Goal: Task Accomplishment & Management: Manage account settings

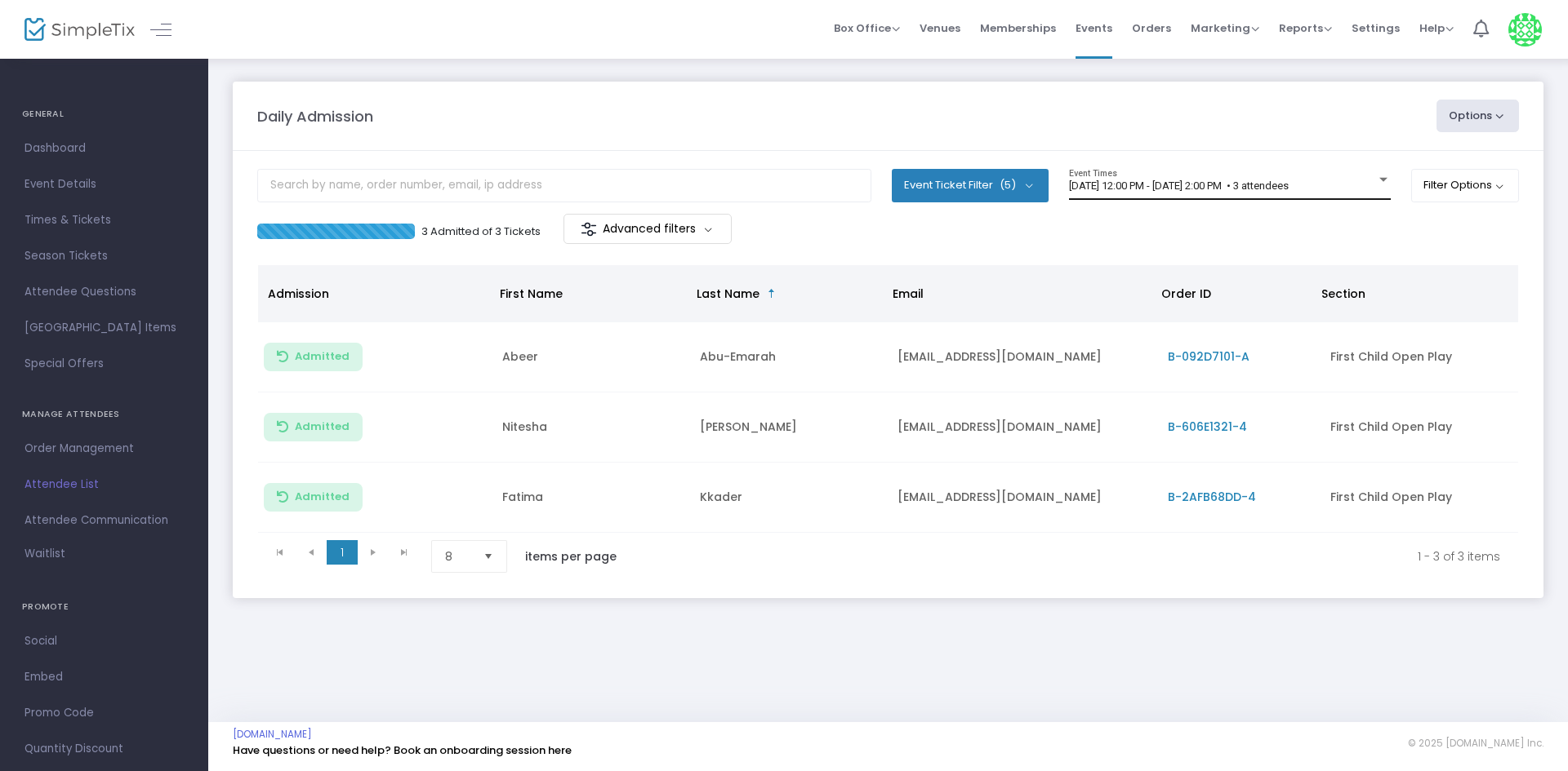
click at [1231, 172] on div "8/24/2025 @ 12:00 PM - 8/24/2025 @ 2:00 PM • 3 attendees Event Times" at bounding box center [1229, 185] width 321 height 31
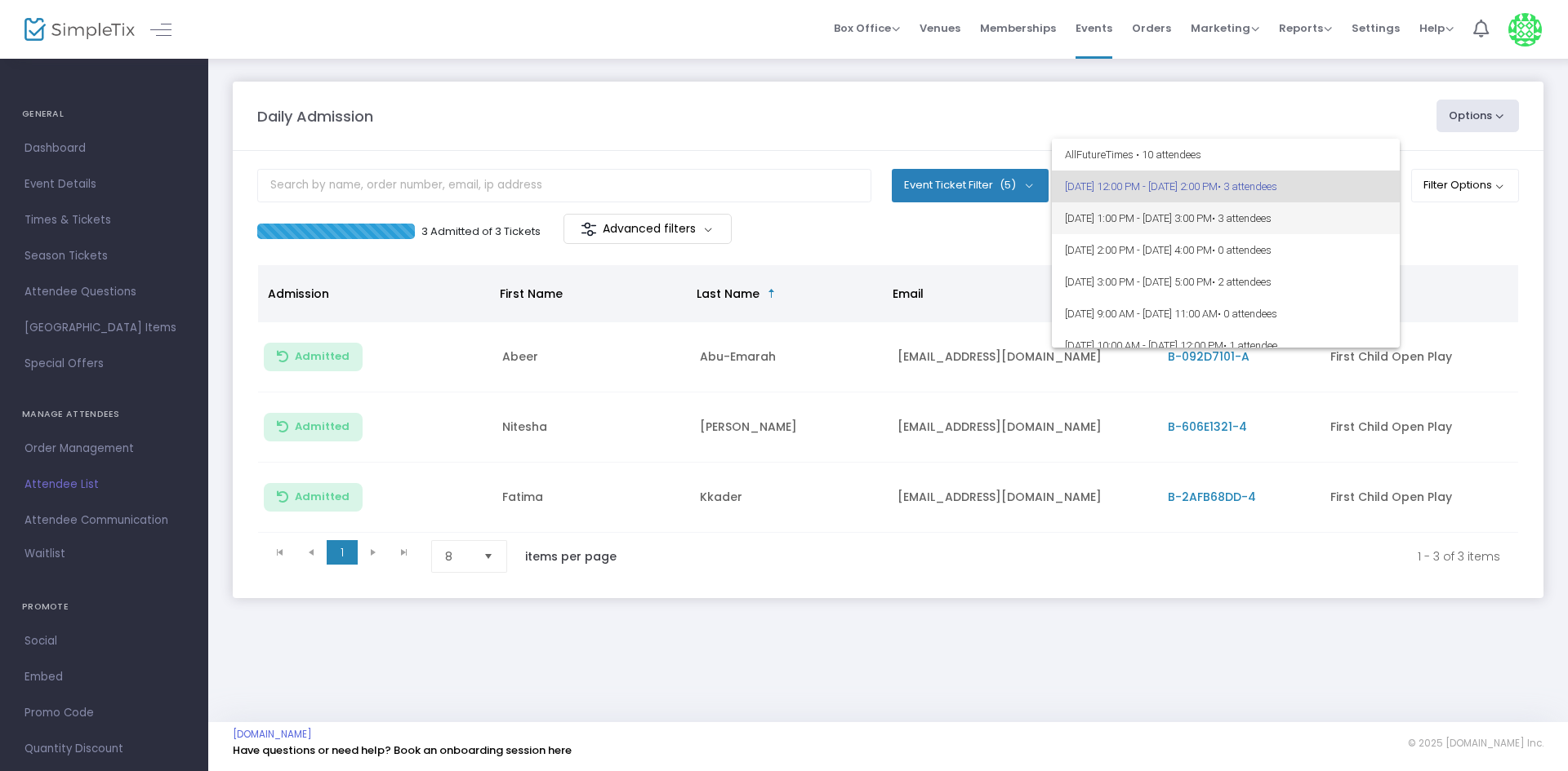
click at [1231, 214] on span "8/24/2025 @ 1:00 PM - 8/24/2025 @ 3:00 PM • 3 attendees" at bounding box center [1226, 218] width 321 height 32
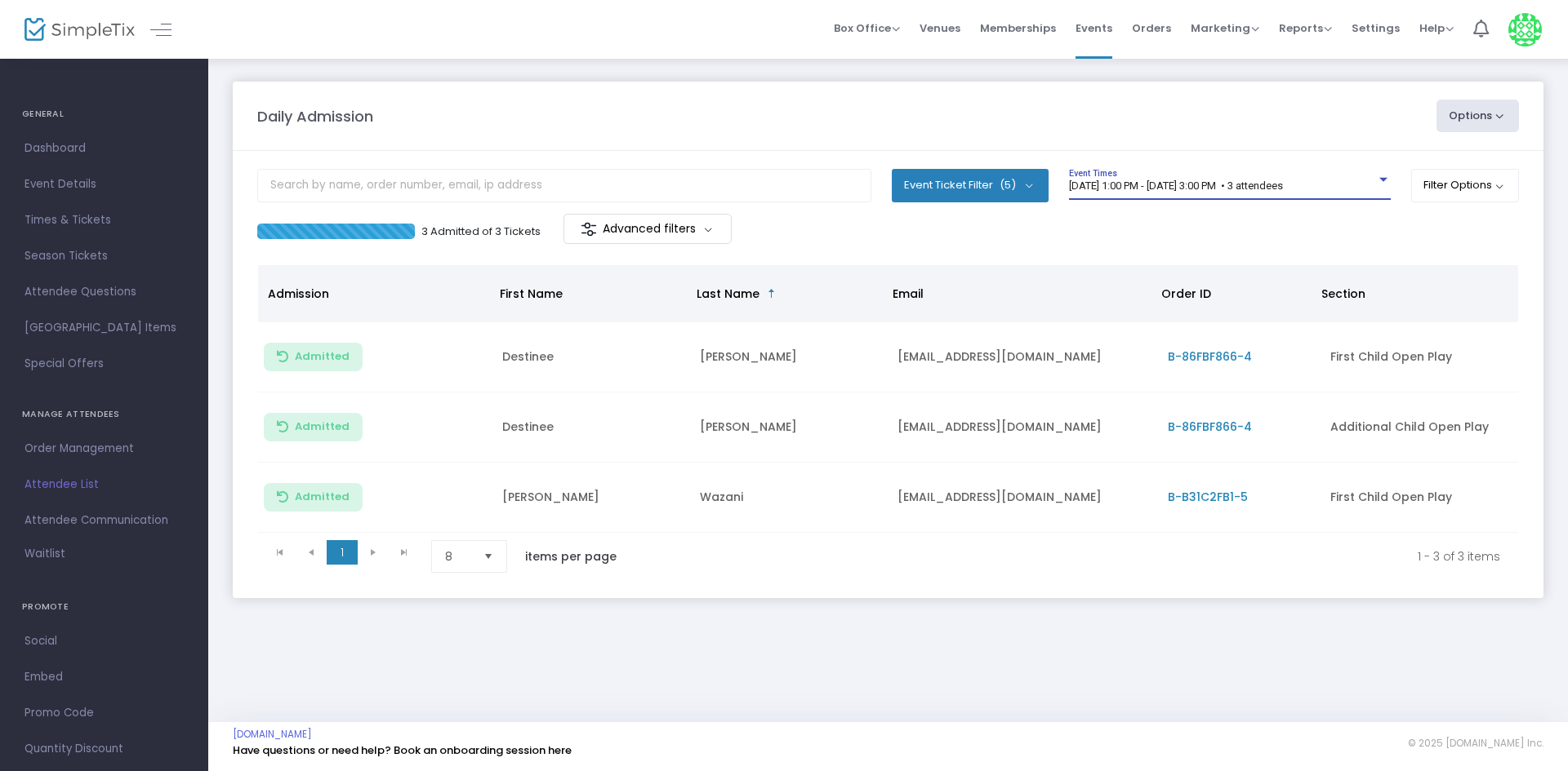
click at [1231, 180] on span "[DATE] 1:00 PM - [DATE] 3:00 PM • 3 attendees" at bounding box center [1175, 186] width 214 height 12
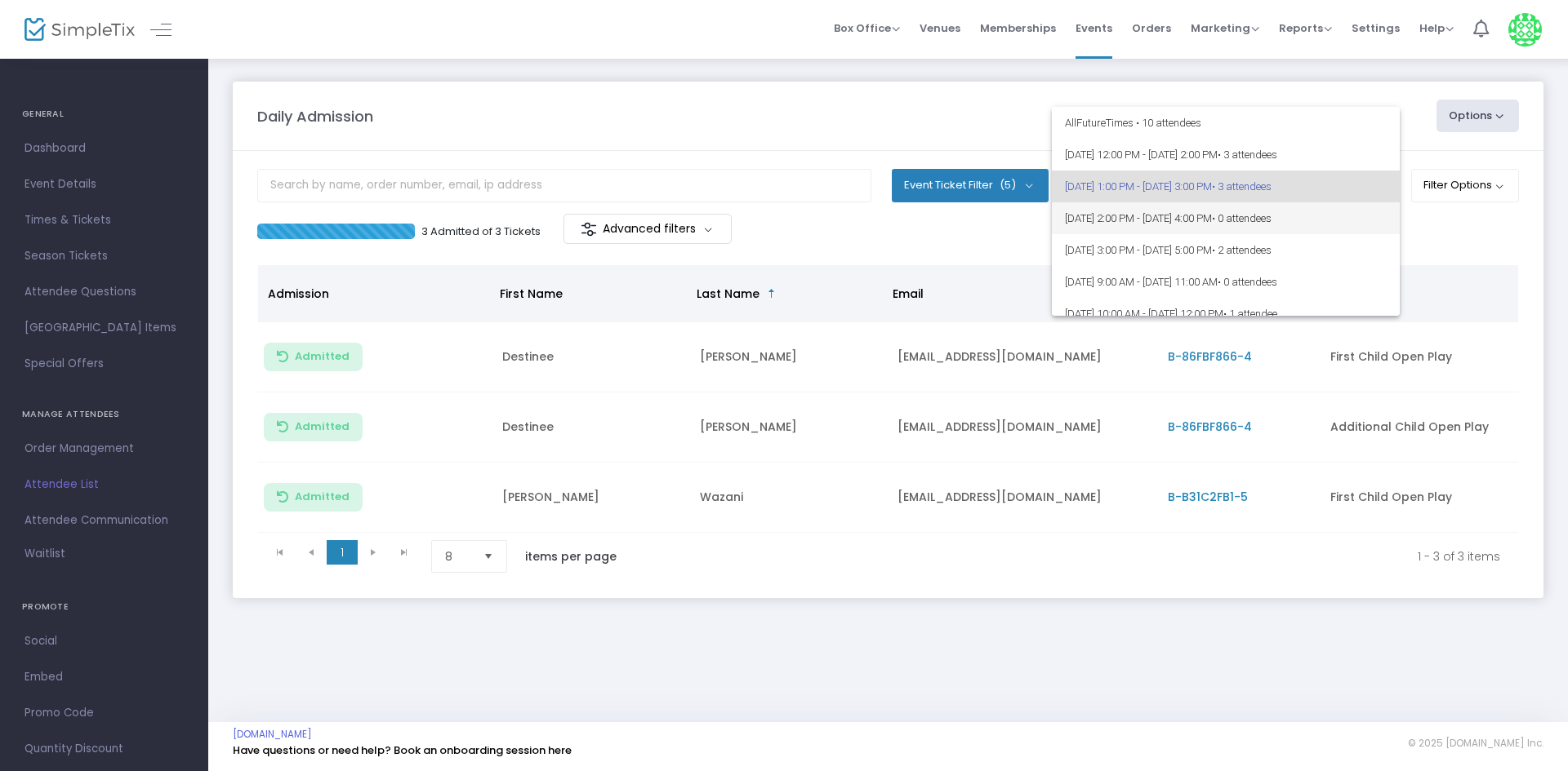
click at [1230, 226] on span "8/24/2025 @ 2:00 PM - 8/24/2025 @ 4:00 PM • 0 attendees" at bounding box center [1226, 218] width 321 height 32
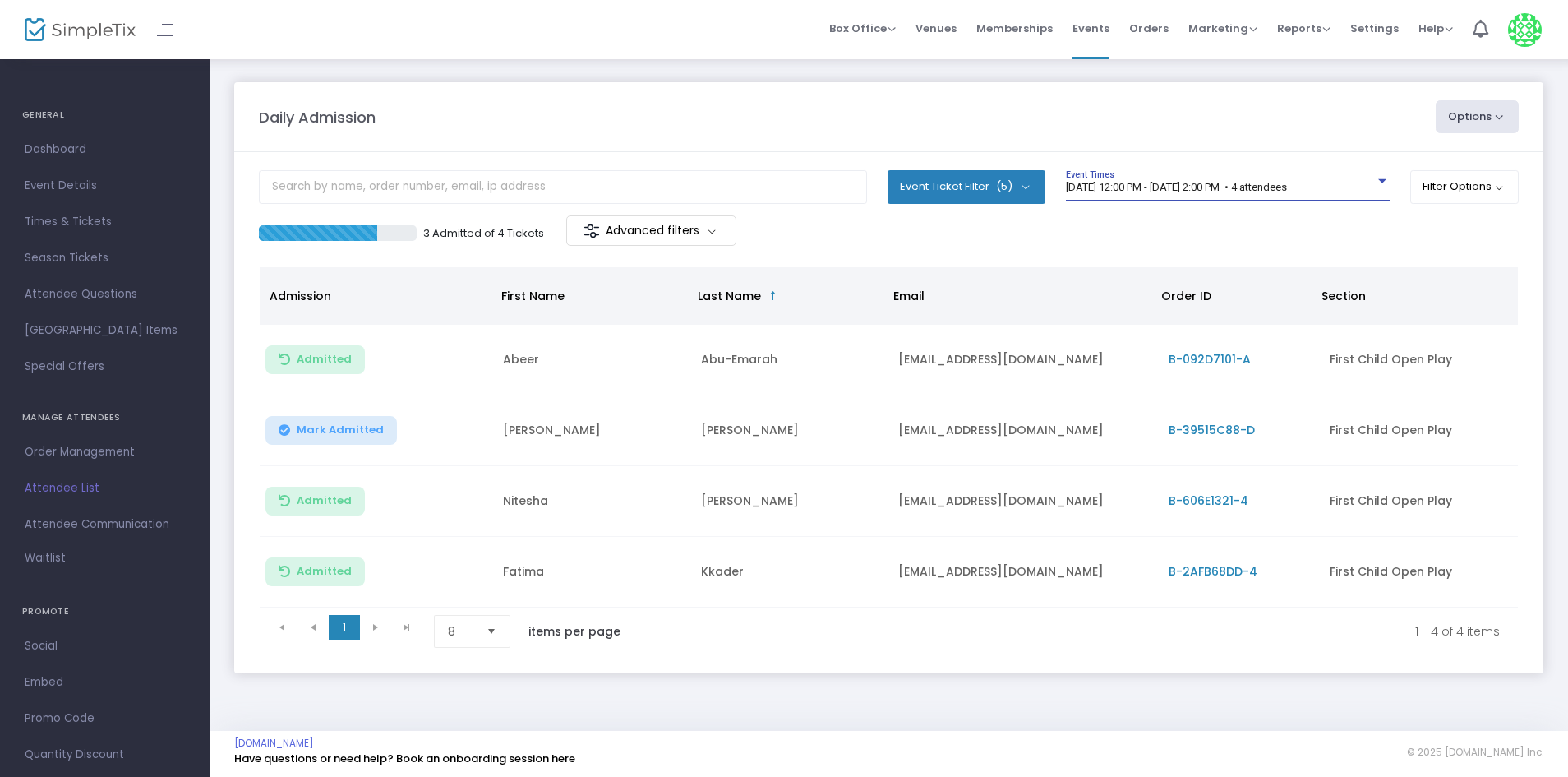
click at [1287, 186] on span "8/24/2025 @ 12:00 PM - 8/24/2025 @ 2:00 PM • 4 attendees" at bounding box center [1176, 187] width 221 height 12
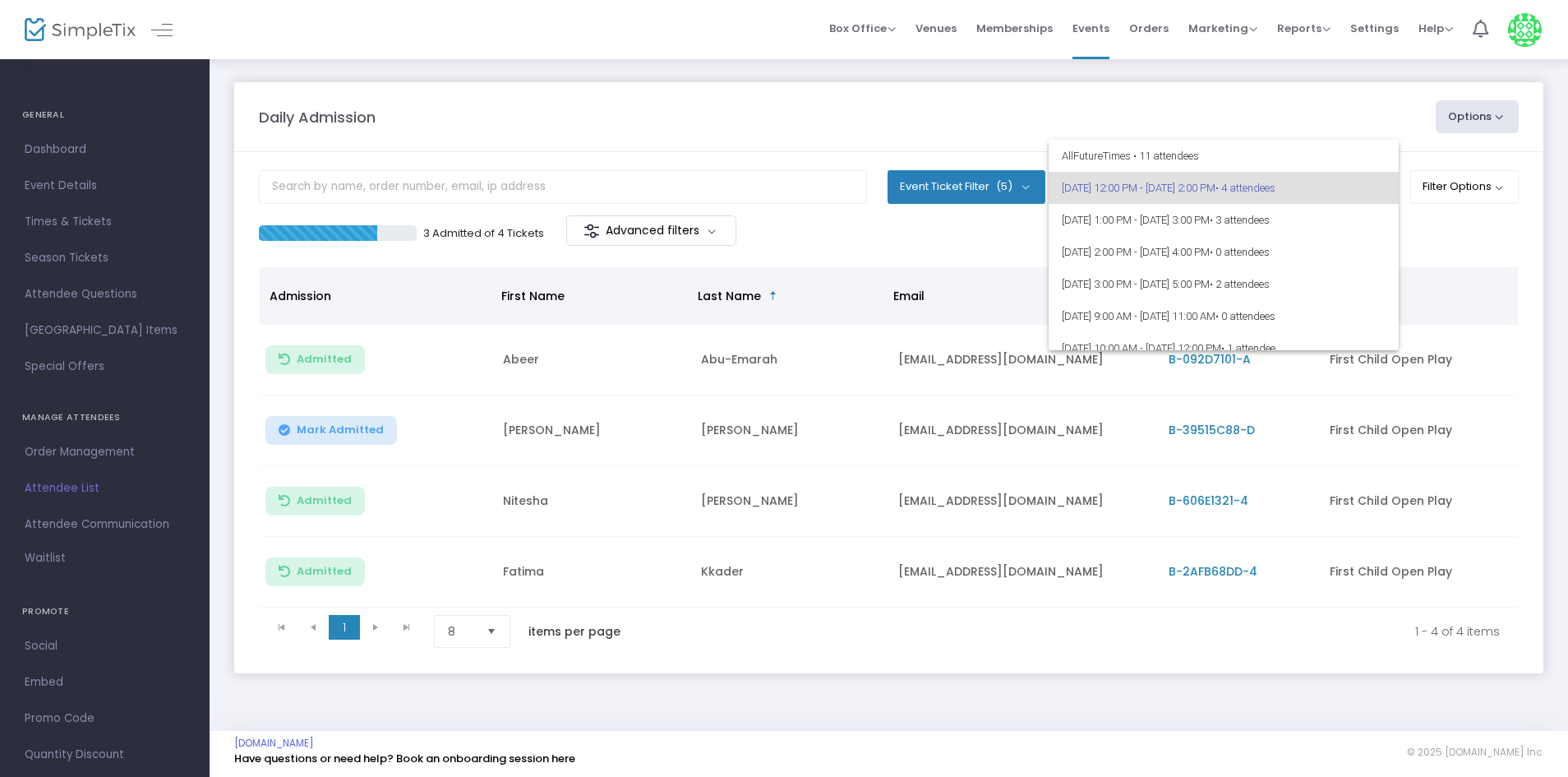
click at [934, 441] on div at bounding box center [784, 388] width 1568 height 777
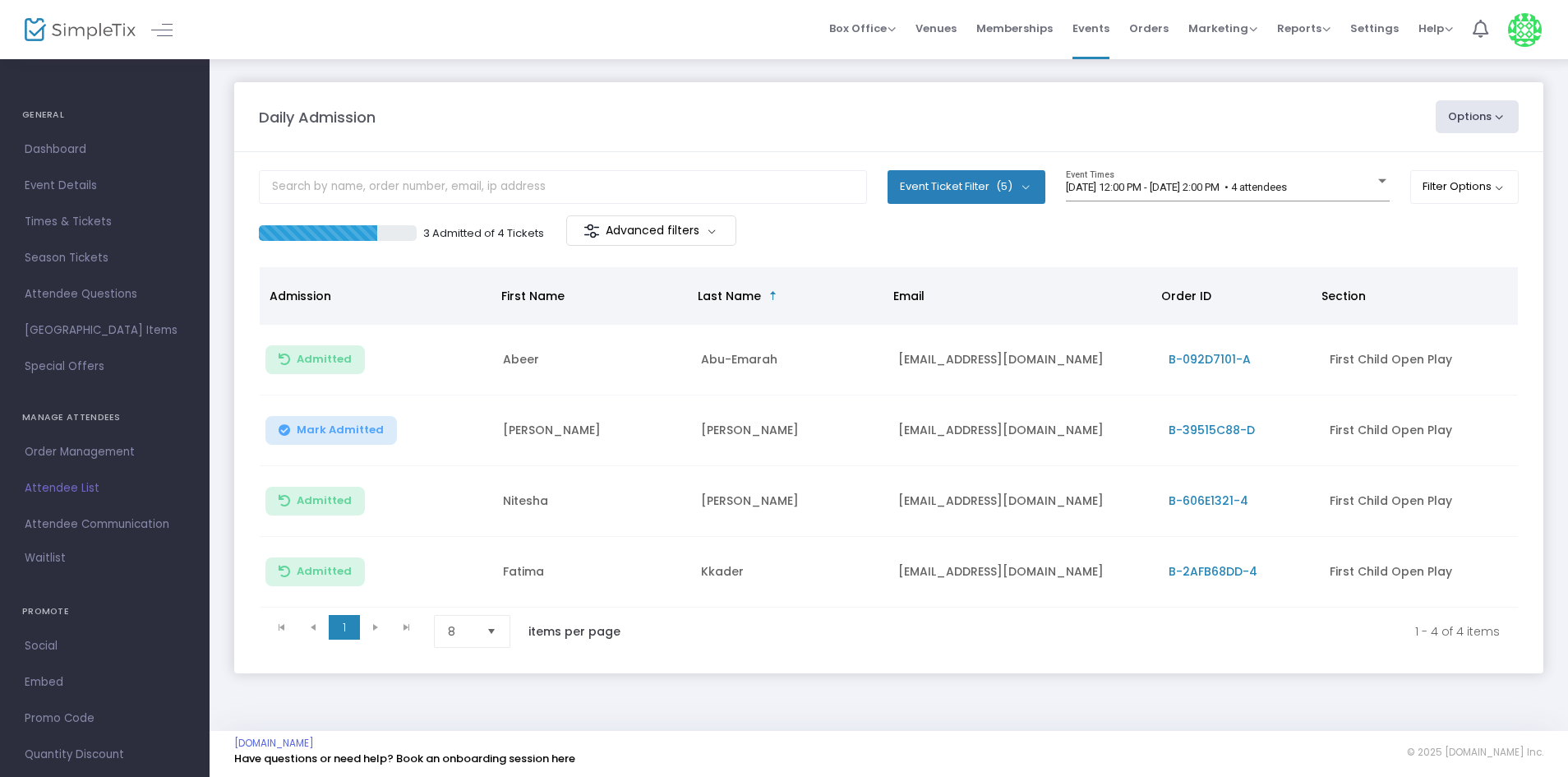
click at [326, 443] on button "Mark Admitted" at bounding box center [331, 430] width 131 height 29
click at [1259, 185] on span "8/24/2025 @ 12:00 PM - 8/24/2025 @ 2:00 PM • 4 attendees" at bounding box center [1176, 187] width 221 height 12
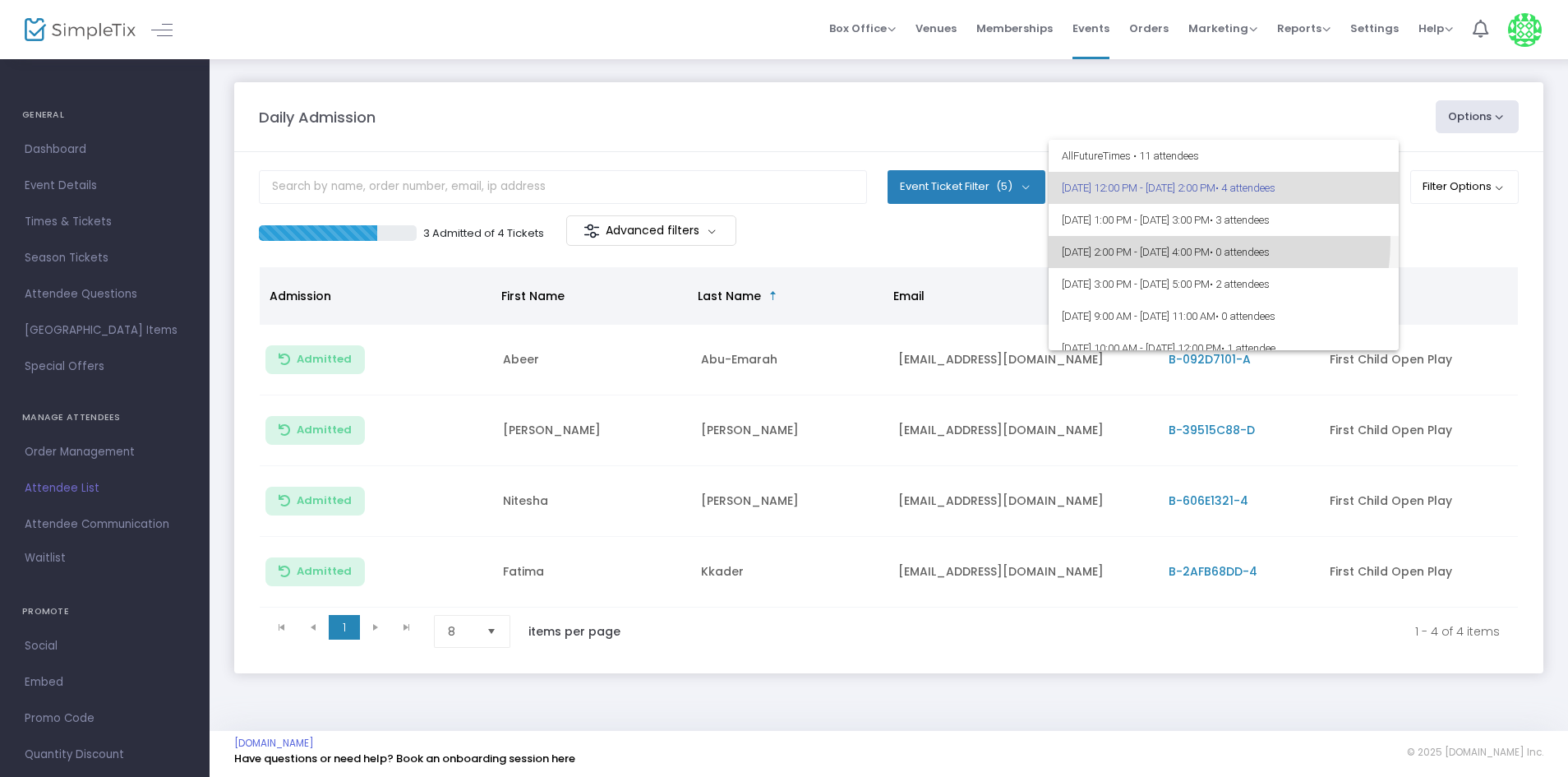
click at [1181, 241] on span "8/24/2025 @ 2:00 PM - 8/24/2025 @ 4:00 PM • 0 attendees" at bounding box center [1223, 252] width 324 height 32
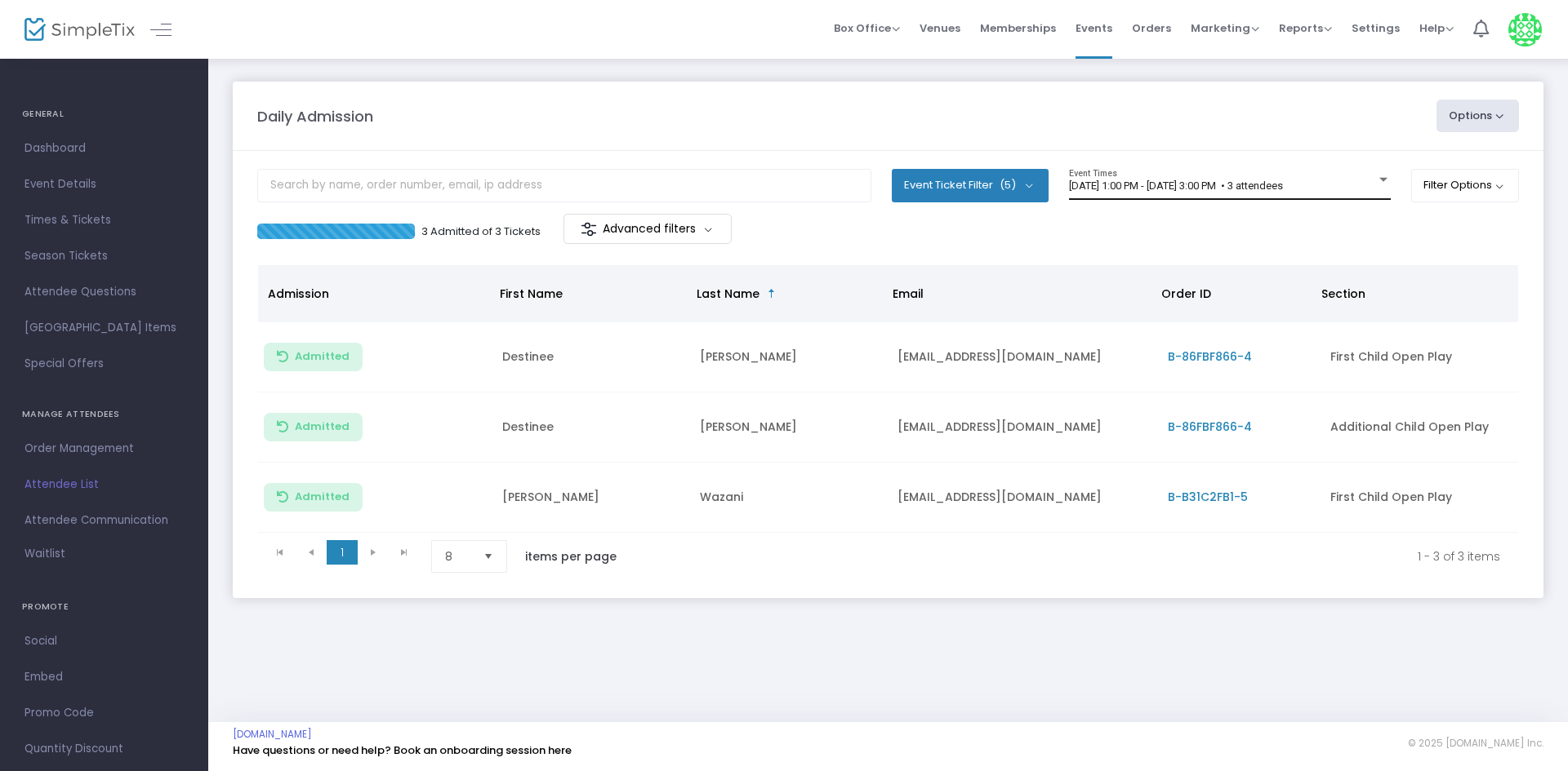
click at [1283, 183] on span "[DATE] 1:00 PM - [DATE] 3:00 PM • 3 attendees" at bounding box center [1175, 186] width 214 height 12
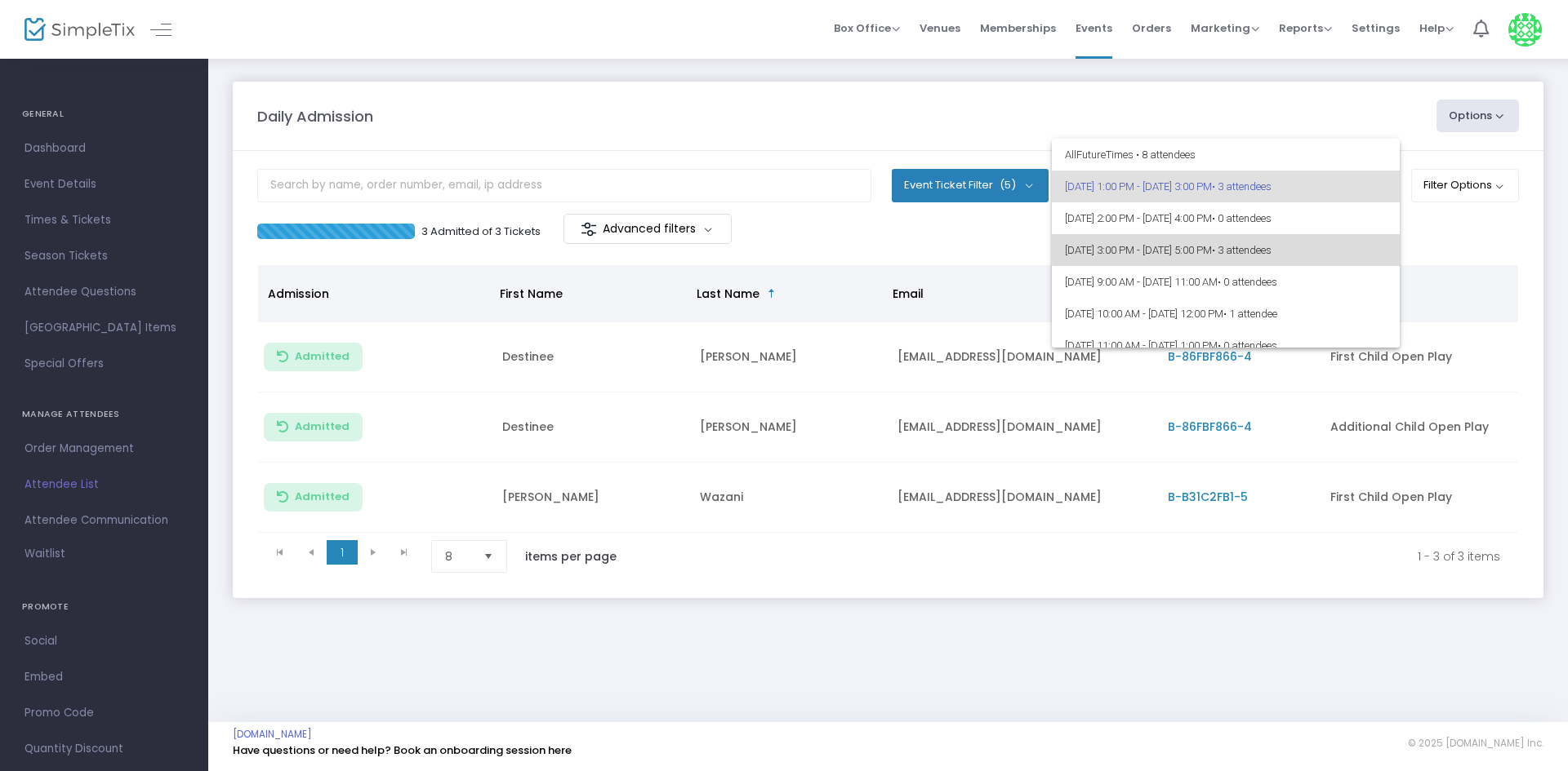
click at [1272, 248] on span "• 3 attendees" at bounding box center [1241, 250] width 60 height 12
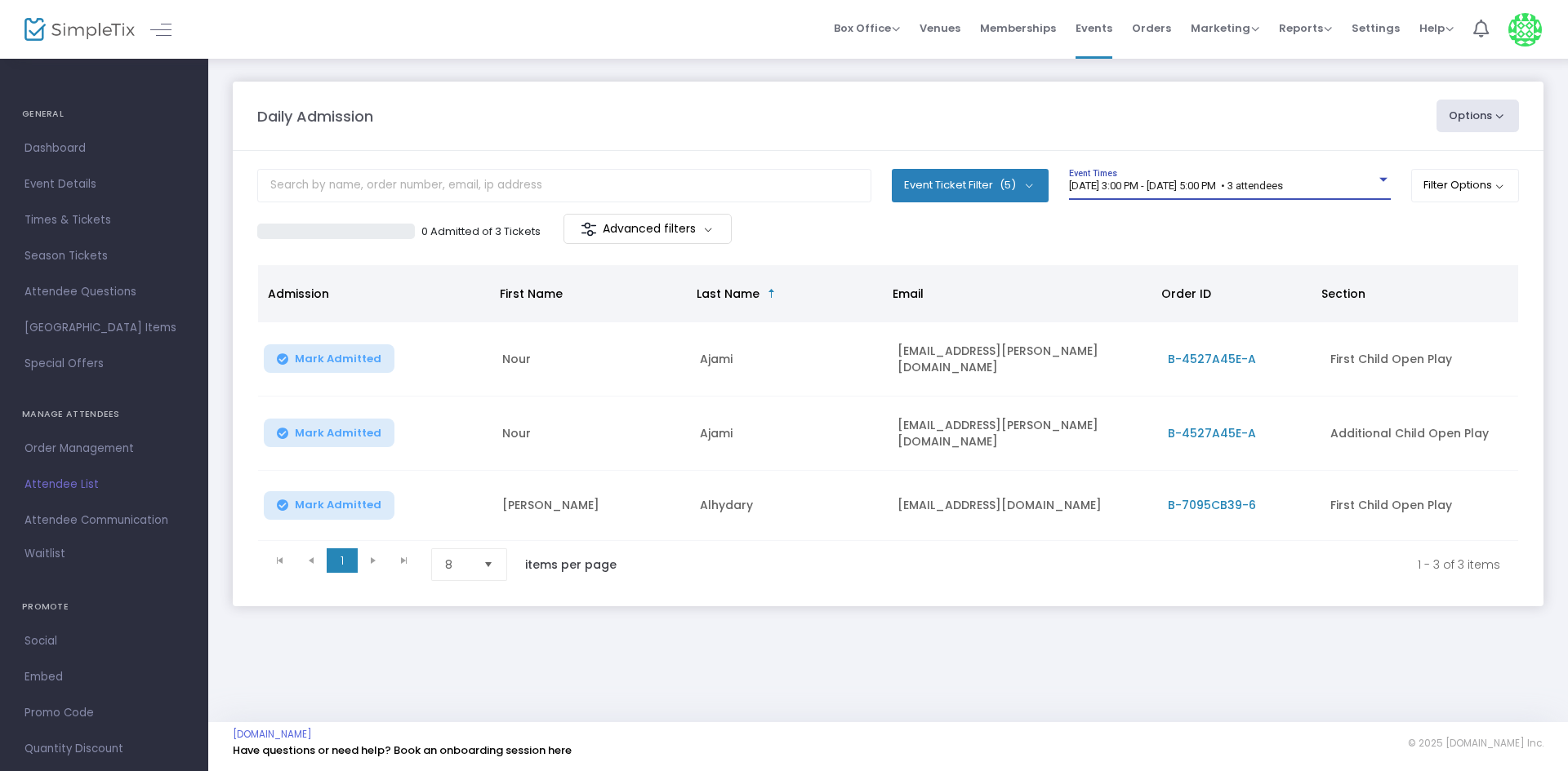
click at [1189, 199] on div "8/24/2025 @ 3:00 PM - 8/24/2025 @ 5:00 PM • 3 attendees Event Times" at bounding box center [1229, 185] width 321 height 31
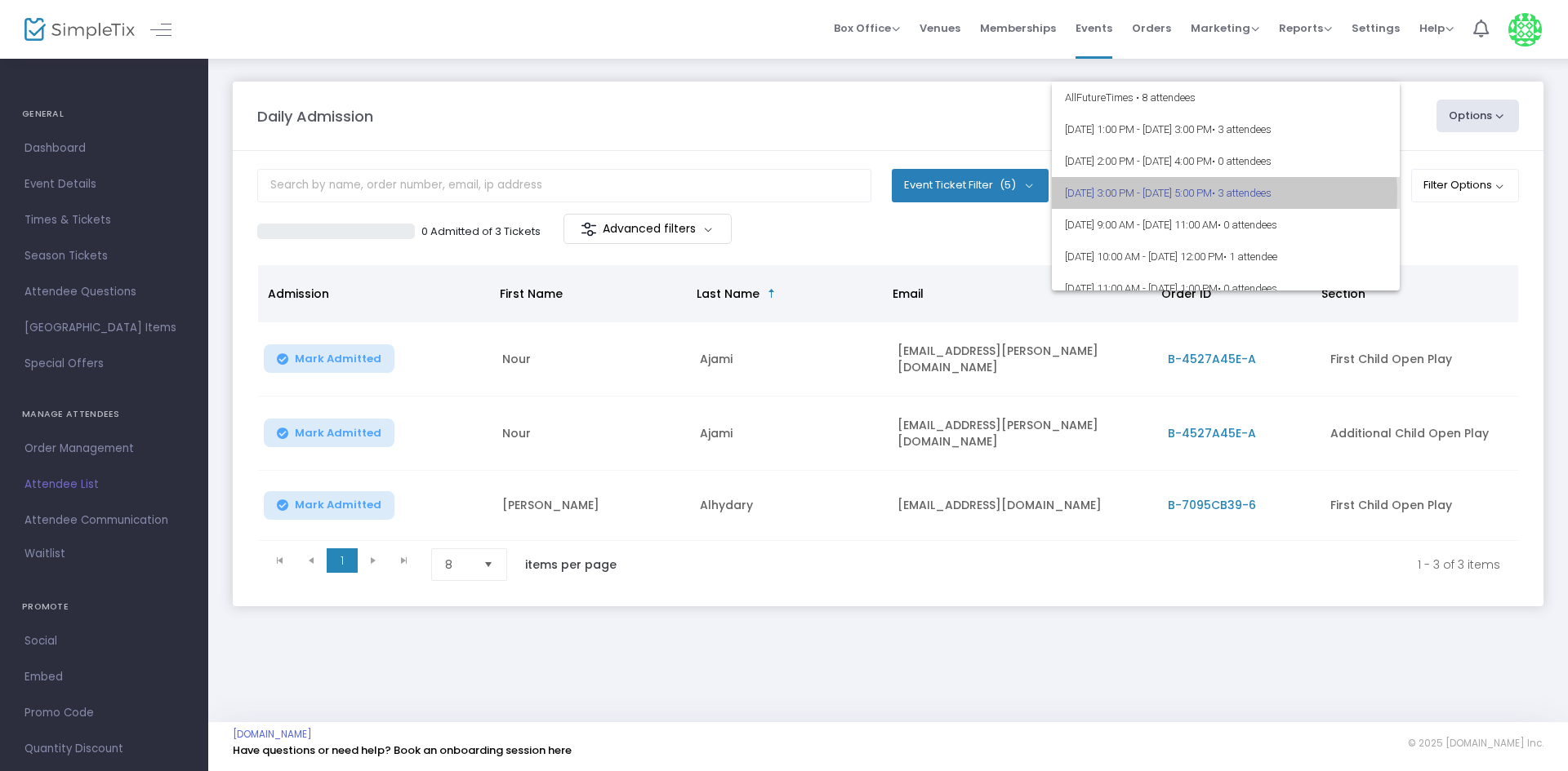
scroll to position [3, 0]
click at [1181, 98] on span "All Future Times • 8 attendees" at bounding box center [1226, 94] width 321 height 32
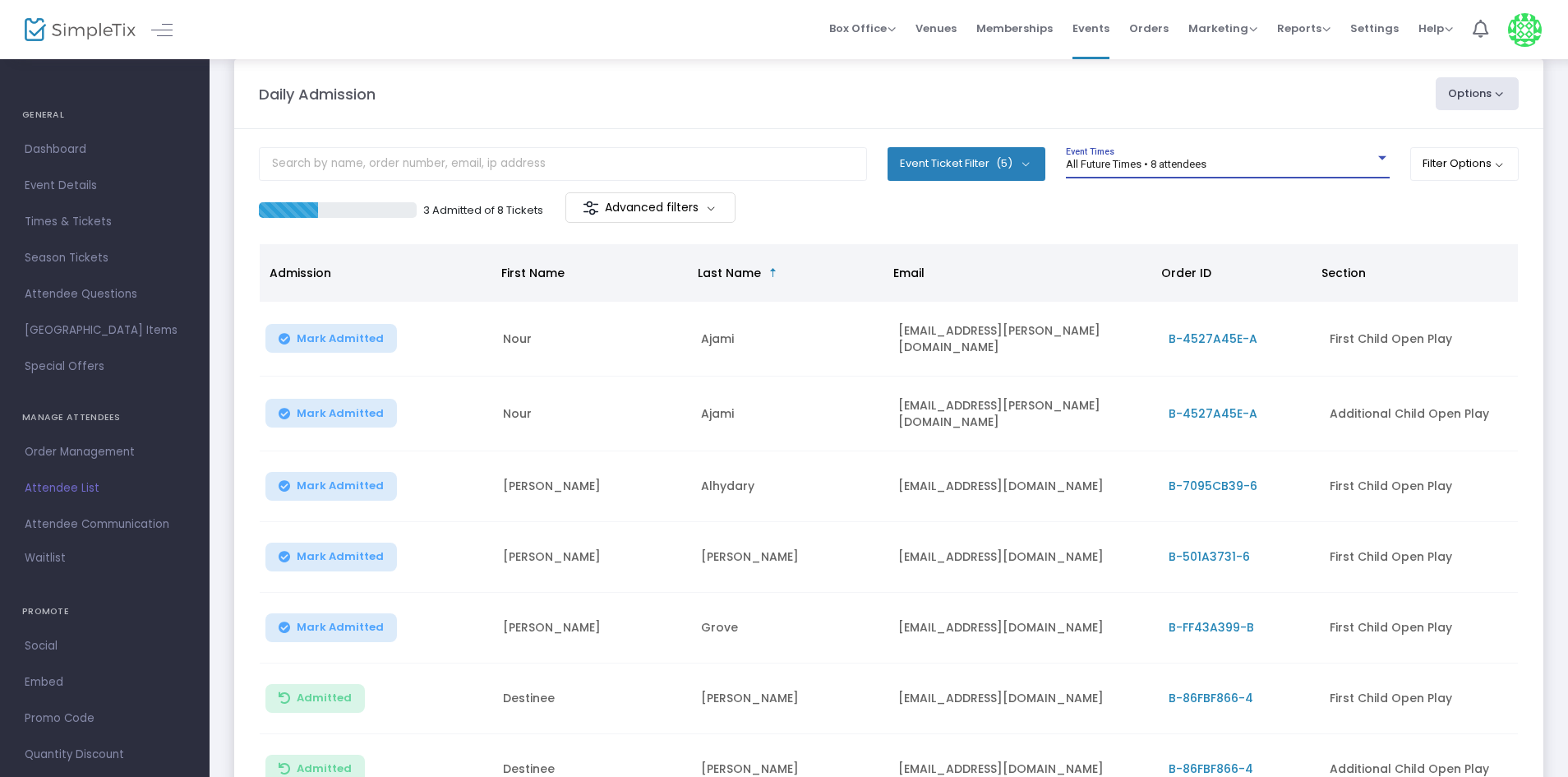
scroll to position [0, 0]
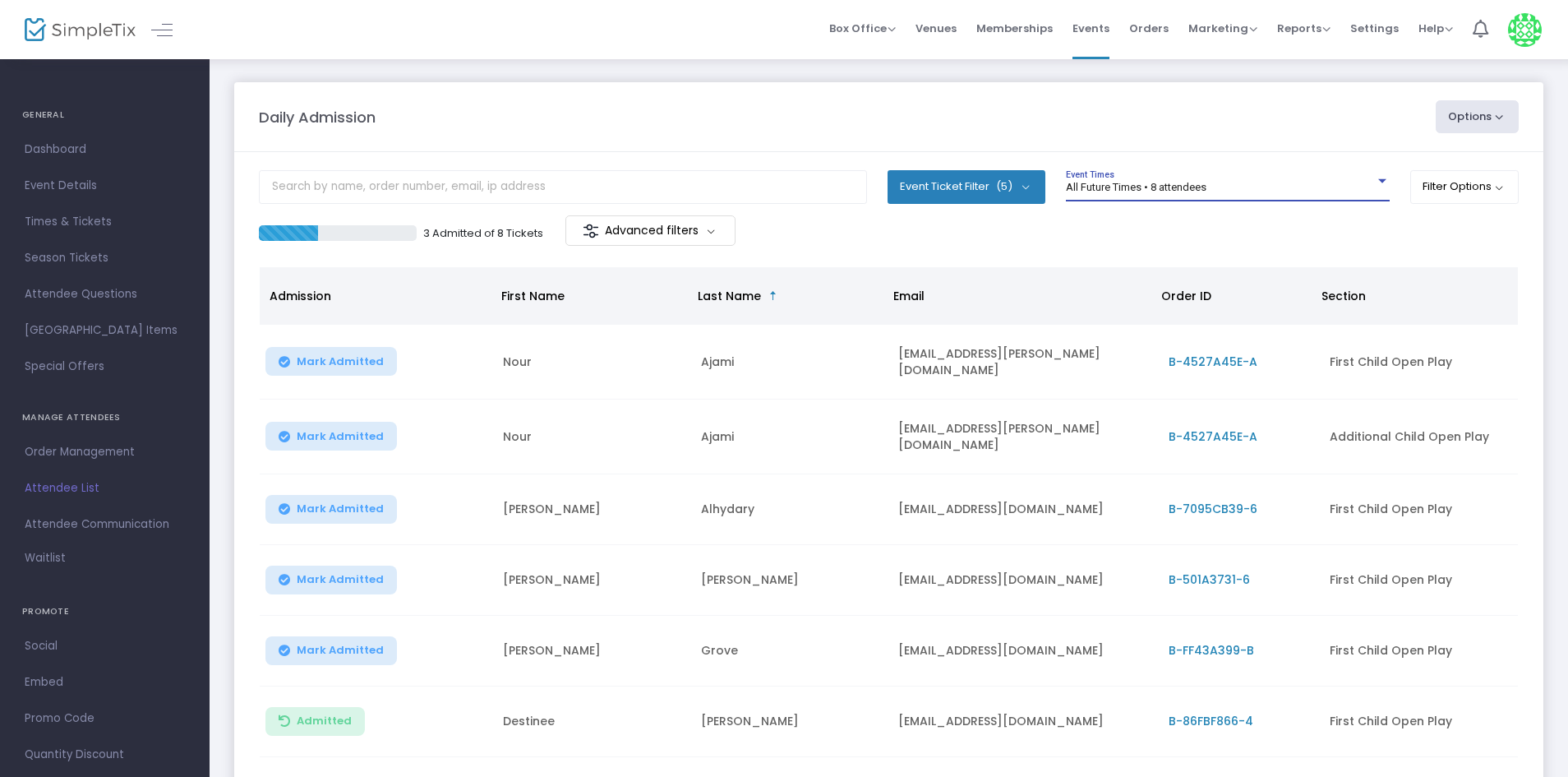
click at [1247, 186] on div "All Future Times • 8 attendees" at bounding box center [1220, 188] width 309 height 12
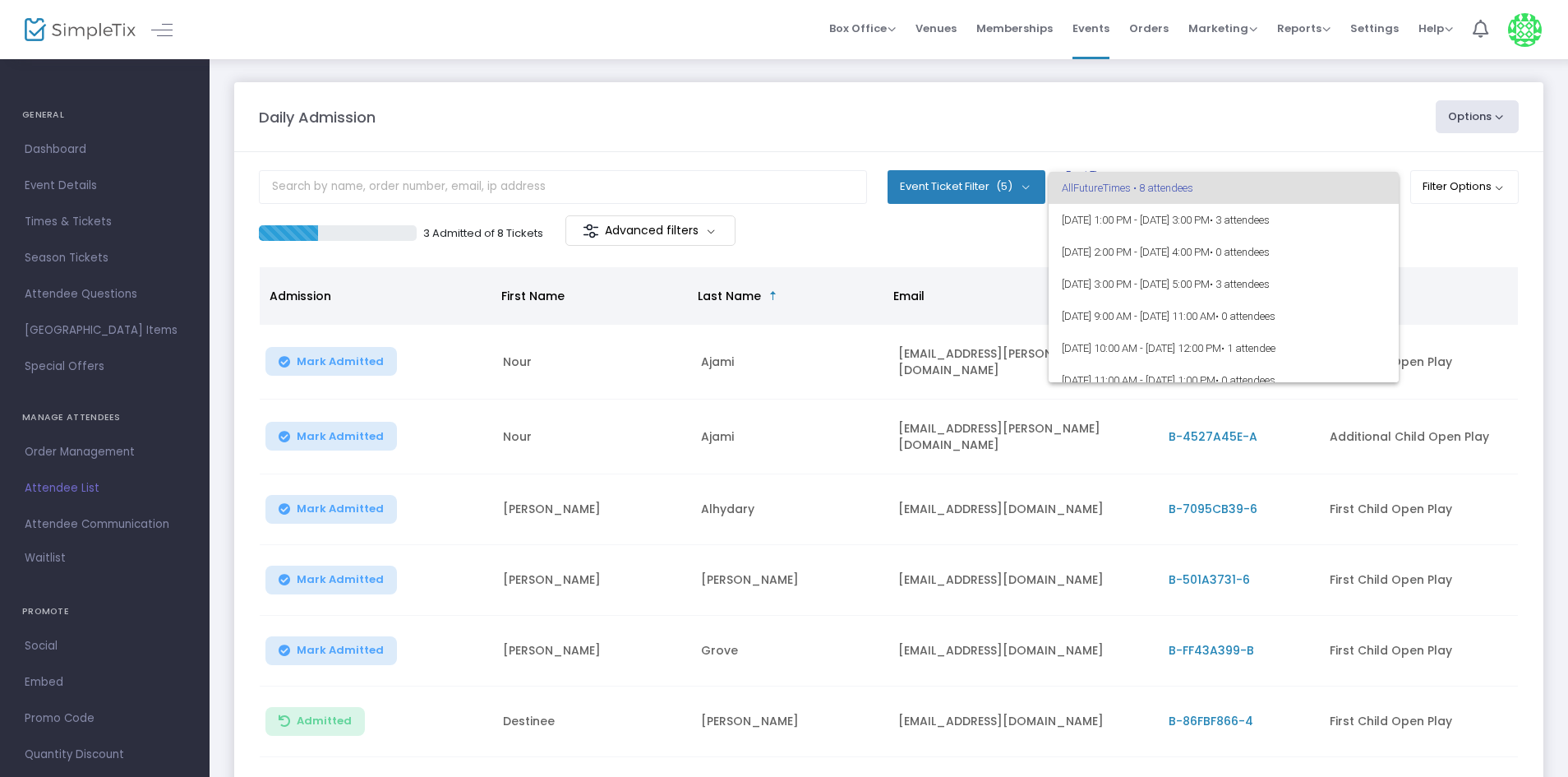
click at [1257, 110] on div at bounding box center [784, 388] width 1568 height 777
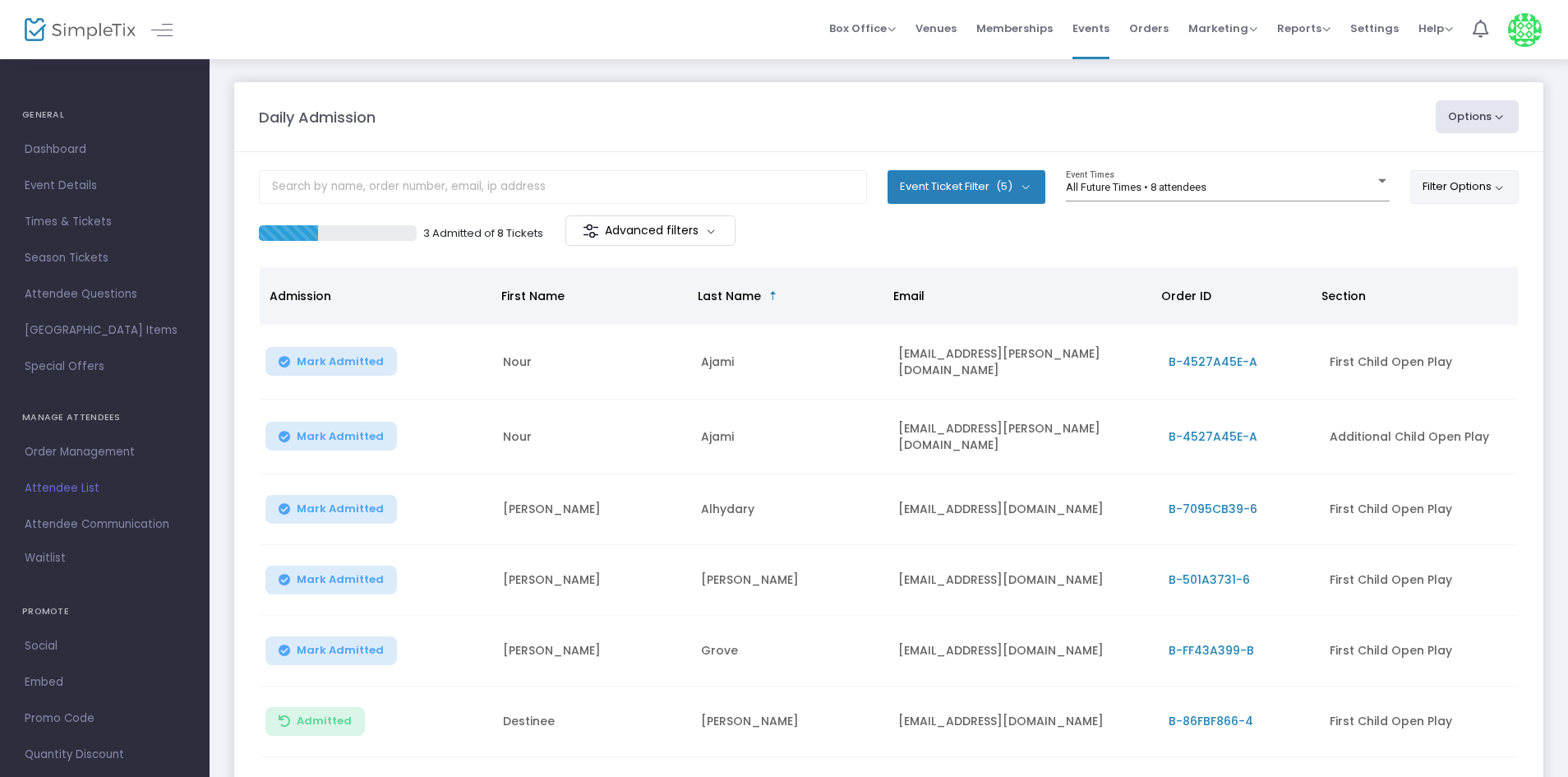
click at [1508, 171] on button "Filter Options" at bounding box center [1465, 187] width 109 height 33
click at [1472, 173] on button "Filter Options" at bounding box center [1465, 187] width 109 height 33
click at [1436, 172] on button "Filter Options" at bounding box center [1465, 187] width 109 height 33
click at [1266, 237] on span at bounding box center [1265, 234] width 20 height 20
click at [1109, 181] on span "All Times • 5304 attendees" at bounding box center [1129, 187] width 126 height 12
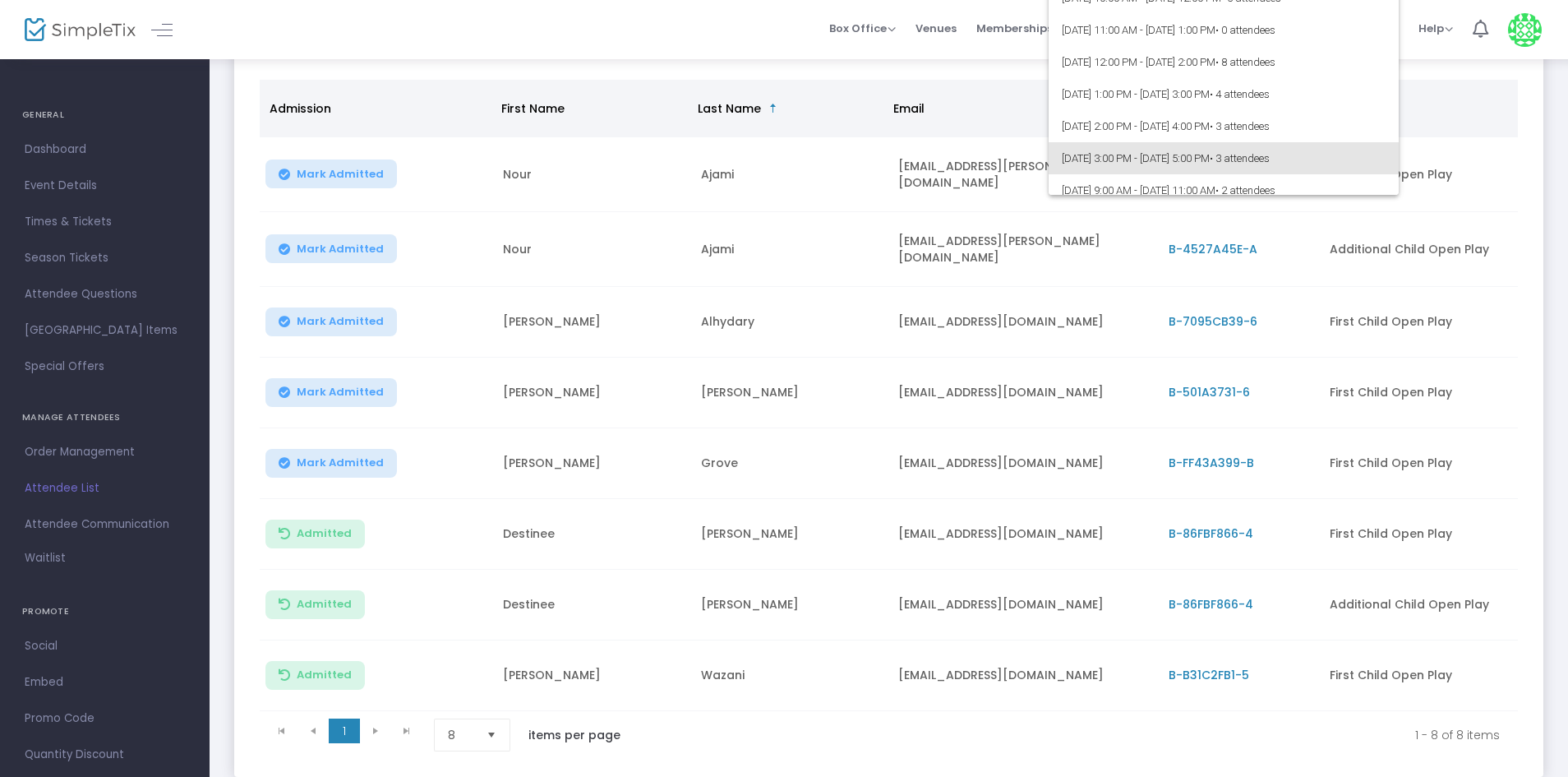
scroll to position [37754, 0]
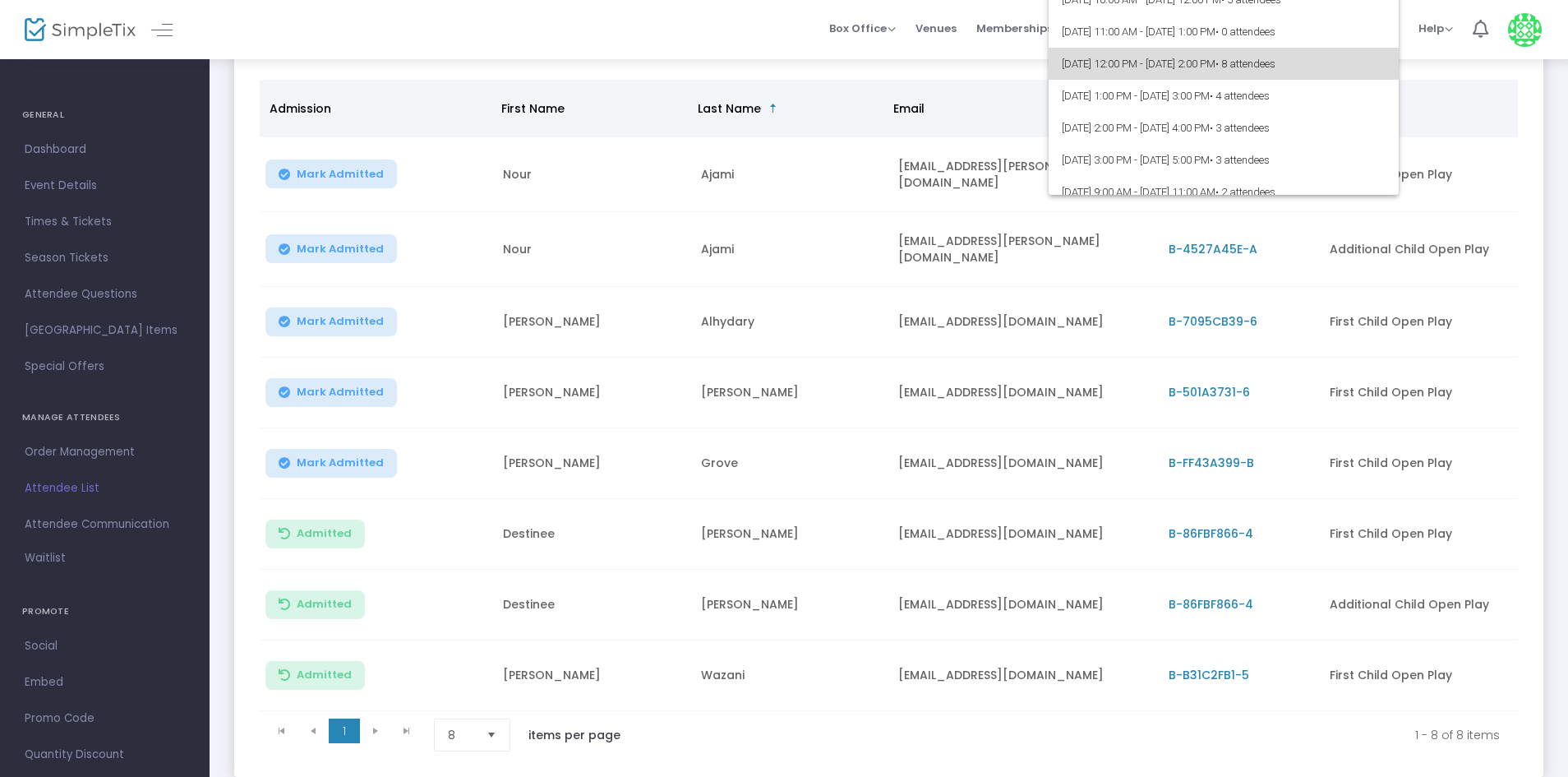
click at [1280, 58] on span "8/23/2025 @ 12:00 PM - 8/23/2025 @ 2:00 PM • 8 attendees" at bounding box center [1223, 64] width 324 height 32
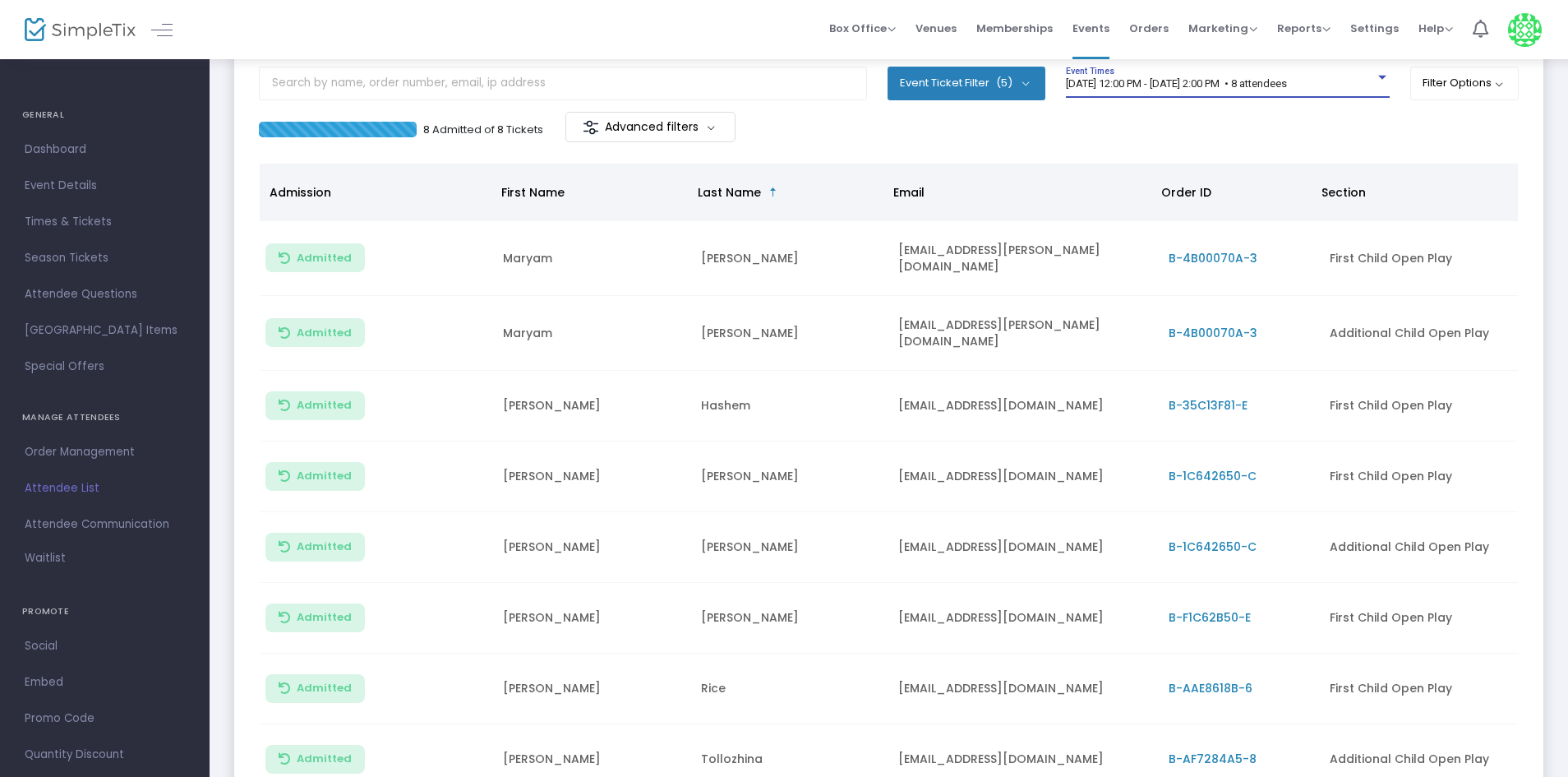
scroll to position [102, 0]
click at [1287, 79] on span "8/23/2025 @ 12:00 PM - 8/23/2025 @ 2:00 PM • 8 attendees" at bounding box center [1176, 84] width 221 height 12
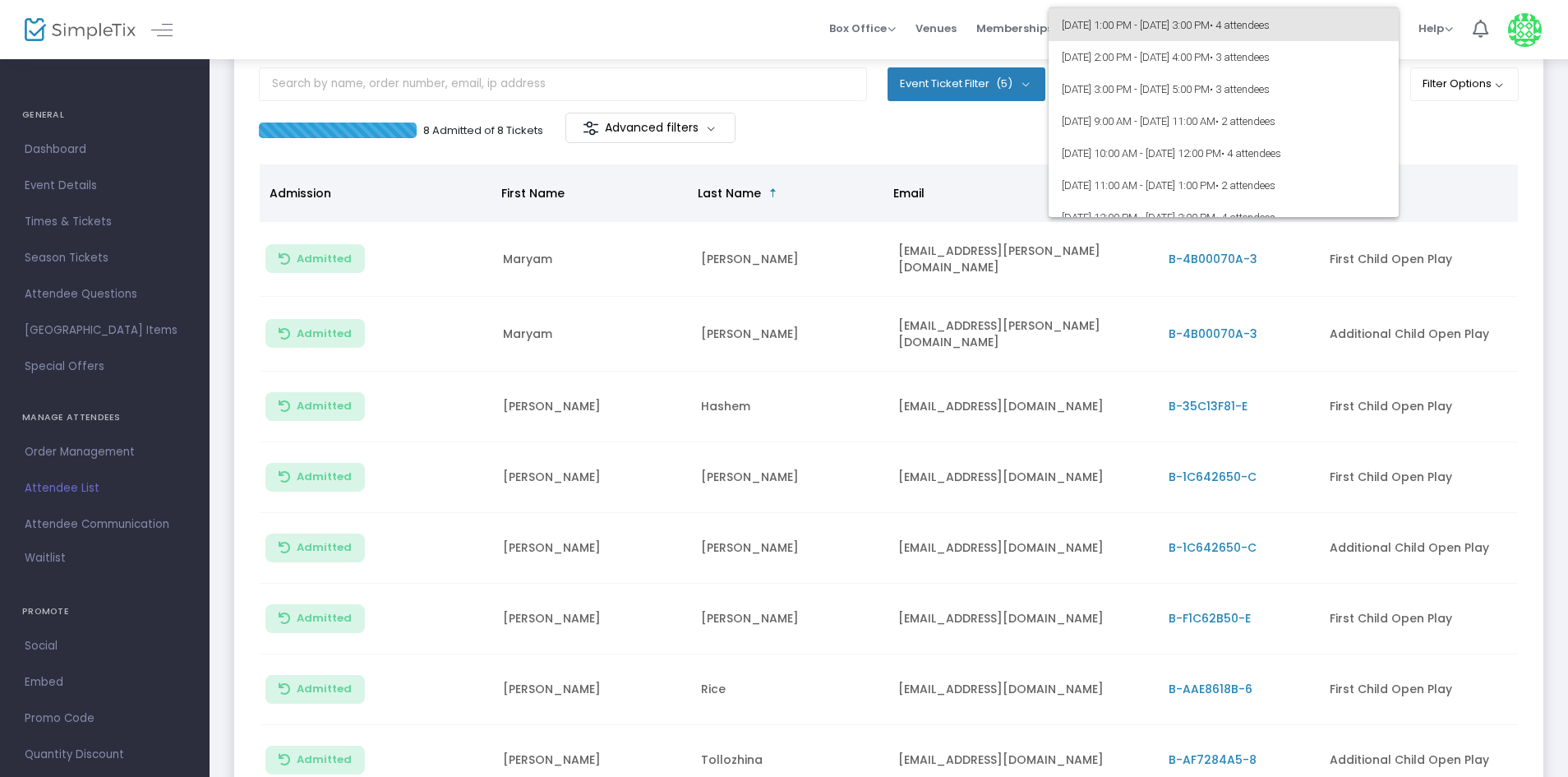
scroll to position [37849, 0]
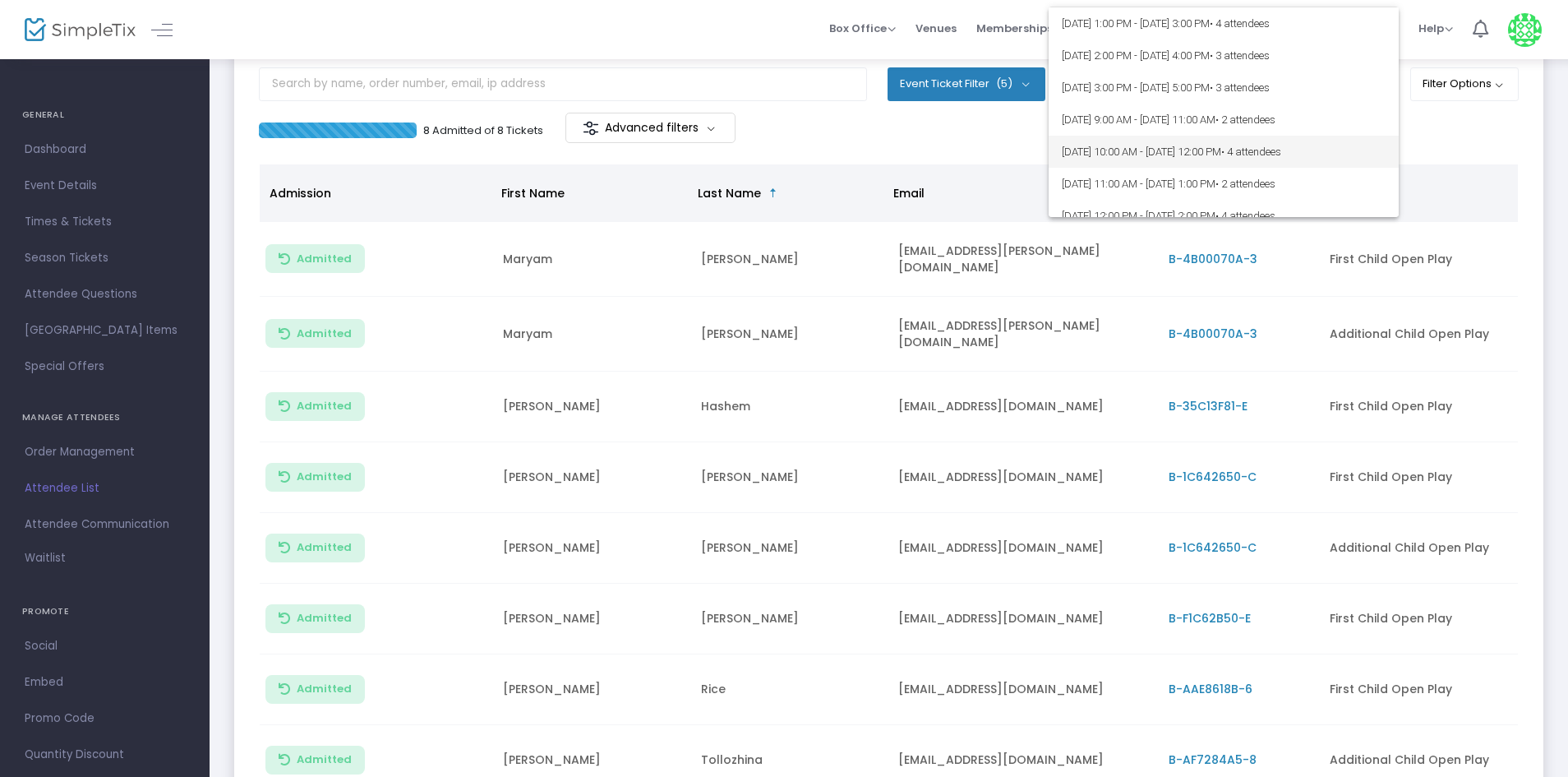
click at [1328, 140] on span "8/24/2025 @ 10:00 AM - 8/24/2025 @ 12:00 PM • 4 attendees" at bounding box center [1223, 151] width 324 height 32
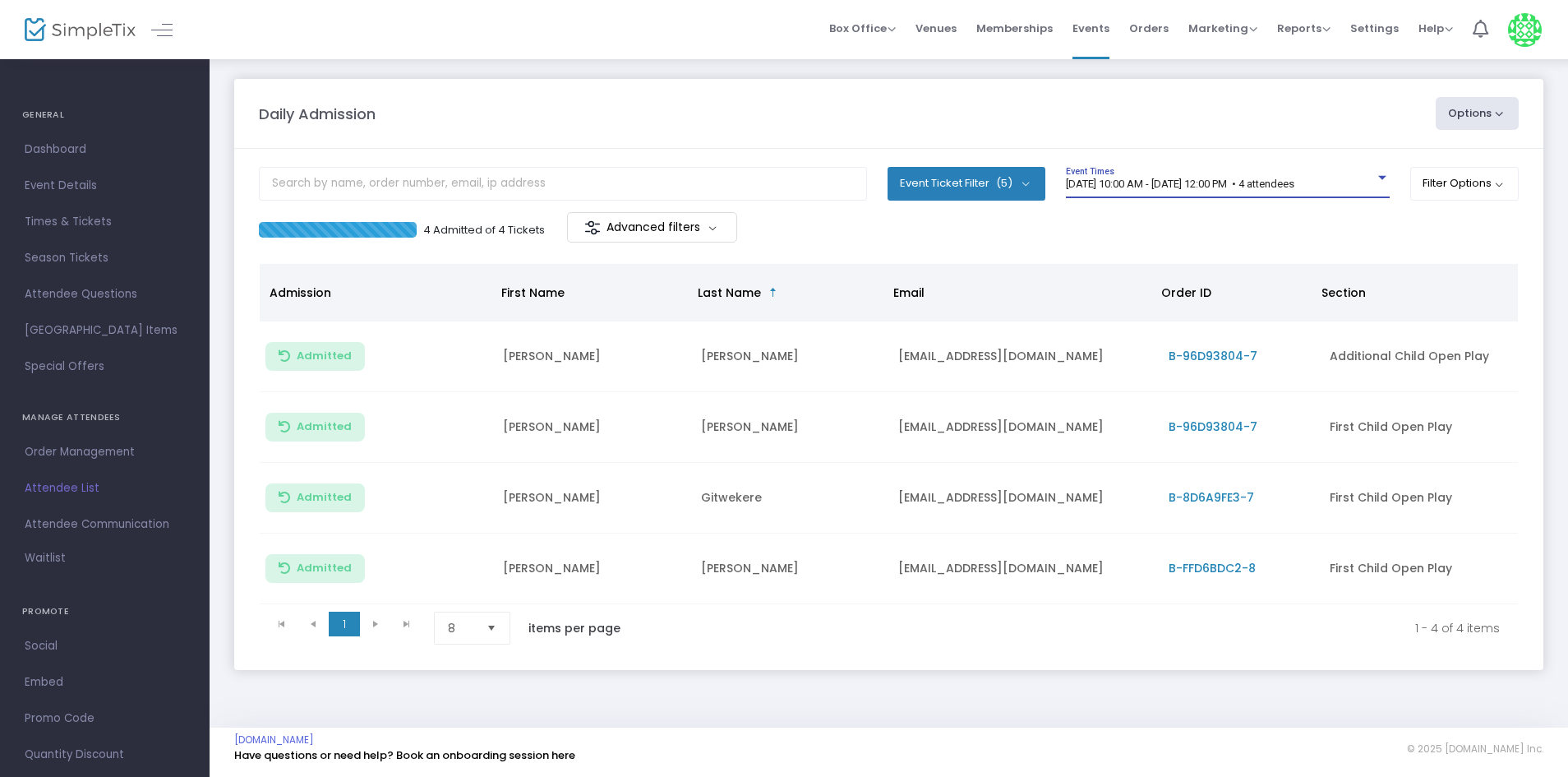
scroll to position [9, 0]
click at [1311, 167] on div "8/24/2025 @ 10:00 AM - 8/24/2025 @ 12:00 PM • 4 attendees Event Times" at bounding box center [1228, 183] width 324 height 32
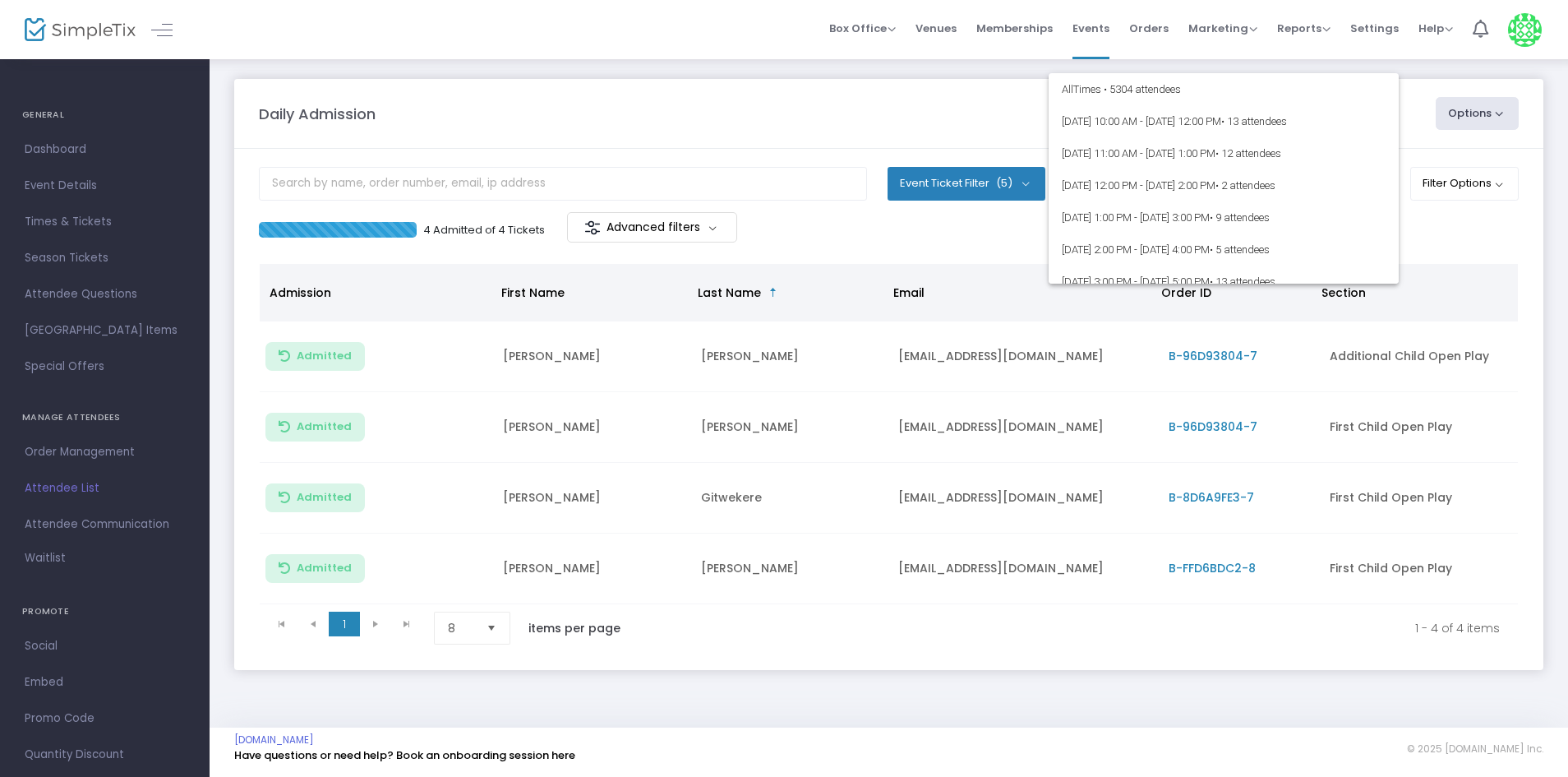
scroll to position [37889, 0]
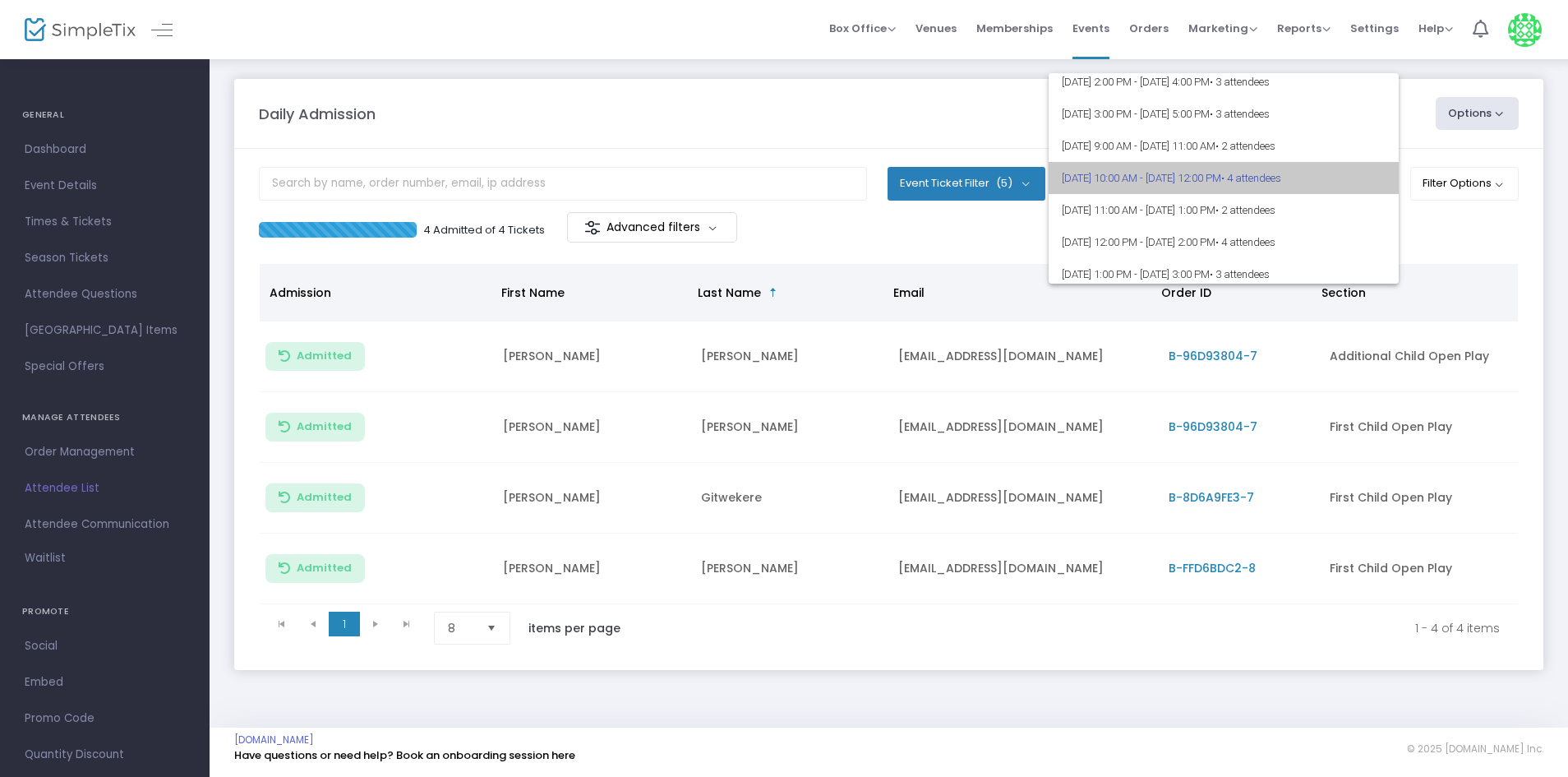
click at [1281, 181] on span "• 4 attendees" at bounding box center [1251, 178] width 60 height 12
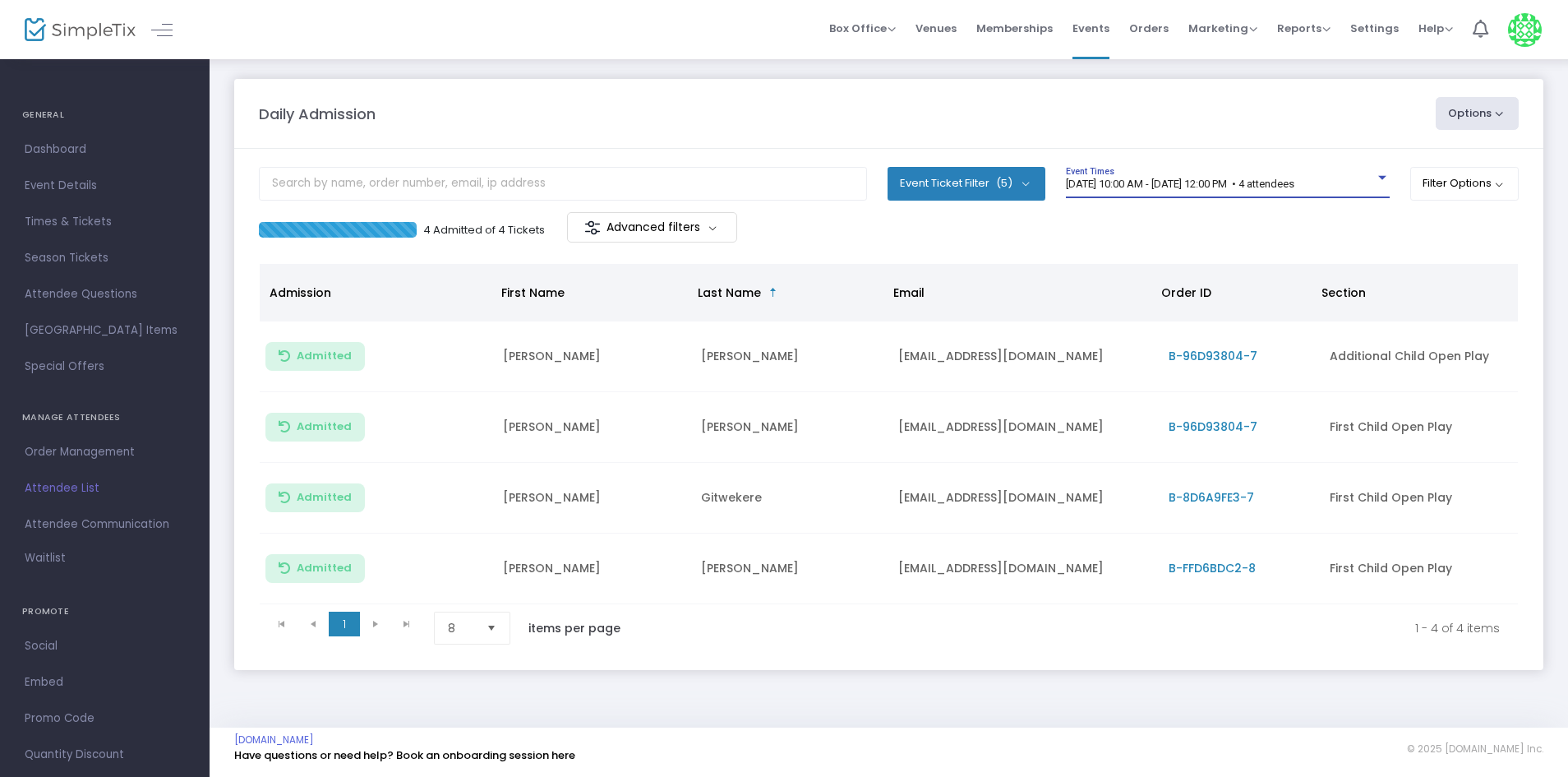
click at [1294, 178] on span "8/24/2025 @ 10:00 AM - 8/24/2025 @ 12:00 PM • 4 attendees" at bounding box center [1180, 184] width 228 height 12
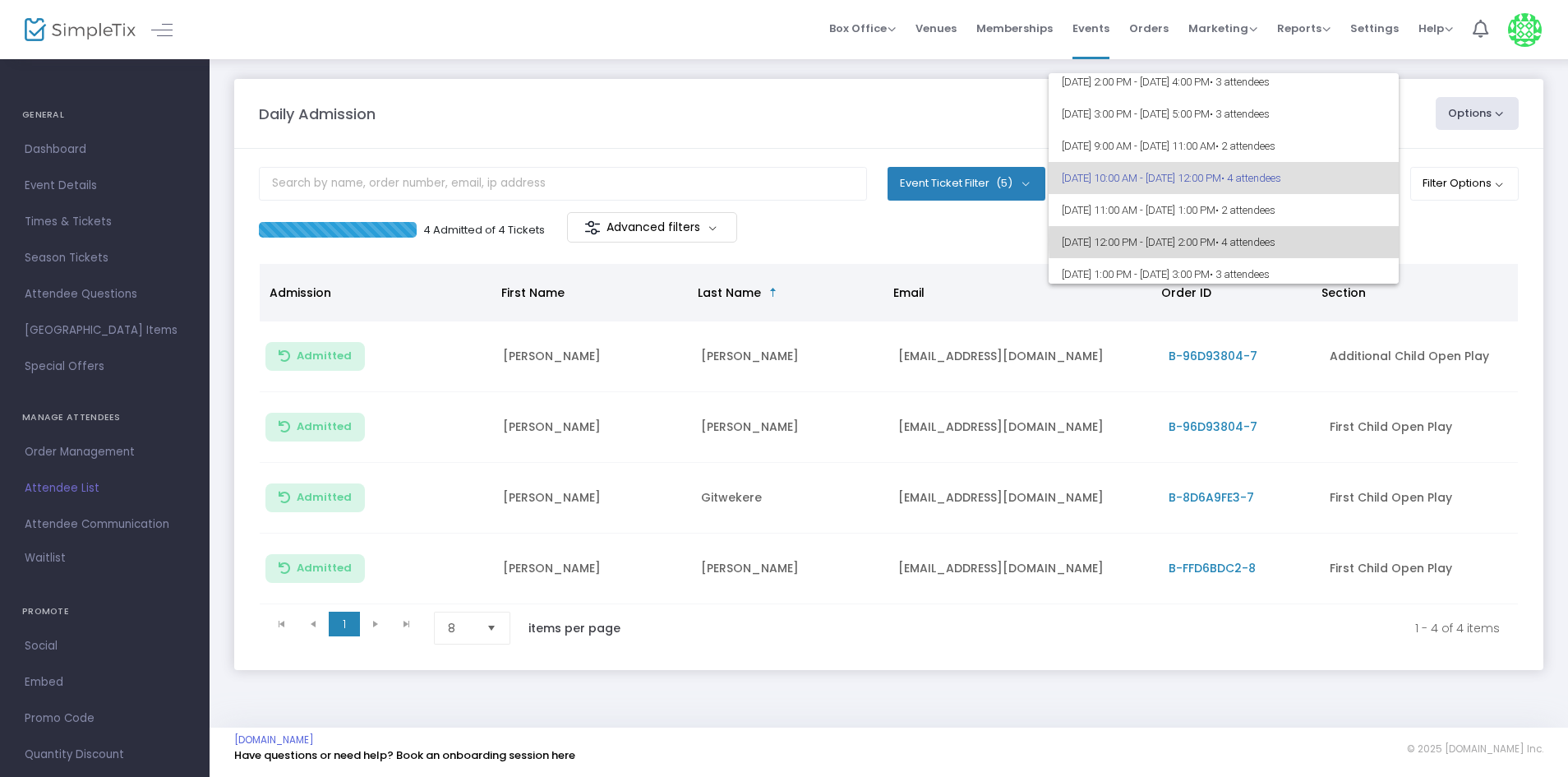
click at [1353, 240] on span "8/24/2025 @ 12:00 PM - 8/24/2025 @ 2:00 PM • 4 attendees" at bounding box center [1223, 242] width 324 height 32
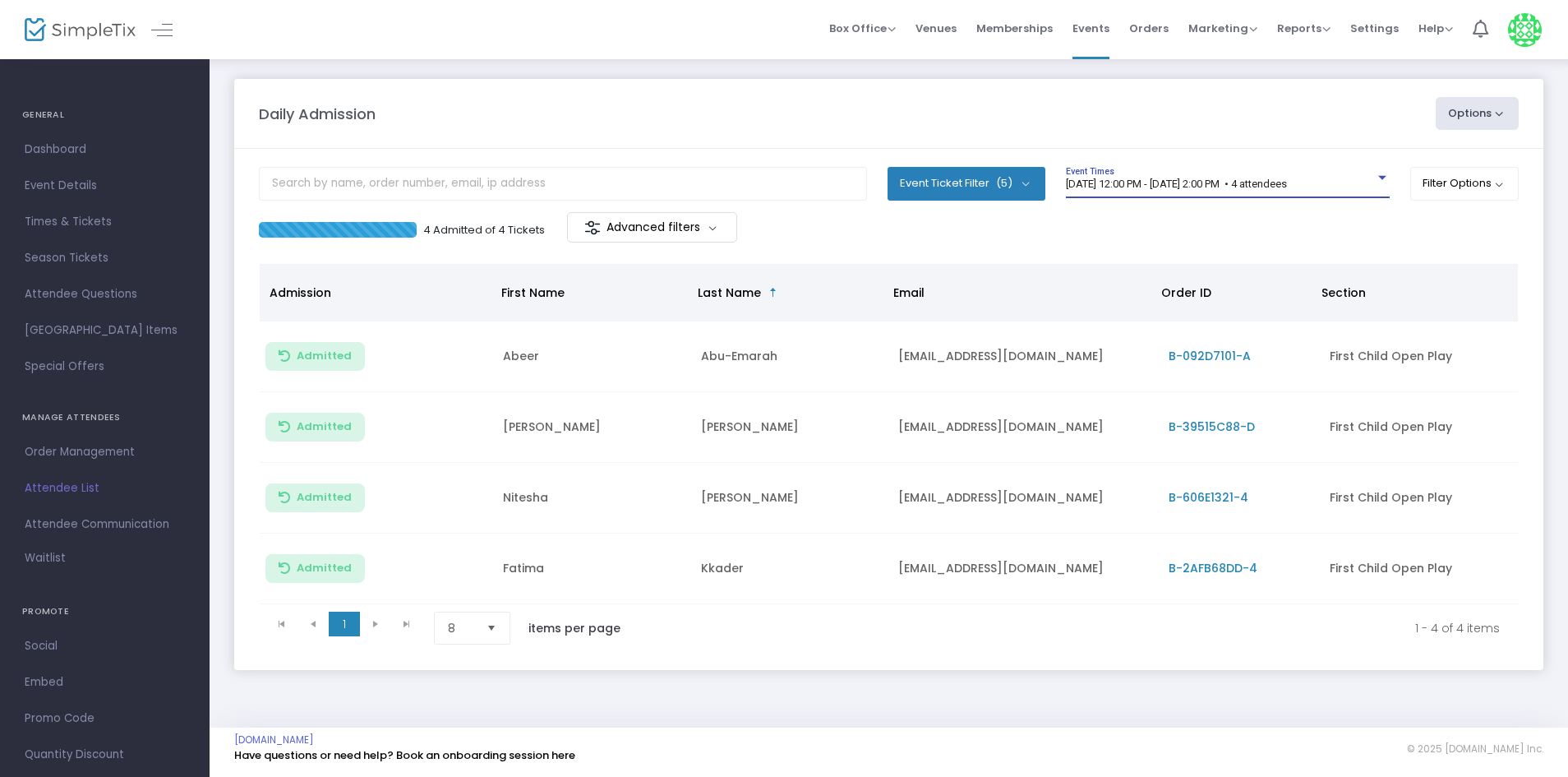
click at [1287, 178] on span "8/24/2025 @ 12:00 PM - 8/24/2025 @ 2:00 PM • 4 attendees" at bounding box center [1176, 184] width 221 height 12
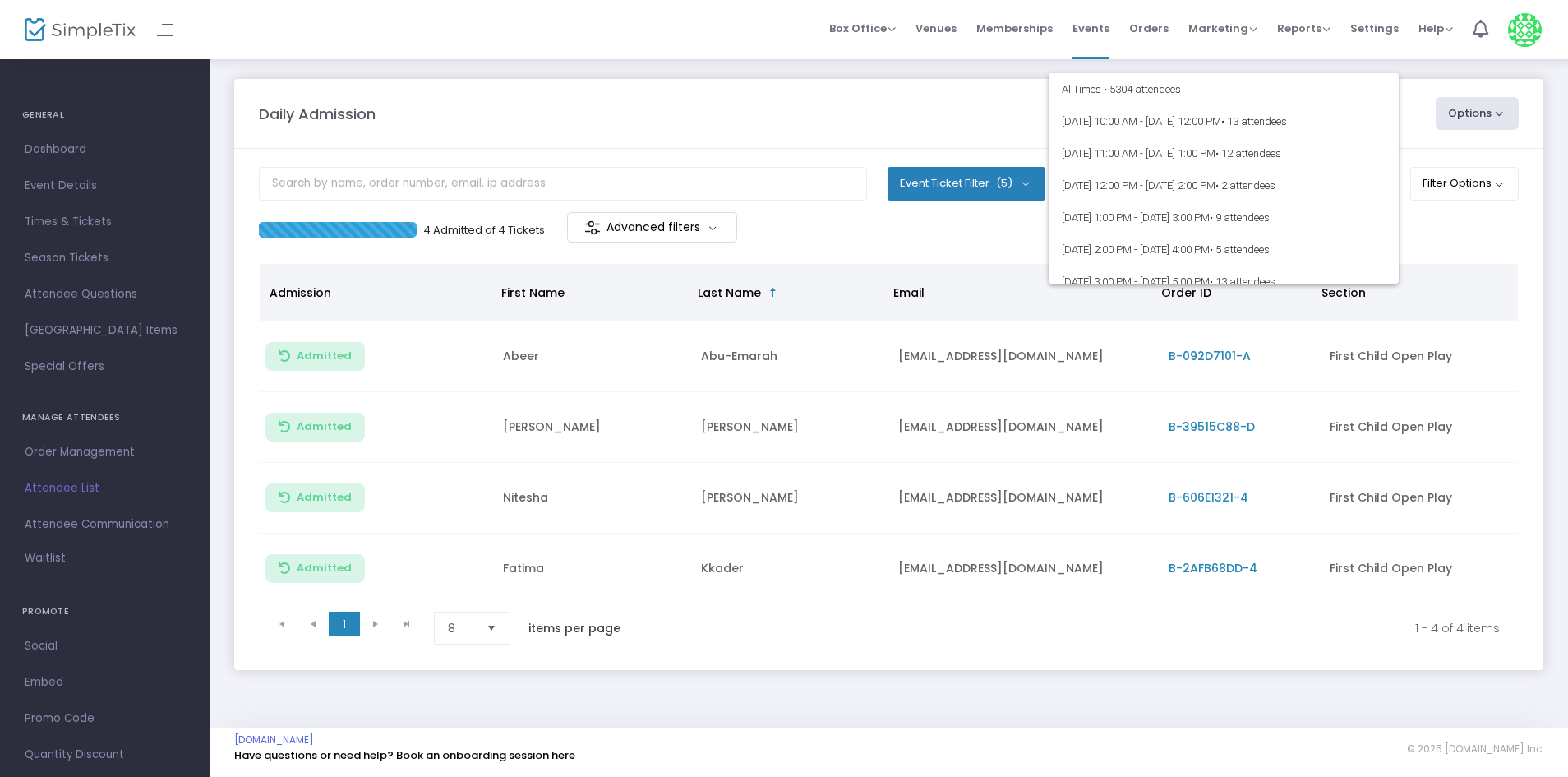
scroll to position [37953, 0]
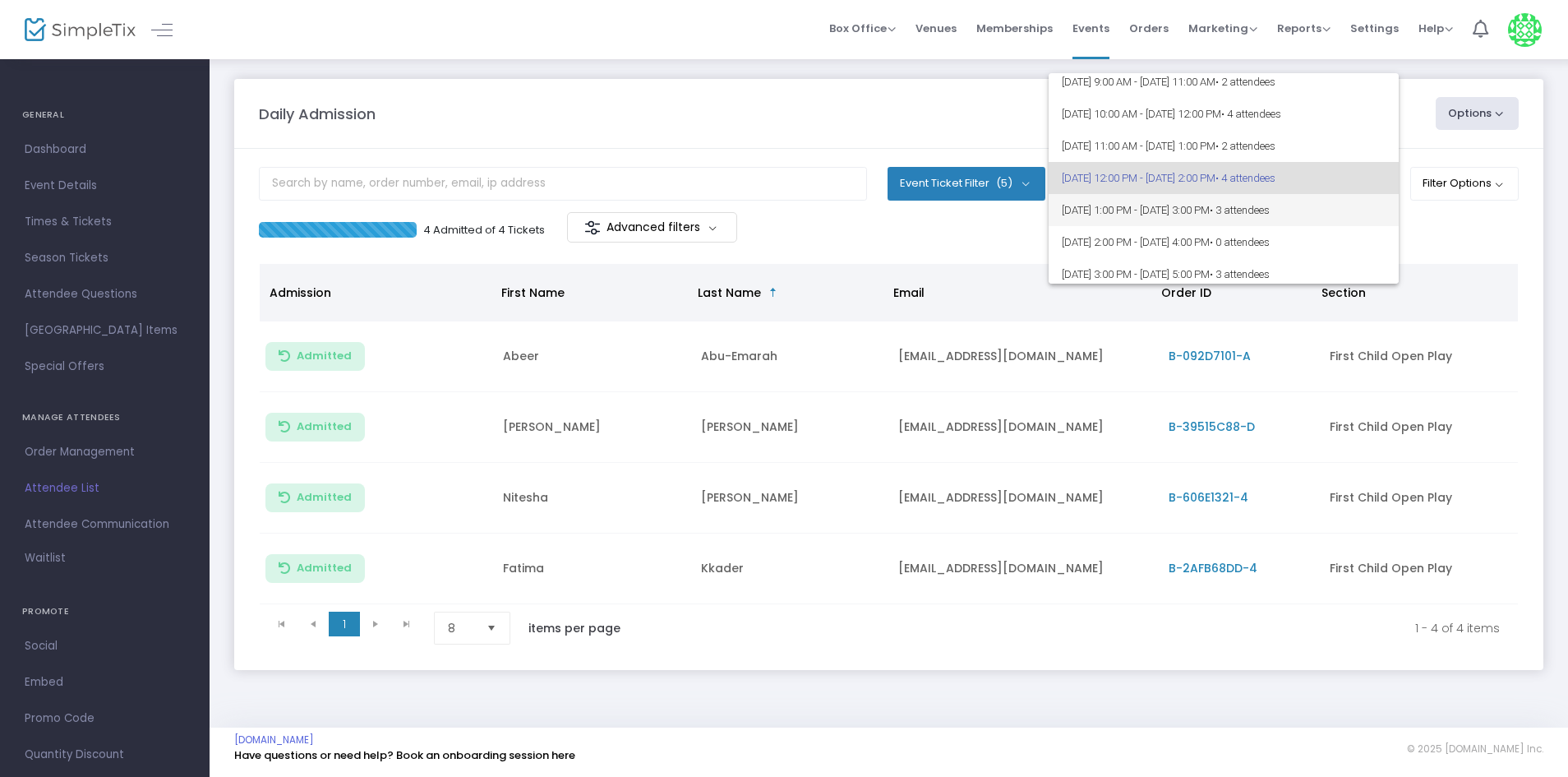
click at [1270, 206] on span "• 3 attendees" at bounding box center [1240, 210] width 60 height 12
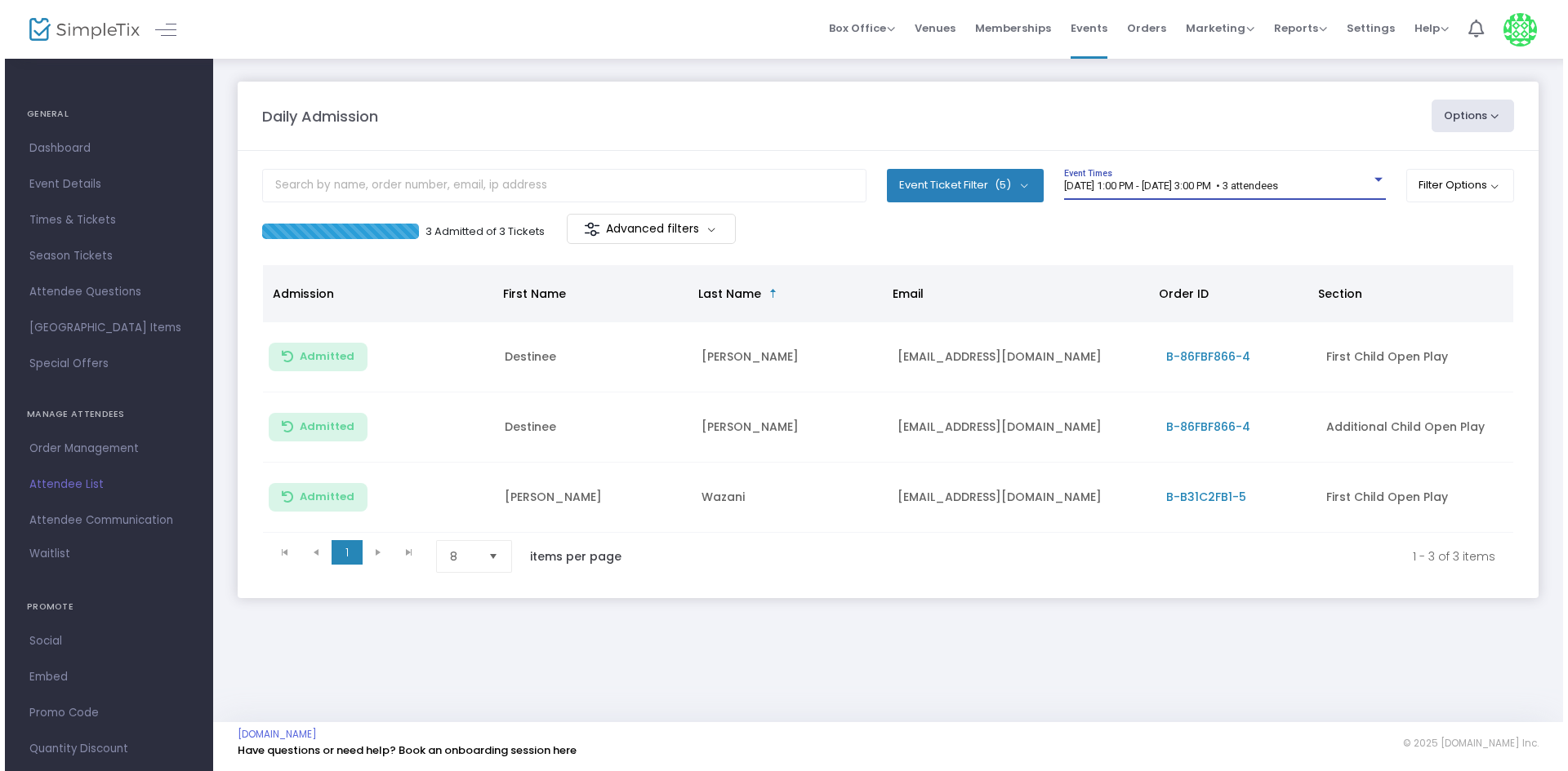
scroll to position [0, 0]
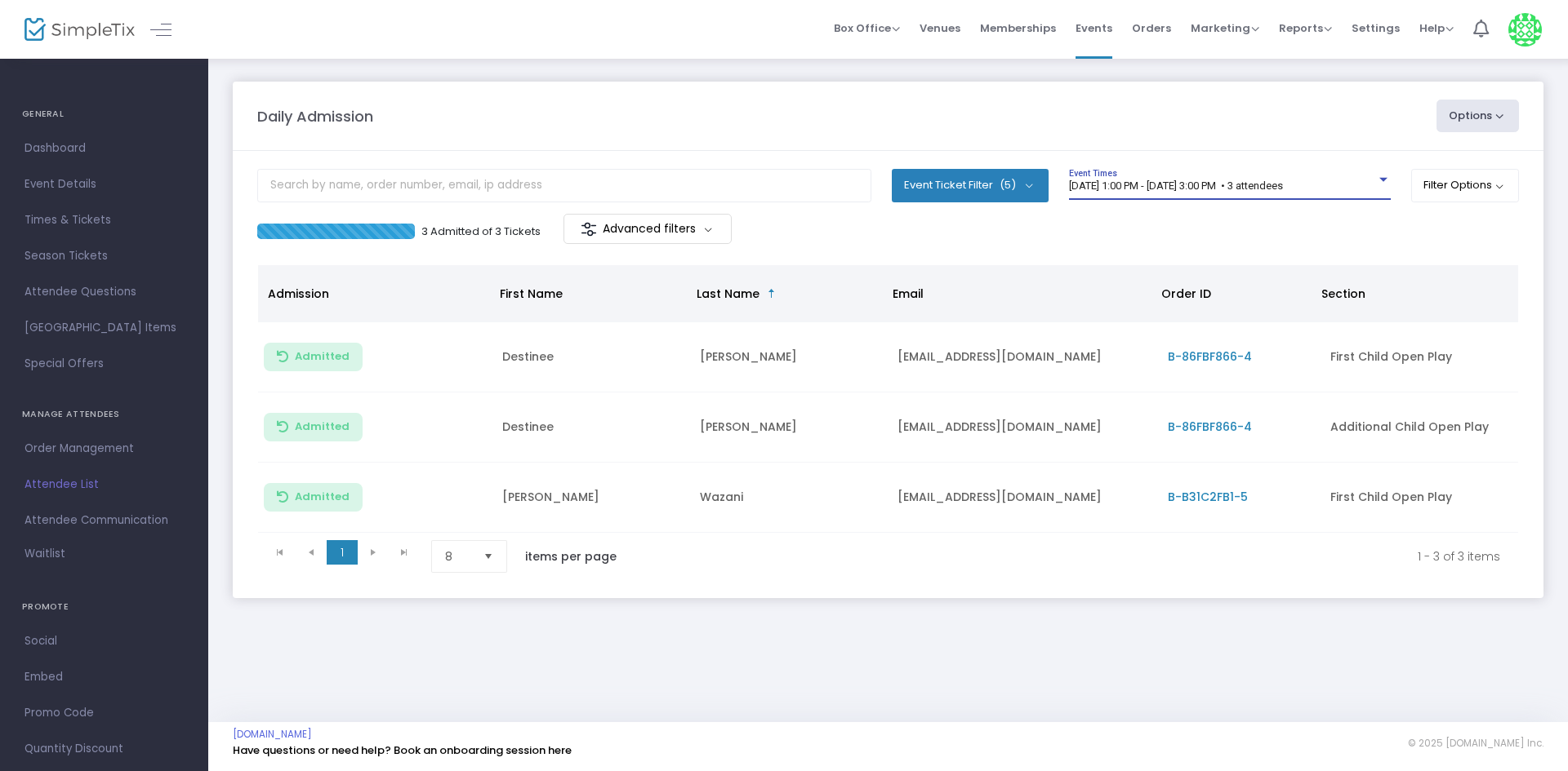
click at [1274, 186] on span "8/24/2025 @ 1:00 PM - 8/24/2025 @ 3:00 PM • 3 attendees" at bounding box center [1175, 186] width 214 height 12
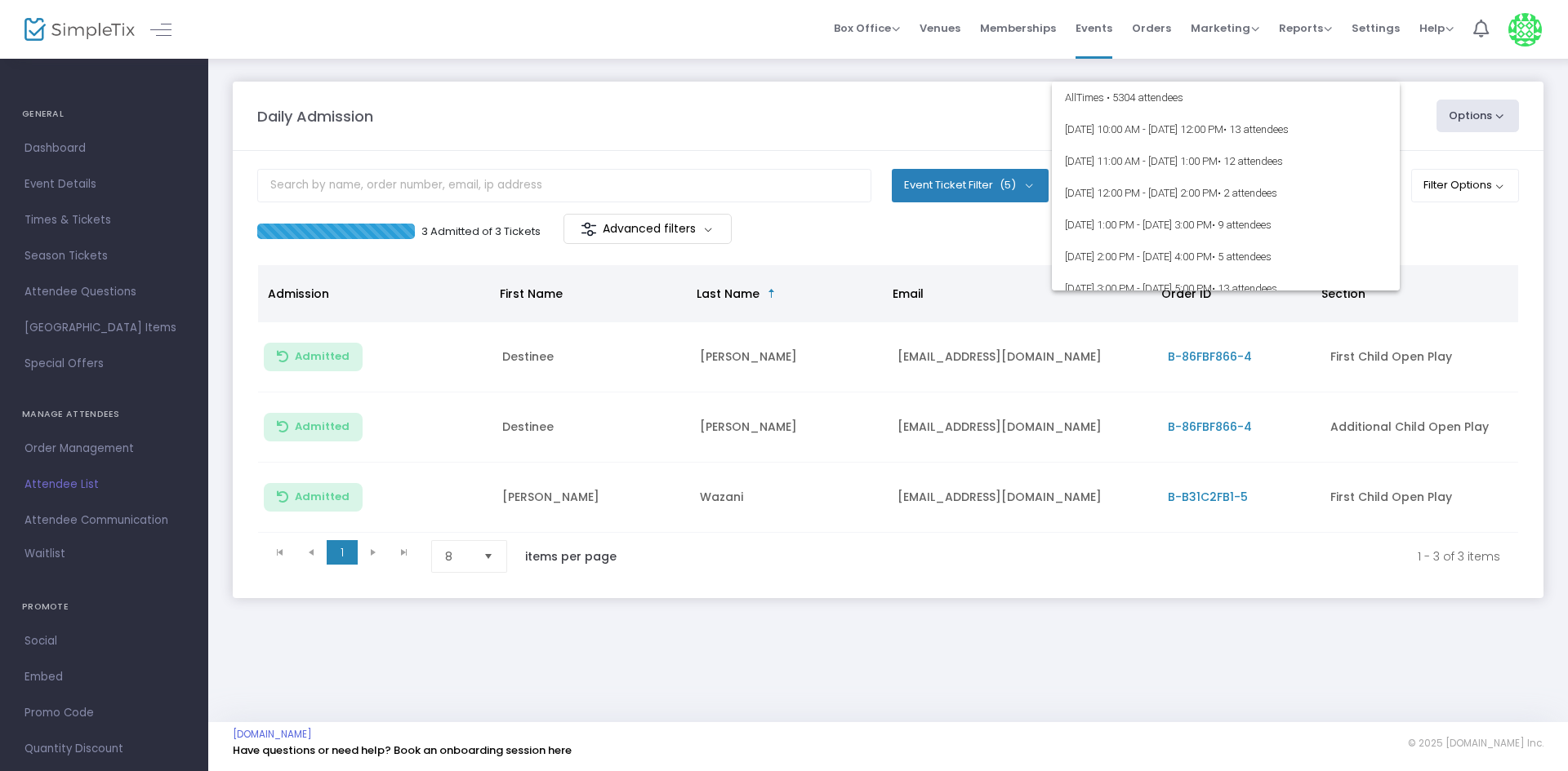
scroll to position [37692, 0]
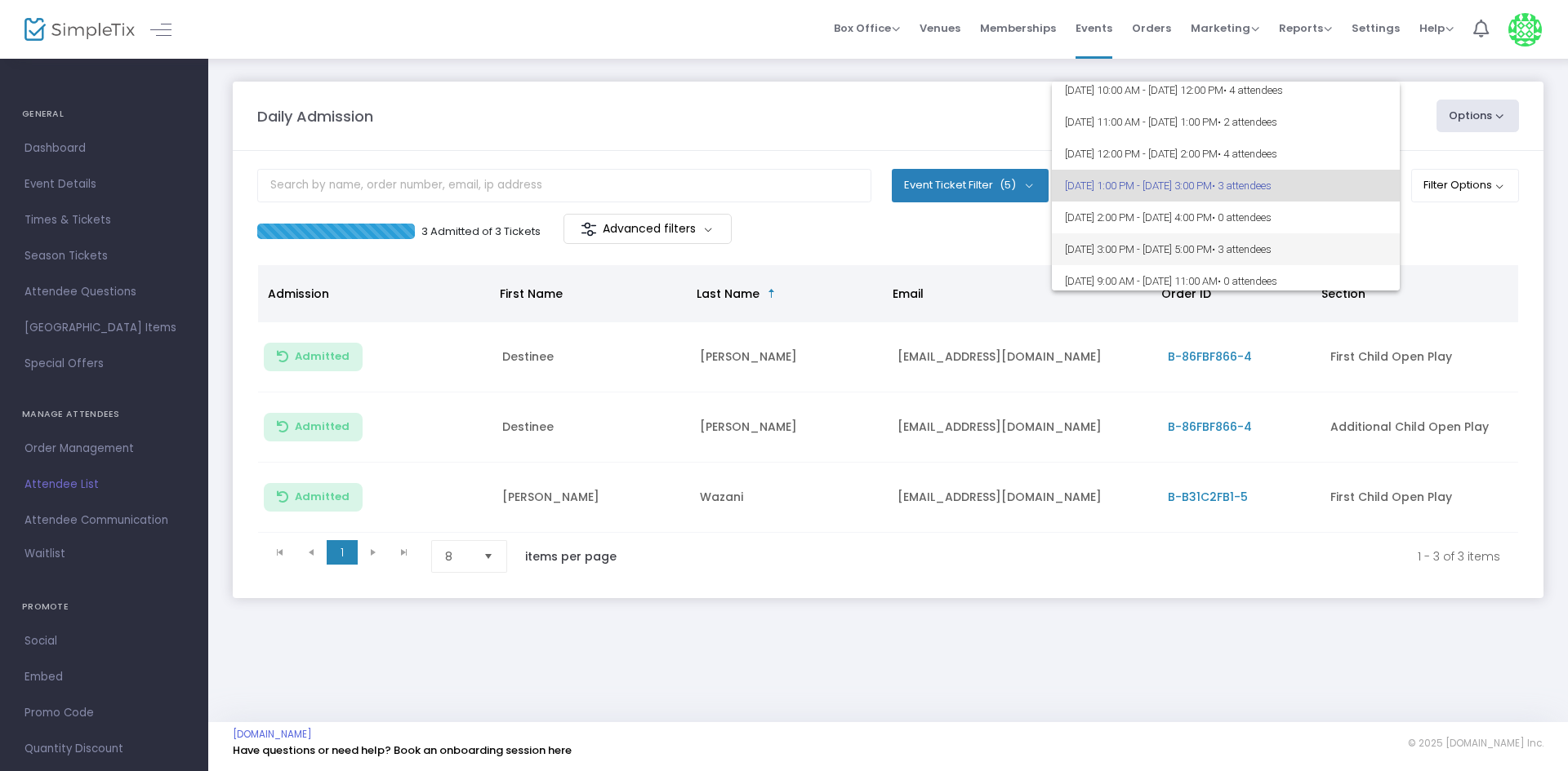
click at [1331, 239] on span "8/24/2025 @ 3:00 PM - 8/24/2025 @ 5:00 PM • 3 attendees" at bounding box center [1226, 249] width 321 height 32
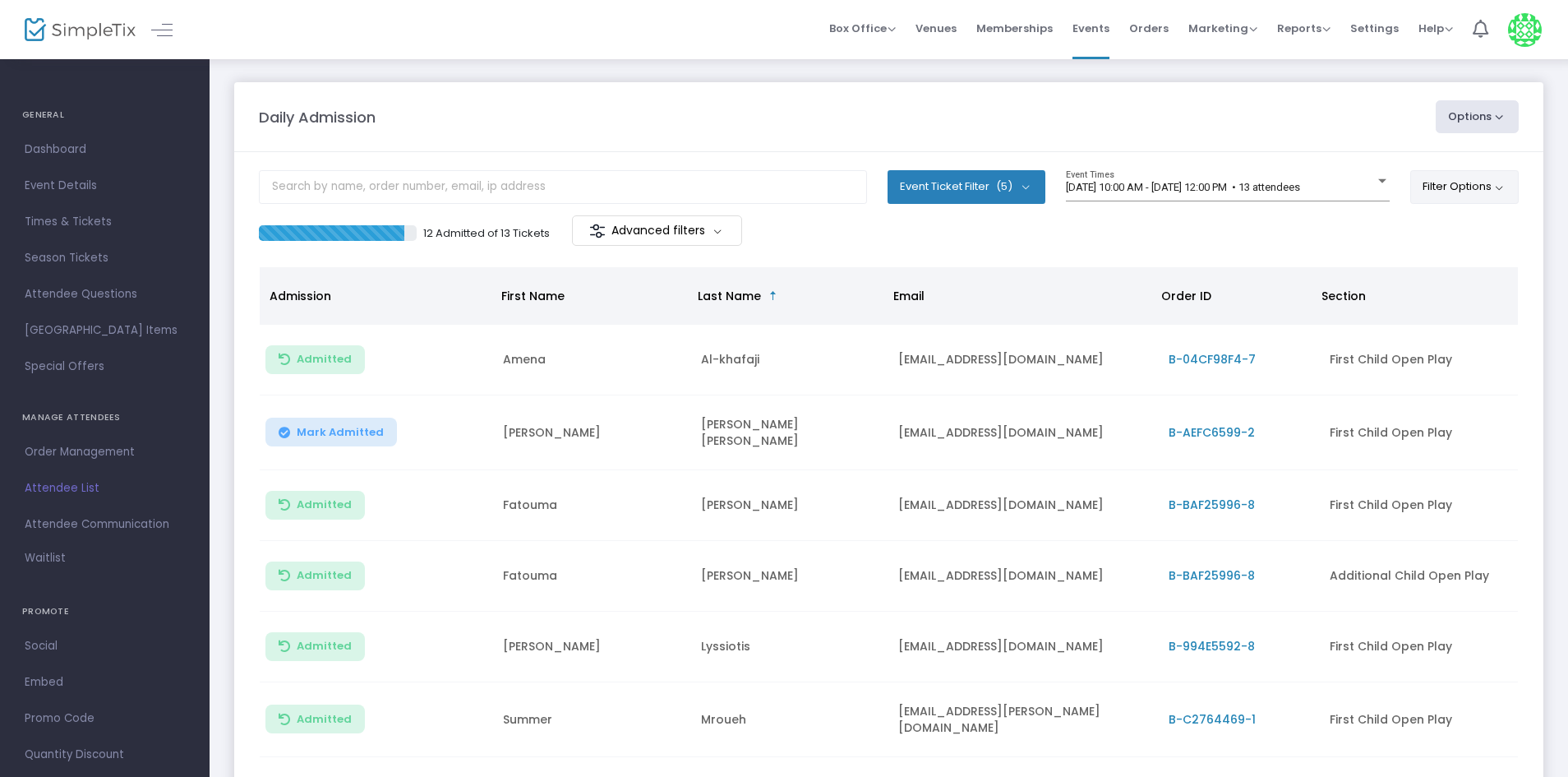
click at [1411, 189] on button "Filter Options" at bounding box center [1465, 187] width 109 height 33
click at [1262, 243] on span "ON OFF" at bounding box center [1278, 234] width 49 height 23
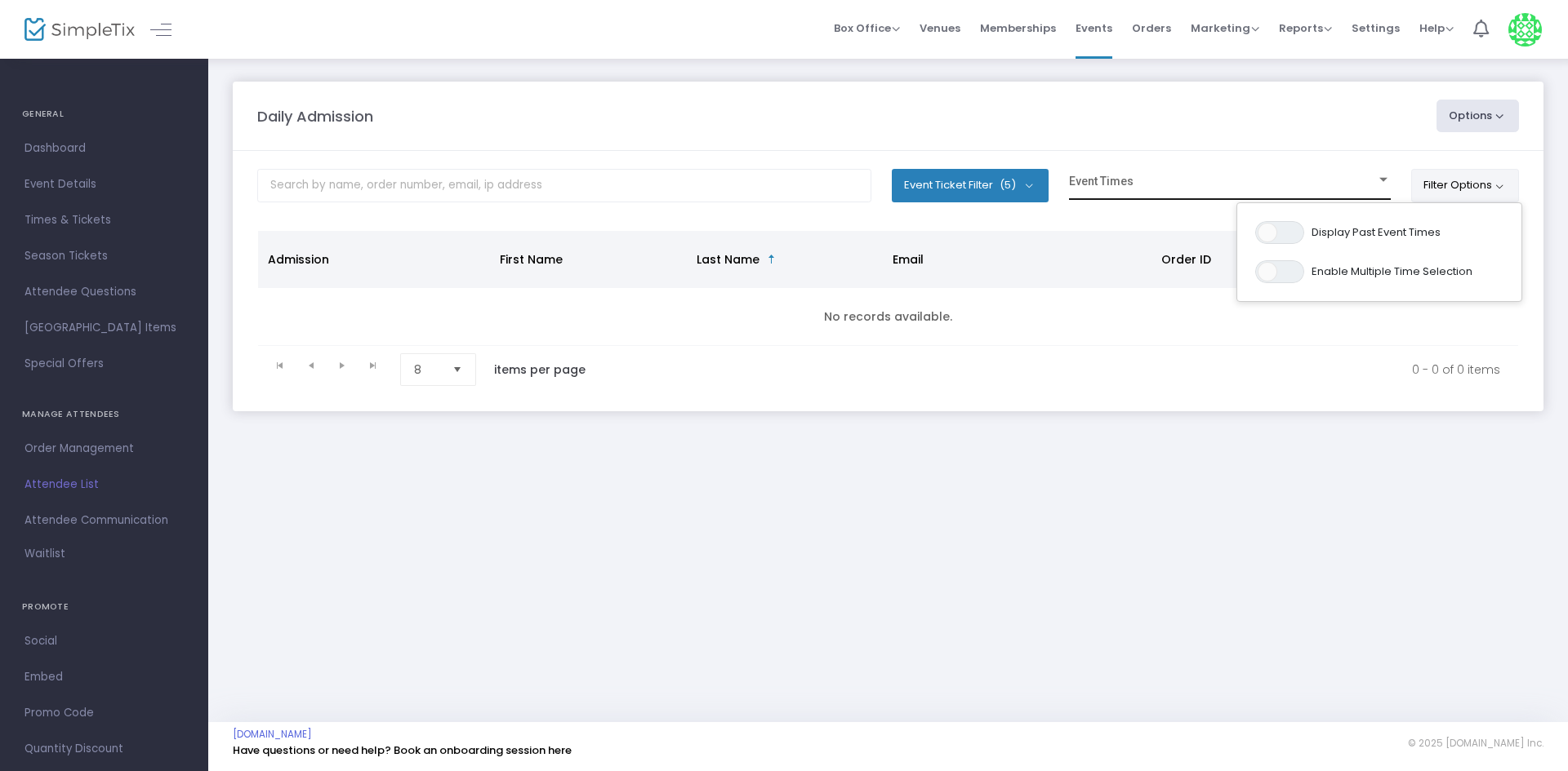
click at [1141, 173] on div "Event Times" at bounding box center [1229, 185] width 321 height 31
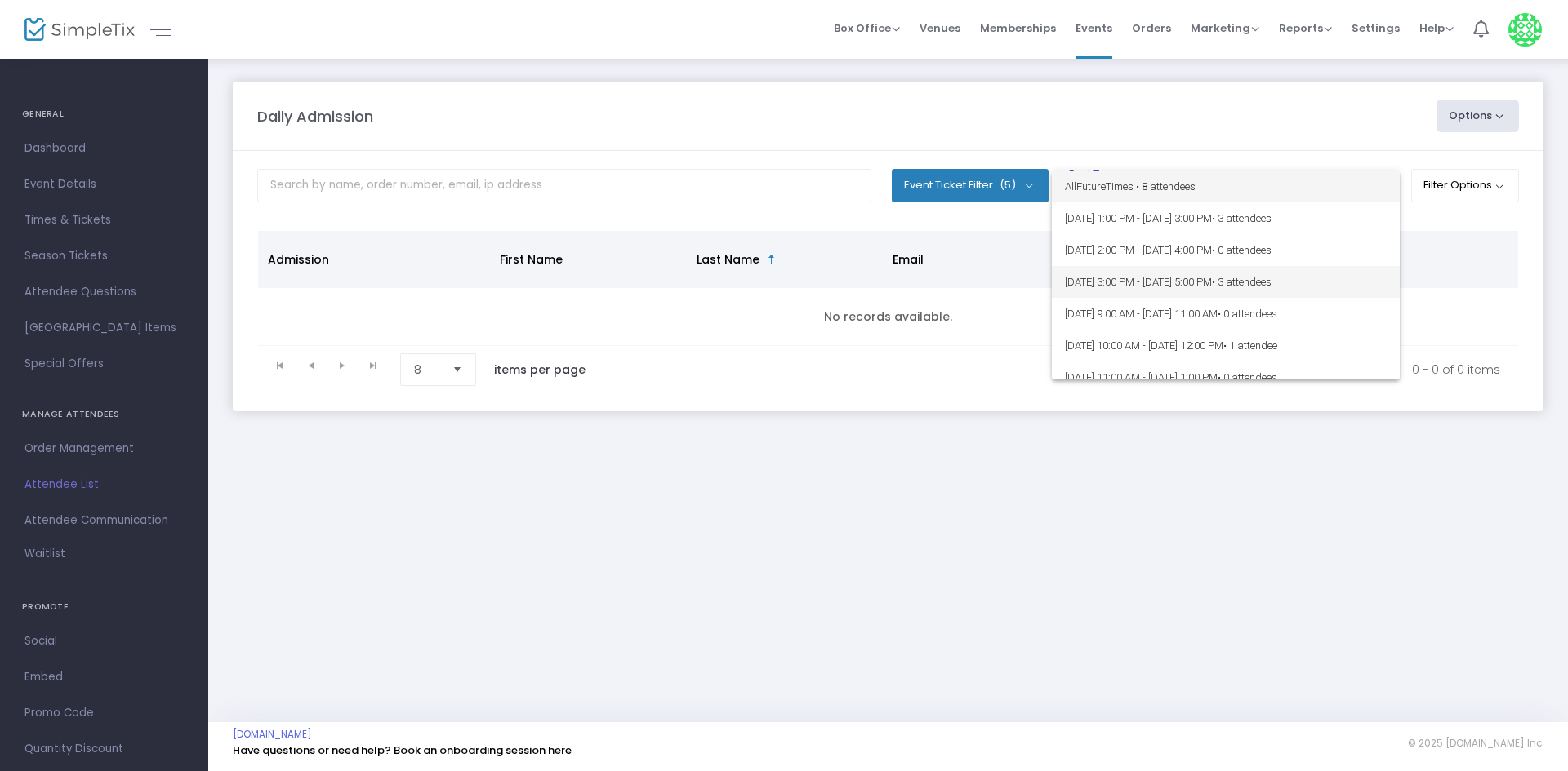
click at [1272, 280] on span "• 3 attendees" at bounding box center [1241, 282] width 60 height 12
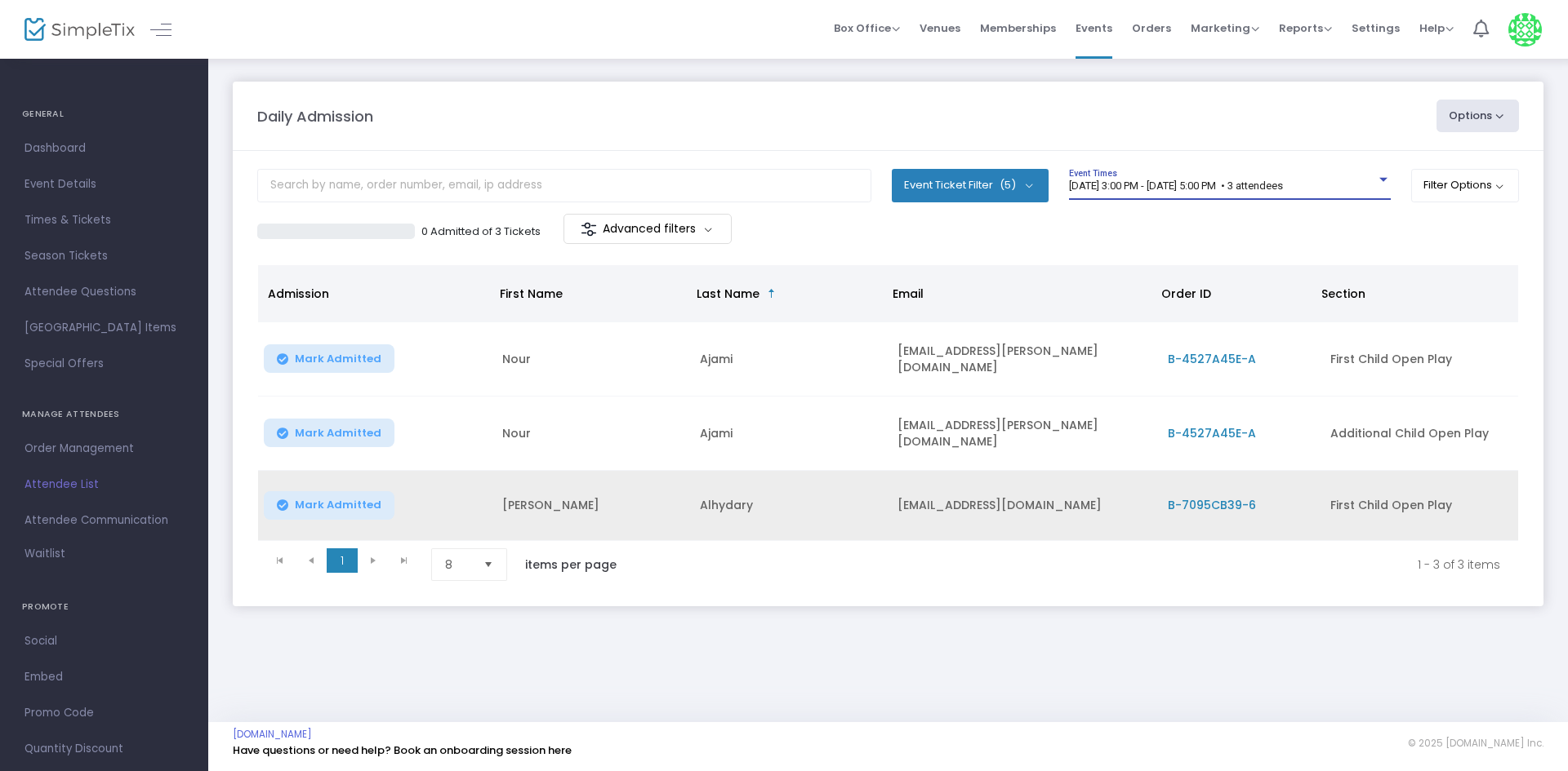
click at [1222, 511] on td "B-7095CB39-6" at bounding box center [1239, 505] width 162 height 70
click at [1210, 504] on span "B-7095CB39-6" at bounding box center [1212, 504] width 89 height 16
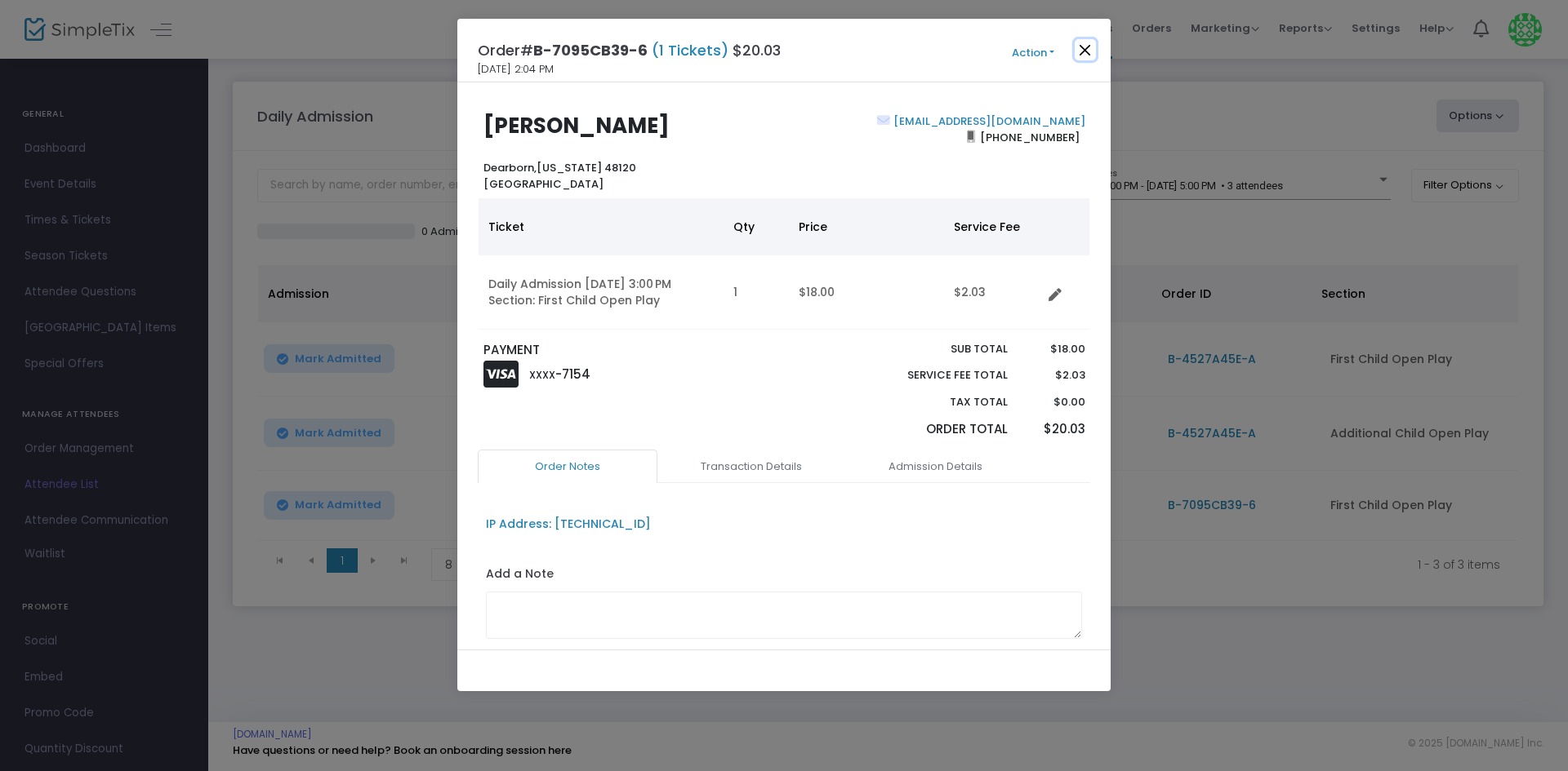
click at [1078, 46] on button "Close" at bounding box center [1085, 49] width 21 height 21
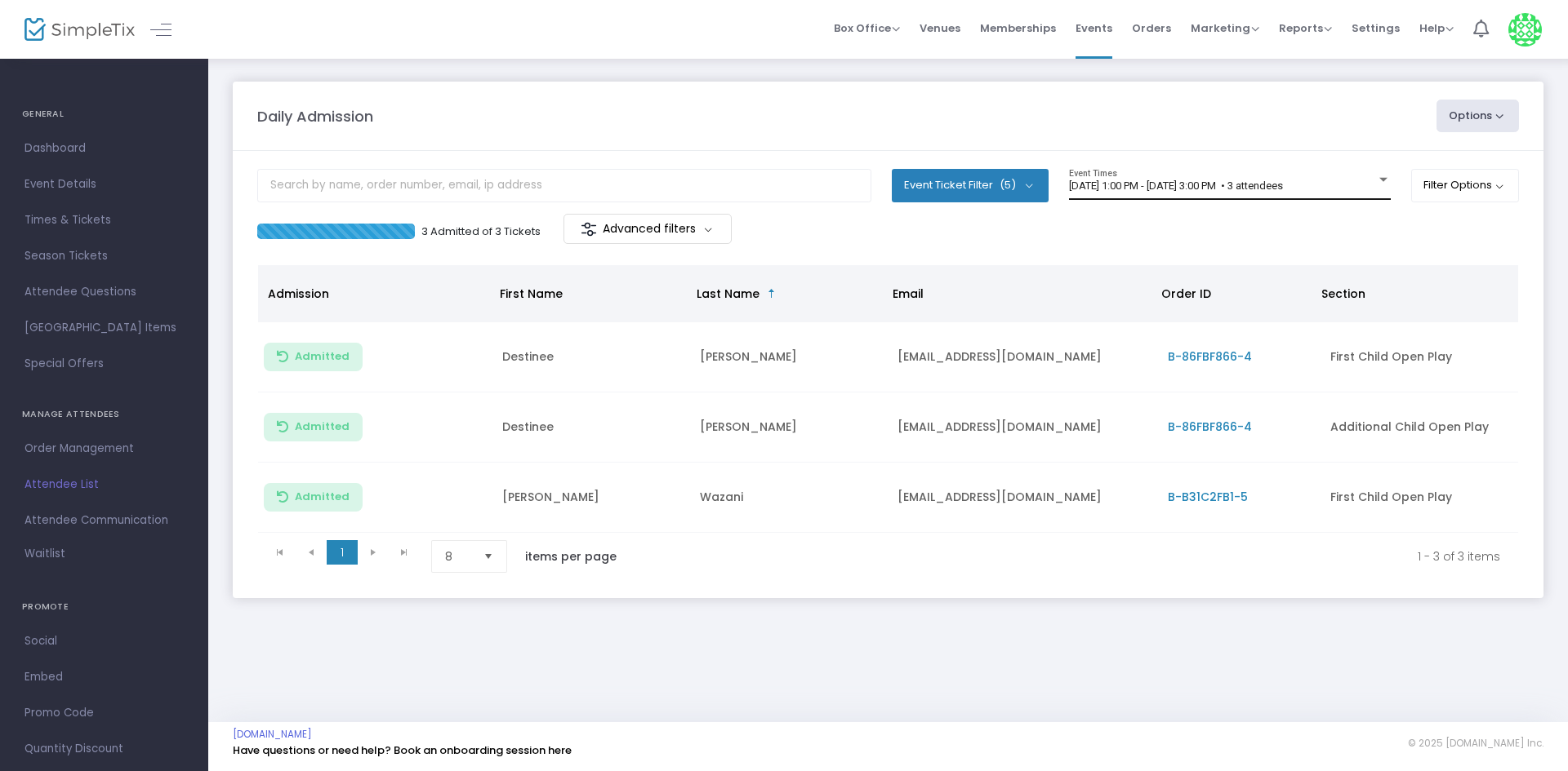
click at [1245, 196] on div "[DATE] 1:00 PM - [DATE] 3:00 PM • 3 attendees Event Times" at bounding box center [1229, 185] width 321 height 31
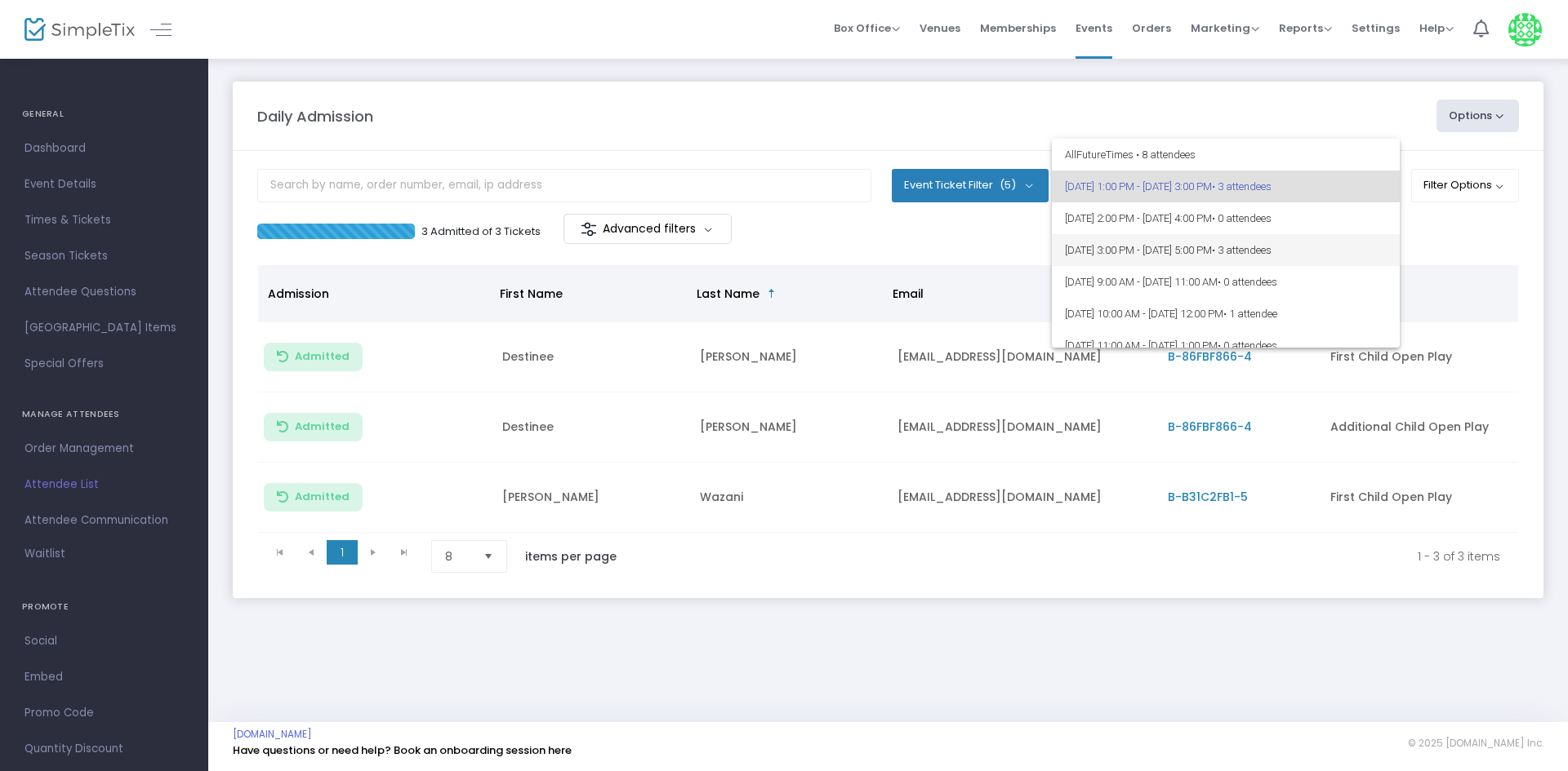
click at [1238, 254] on span "[DATE] 3:00 PM - [DATE] 5:00 PM • 3 attendees" at bounding box center [1226, 250] width 321 height 32
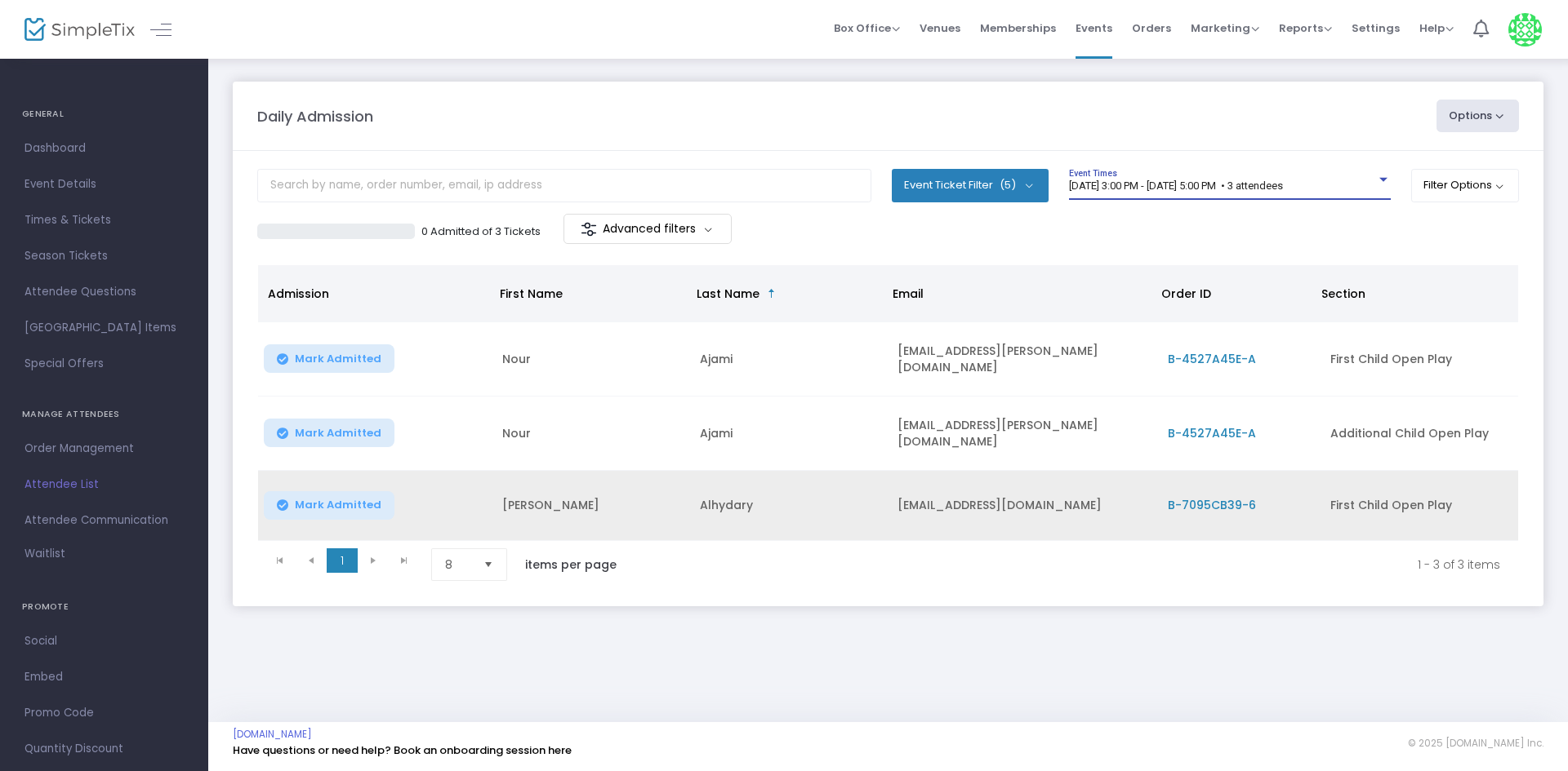
click at [323, 503] on span "Mark Admitted" at bounding box center [338, 504] width 87 height 13
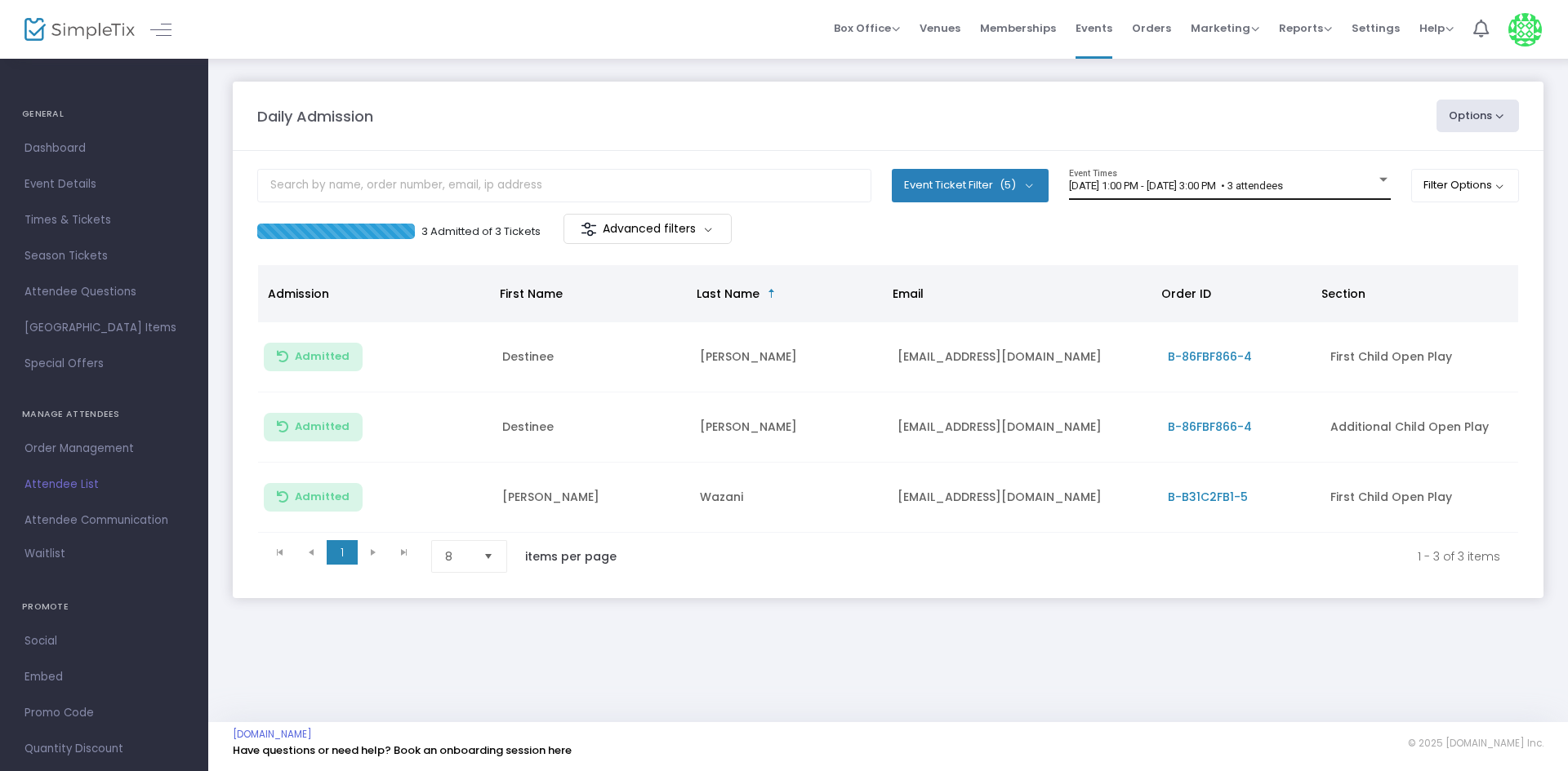
click at [1161, 180] on span "[DATE] 1:00 PM - [DATE] 3:00 PM • 3 attendees" at bounding box center [1175, 186] width 214 height 12
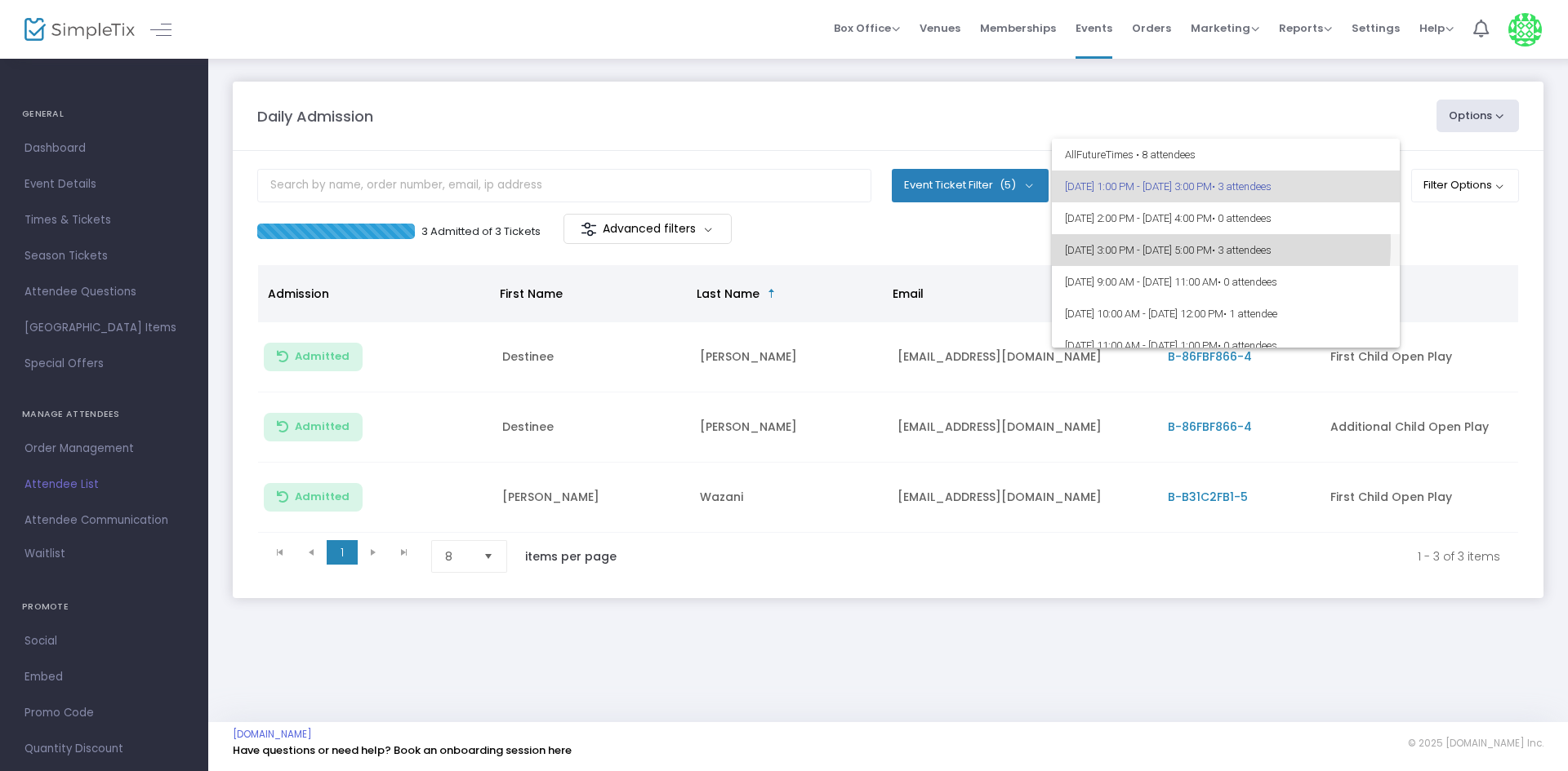
click at [1143, 245] on span "[DATE] 3:00 PM - [DATE] 5:00 PM • 3 attendees" at bounding box center [1226, 250] width 321 height 32
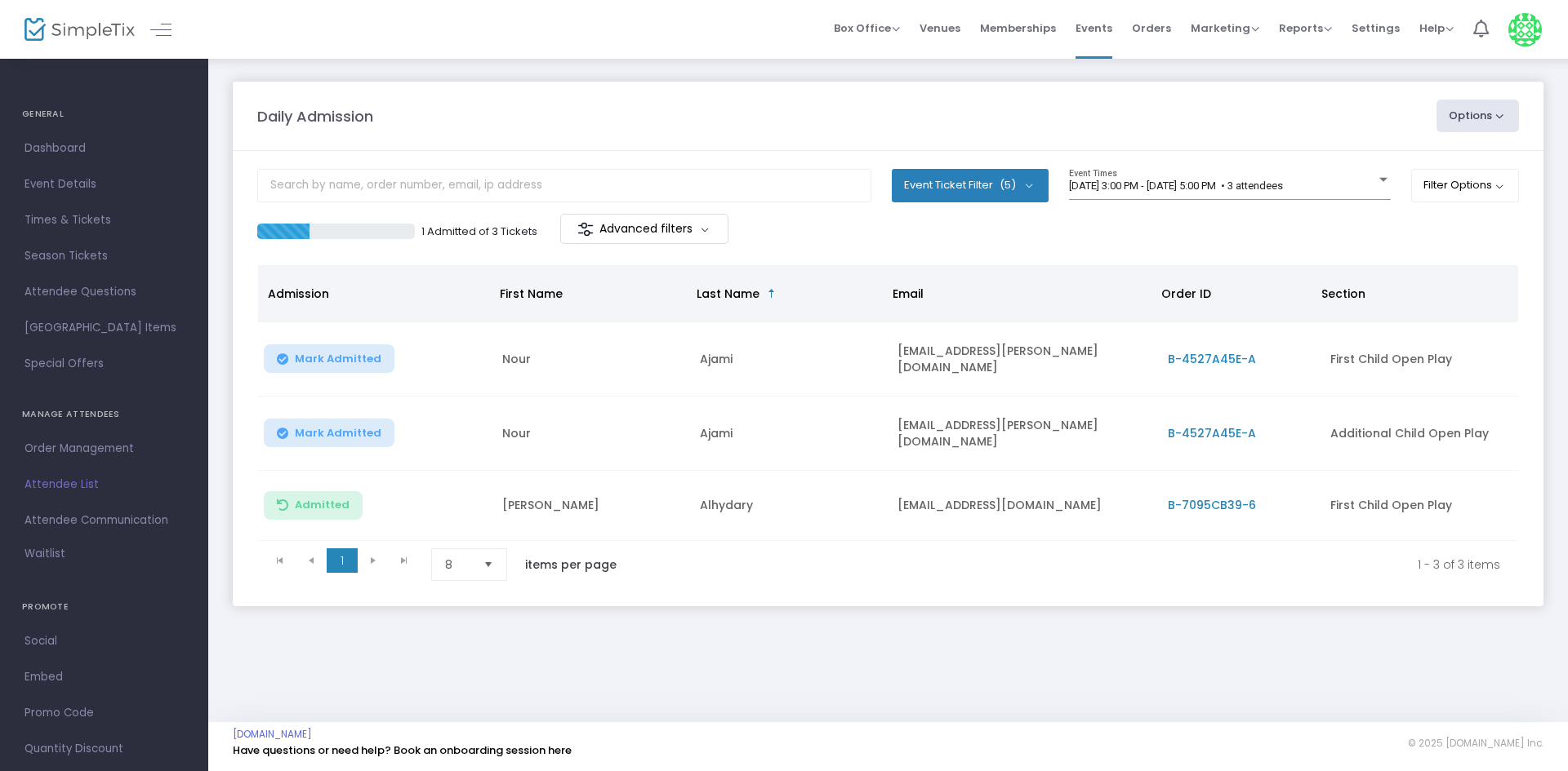
click at [1247, 161] on m-panel-content "Event Ticket Filter (5) Select All First Child Open Play Additional Child Open …" at bounding box center [888, 379] width 1311 height 455
click at [1246, 195] on div "8/24/2025 @ 3:00 PM - 8/24/2025 @ 5:00 PM • 3 attendees Event Times" at bounding box center [1229, 185] width 321 height 31
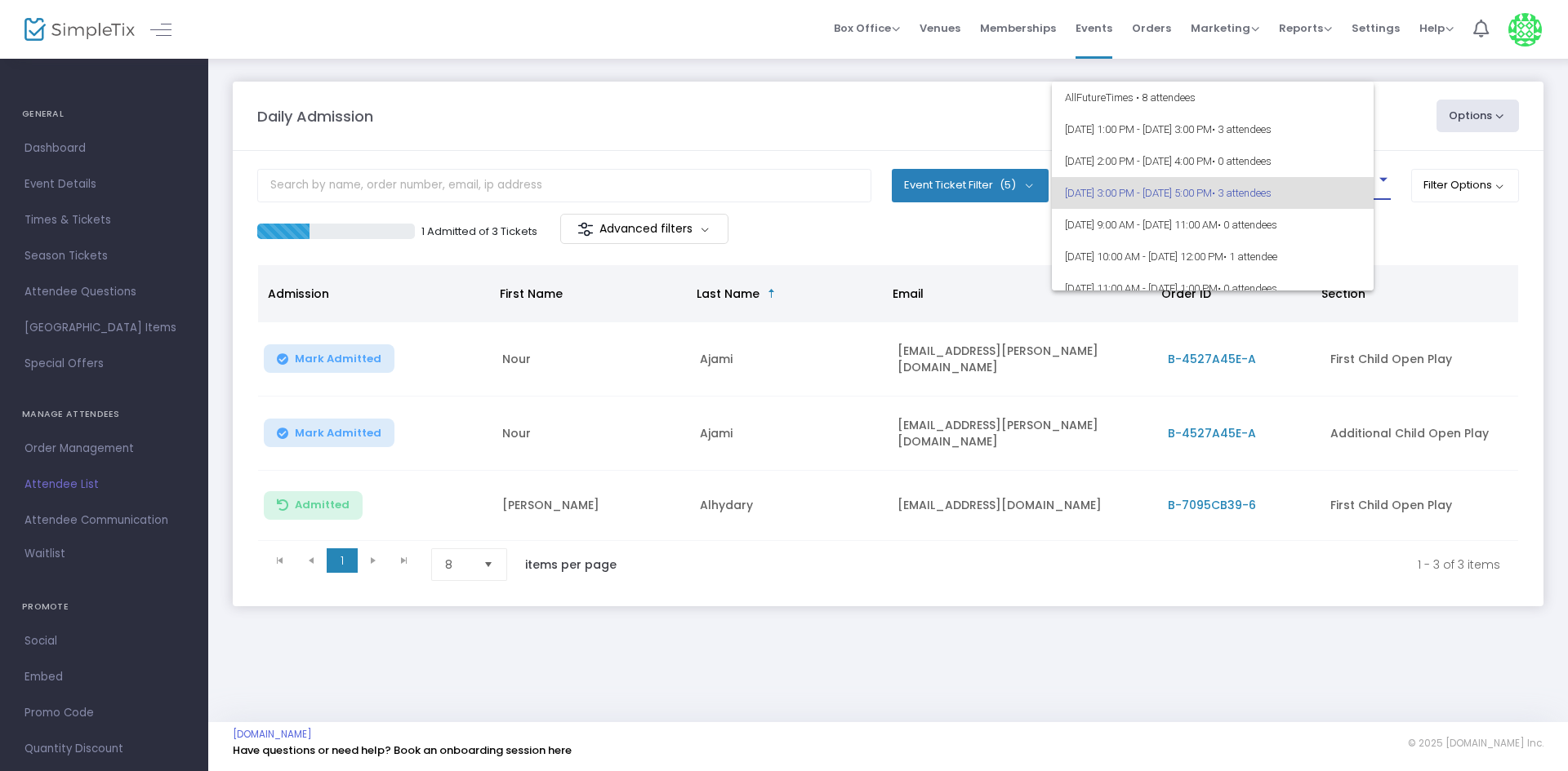
scroll to position [7, 0]
click at [1054, 675] on div at bounding box center [784, 386] width 1568 height 771
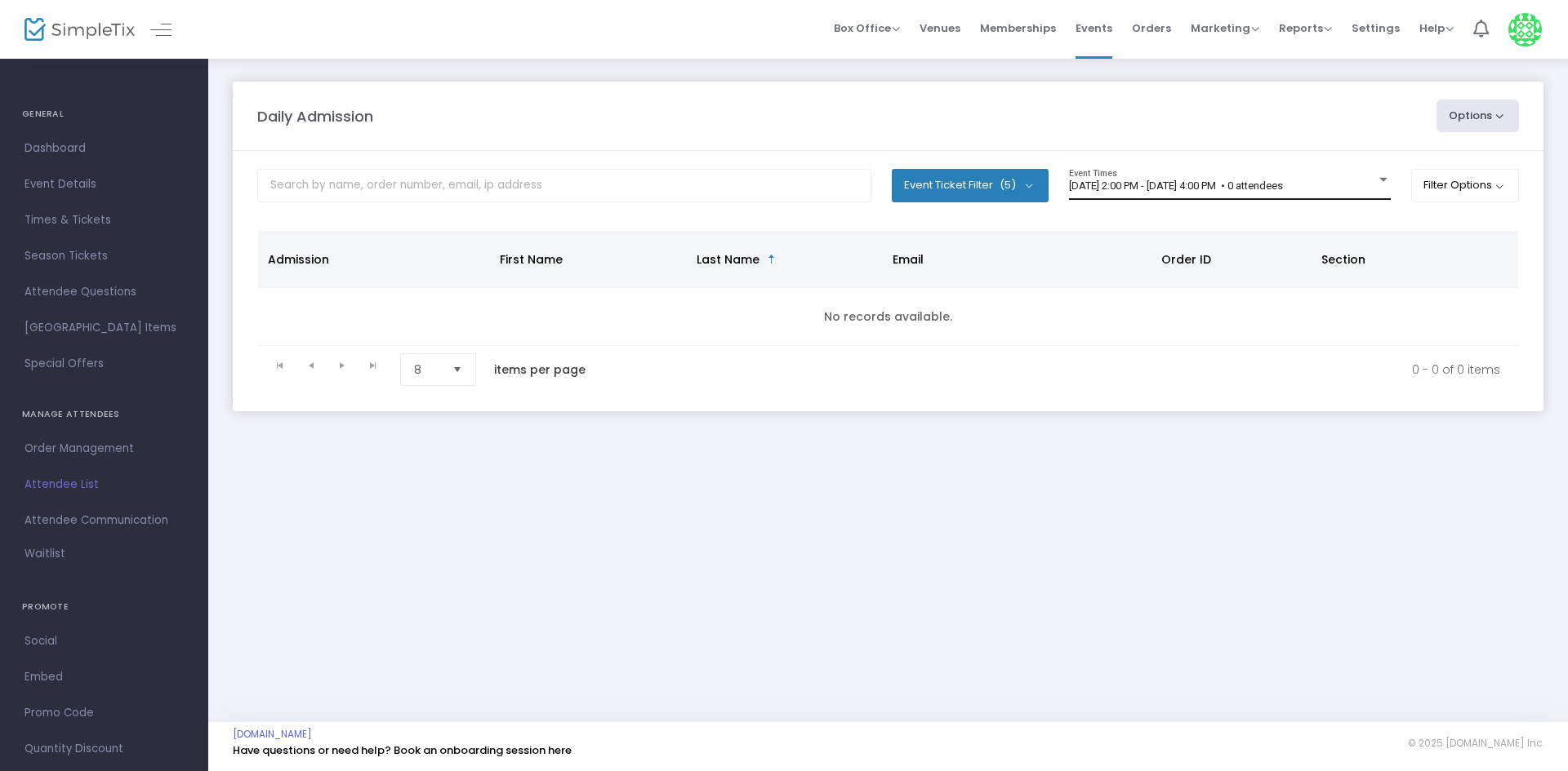
drag, startPoint x: 1181, startPoint y: 167, endPoint x: 1172, endPoint y: 181, distance: 16.6
click at [1174, 179] on m-panel-content "Event Ticket Filter (5) Select All First Child Open Play Additional Child Open …" at bounding box center [888, 281] width 1311 height 260
click at [1172, 181] on span "[DATE] 2:00 PM - [DATE] 4:00 PM • 0 attendees" at bounding box center [1175, 186] width 214 height 12
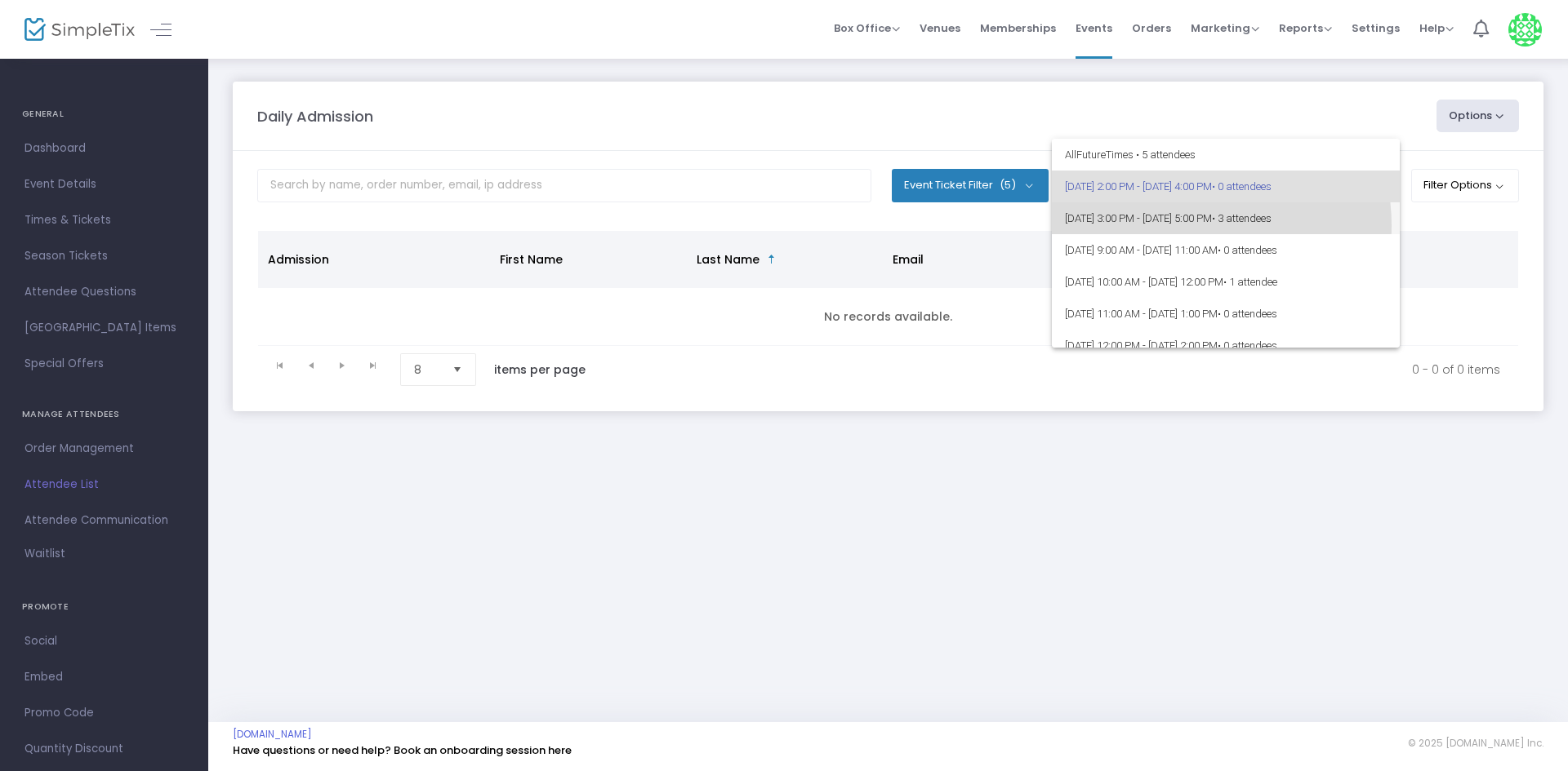
click at [1188, 225] on span "[DATE] 3:00 PM - [DATE] 5:00 PM • 3 attendees" at bounding box center [1226, 218] width 321 height 32
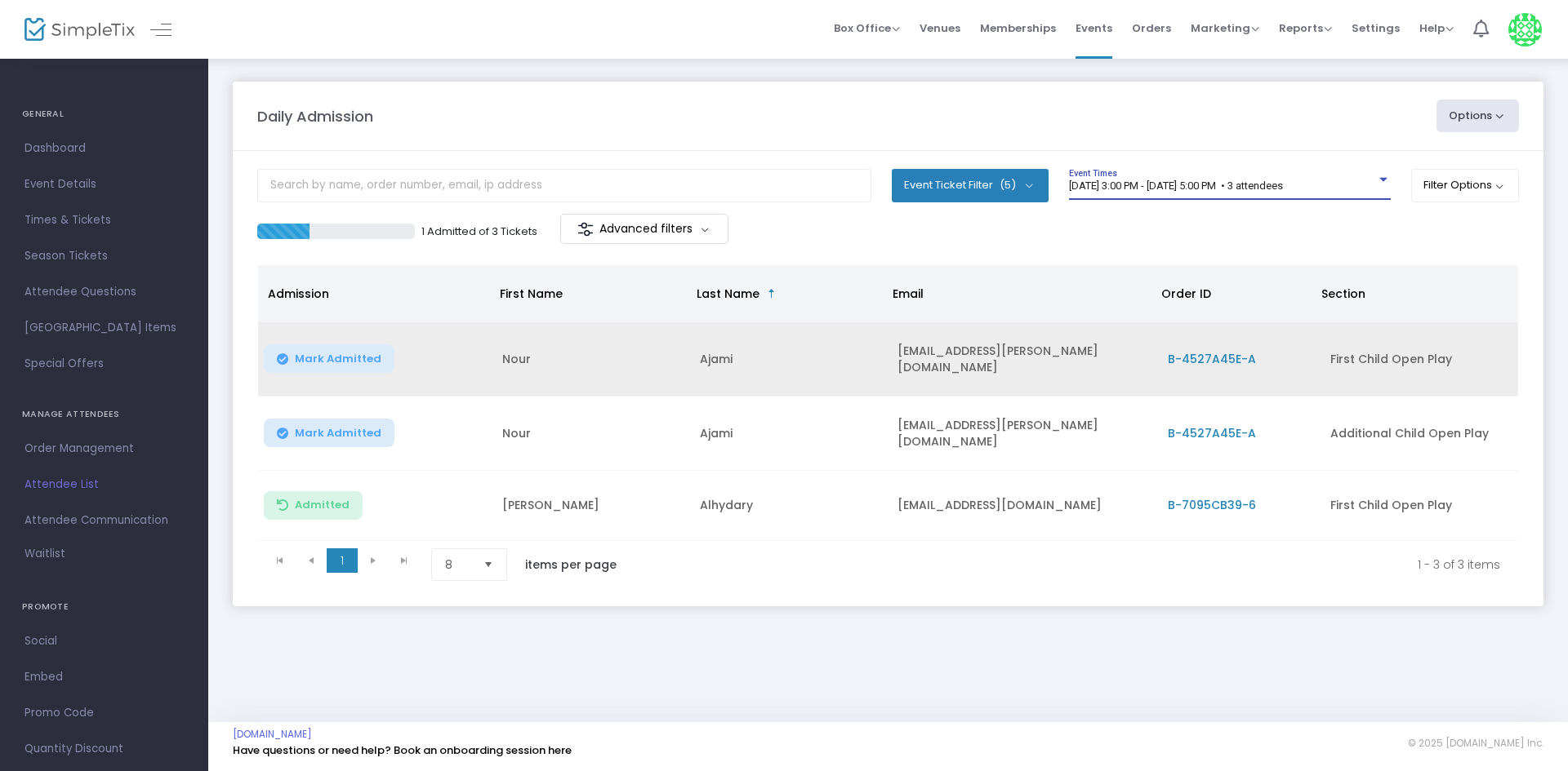
click at [371, 363] on span "Mark Admitted" at bounding box center [338, 359] width 87 height 13
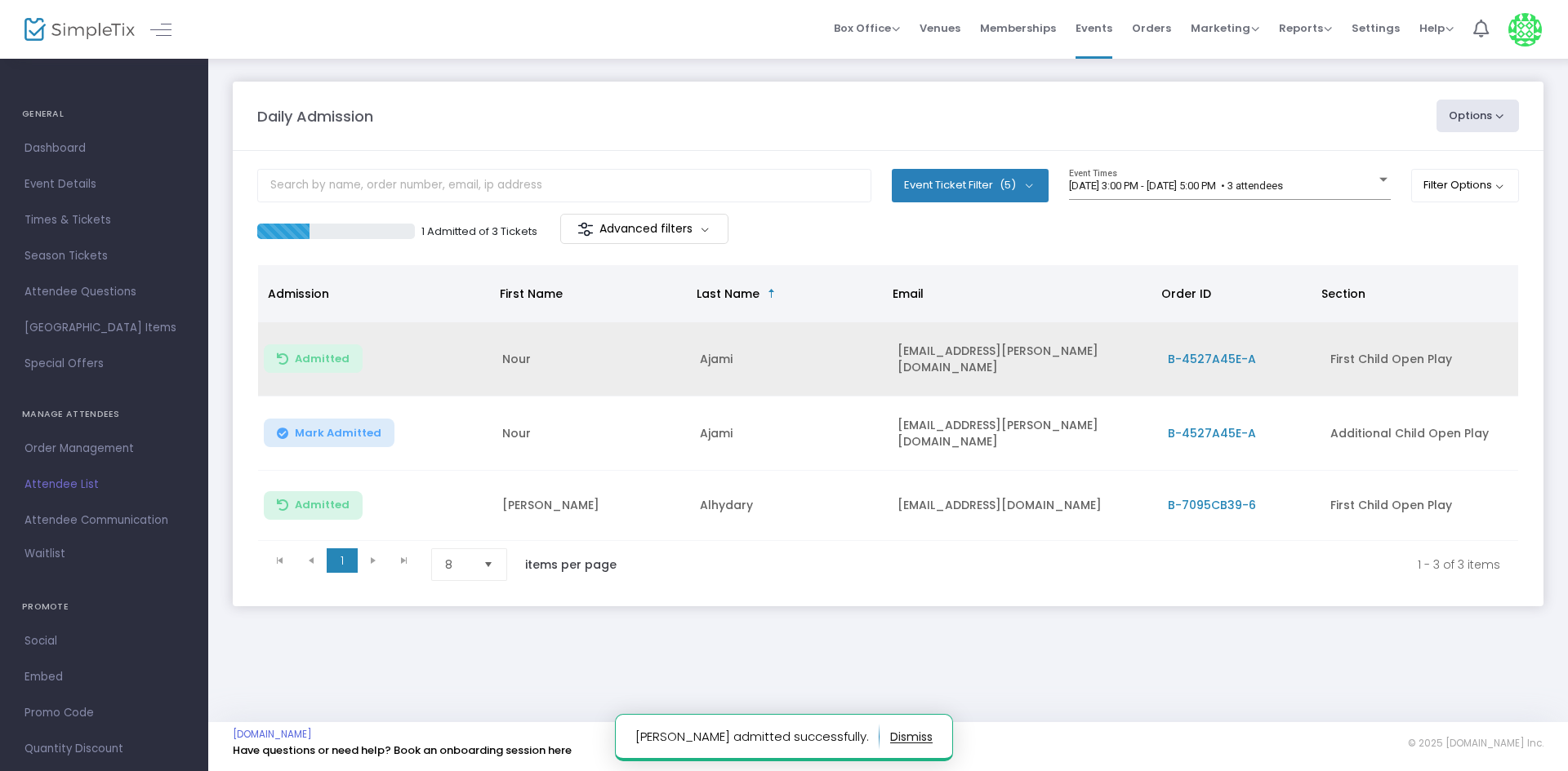
click at [318, 428] on span "Mark Admitted" at bounding box center [338, 433] width 87 height 13
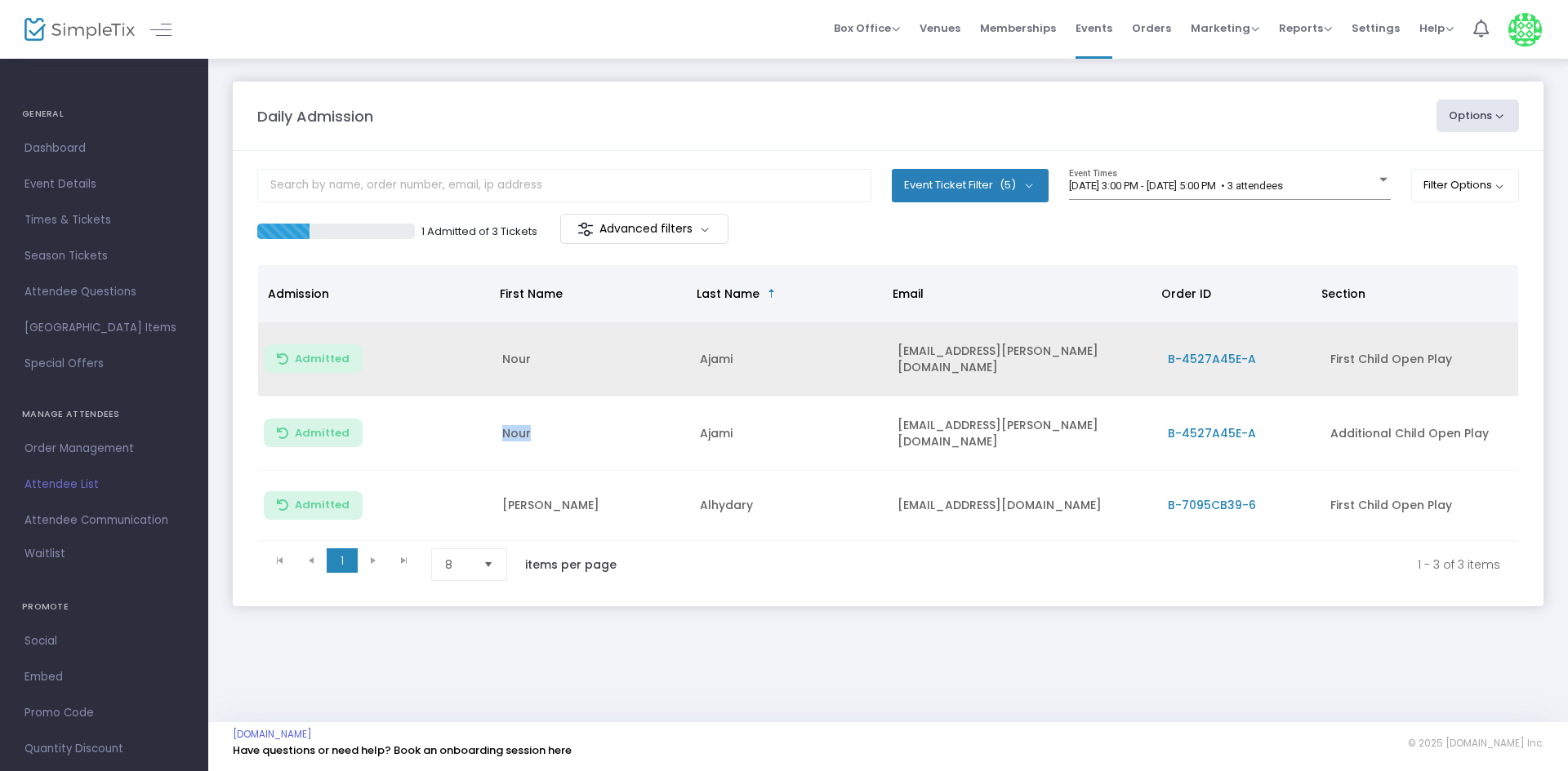
drag, startPoint x: 499, startPoint y: 428, endPoint x: 533, endPoint y: 418, distance: 35.4
click at [533, 418] on td "Nour" at bounding box center [591, 434] width 197 height 75
click at [738, 669] on div "Daily Admission Options Import Attendees Export List Print Name Tags Export to …" at bounding box center [888, 390] width 1360 height 665
click at [931, 722] on m-footer "BusyBeesPlayCafe.simpletix.com Have questions or need help? Book an onboarding …" at bounding box center [888, 747] width 1360 height 49
drag, startPoint x: 903, startPoint y: 351, endPoint x: 1037, endPoint y: 338, distance: 134.6
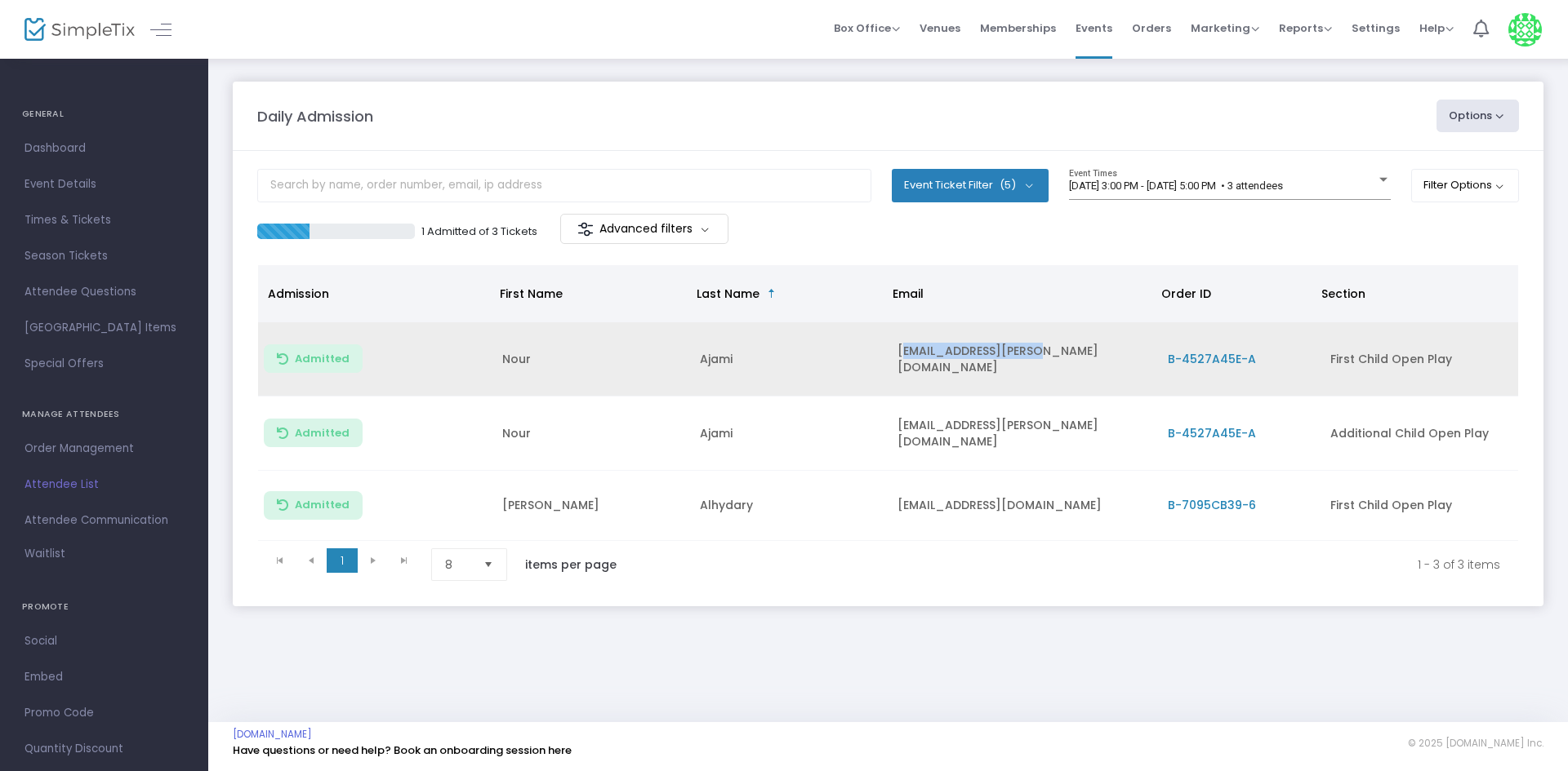
click at [1037, 338] on td "[EMAIL_ADDRESS][PERSON_NAME][DOMAIN_NAME]" at bounding box center [1022, 359] width 270 height 75
click at [884, 378] on td "Ajami" at bounding box center [788, 359] width 197 height 75
drag, startPoint x: 898, startPoint y: 349, endPoint x: 1087, endPoint y: 359, distance: 189.3
click at [1087, 359] on td "[EMAIL_ADDRESS][PERSON_NAME][DOMAIN_NAME]" at bounding box center [1022, 359] width 270 height 75
copy td "[EMAIL_ADDRESS][PERSON_NAME][DOMAIN_NAME]"
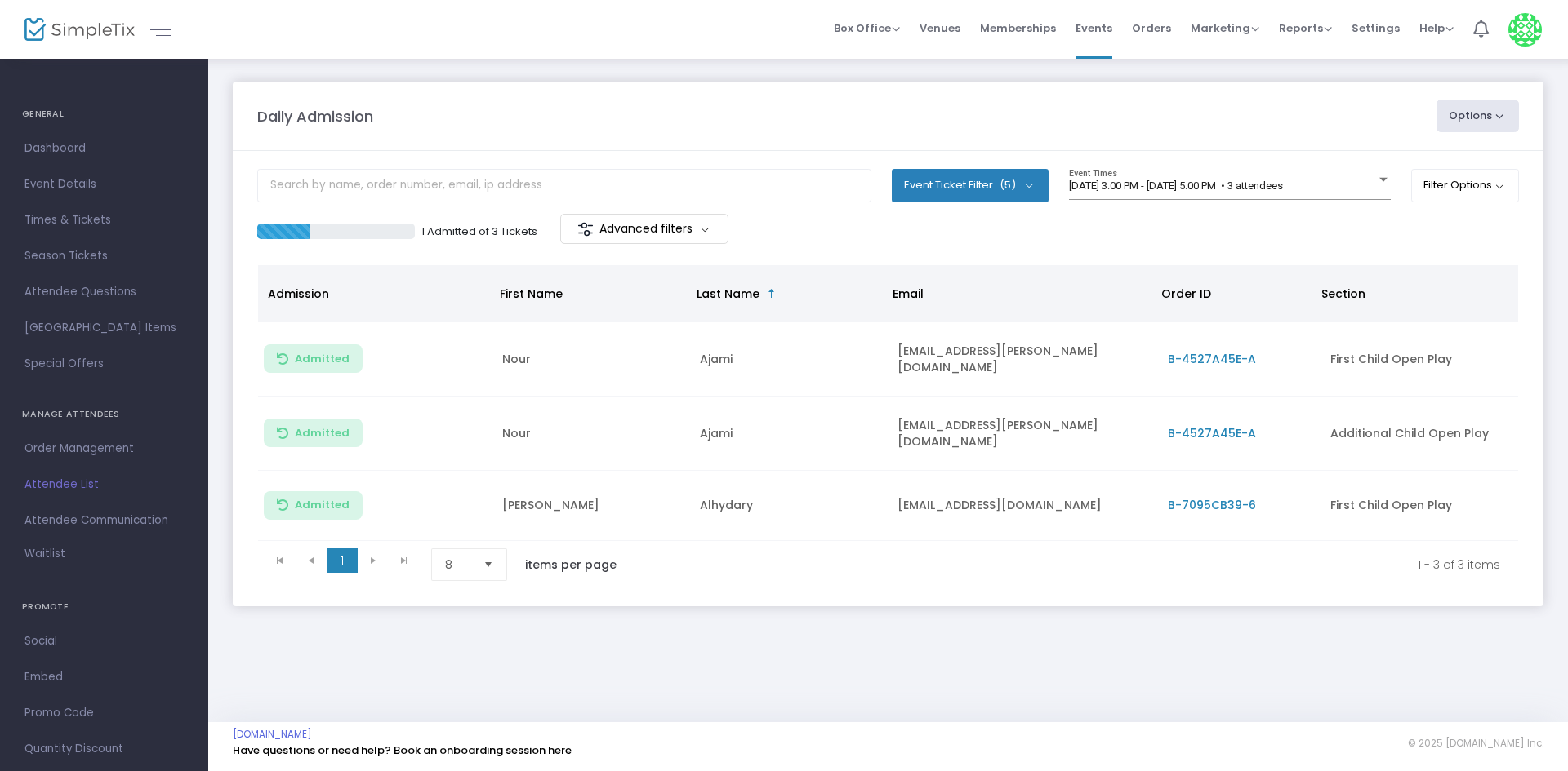
click at [890, 692] on div "Daily Admission Options Import Attendees Export List Print Name Tags Export to …" at bounding box center [888, 390] width 1360 height 665
click at [1285, 162] on m-panel-content "Event Ticket Filter (5) Select All First Child Open Play Additional Child Open …" at bounding box center [888, 379] width 1311 height 455
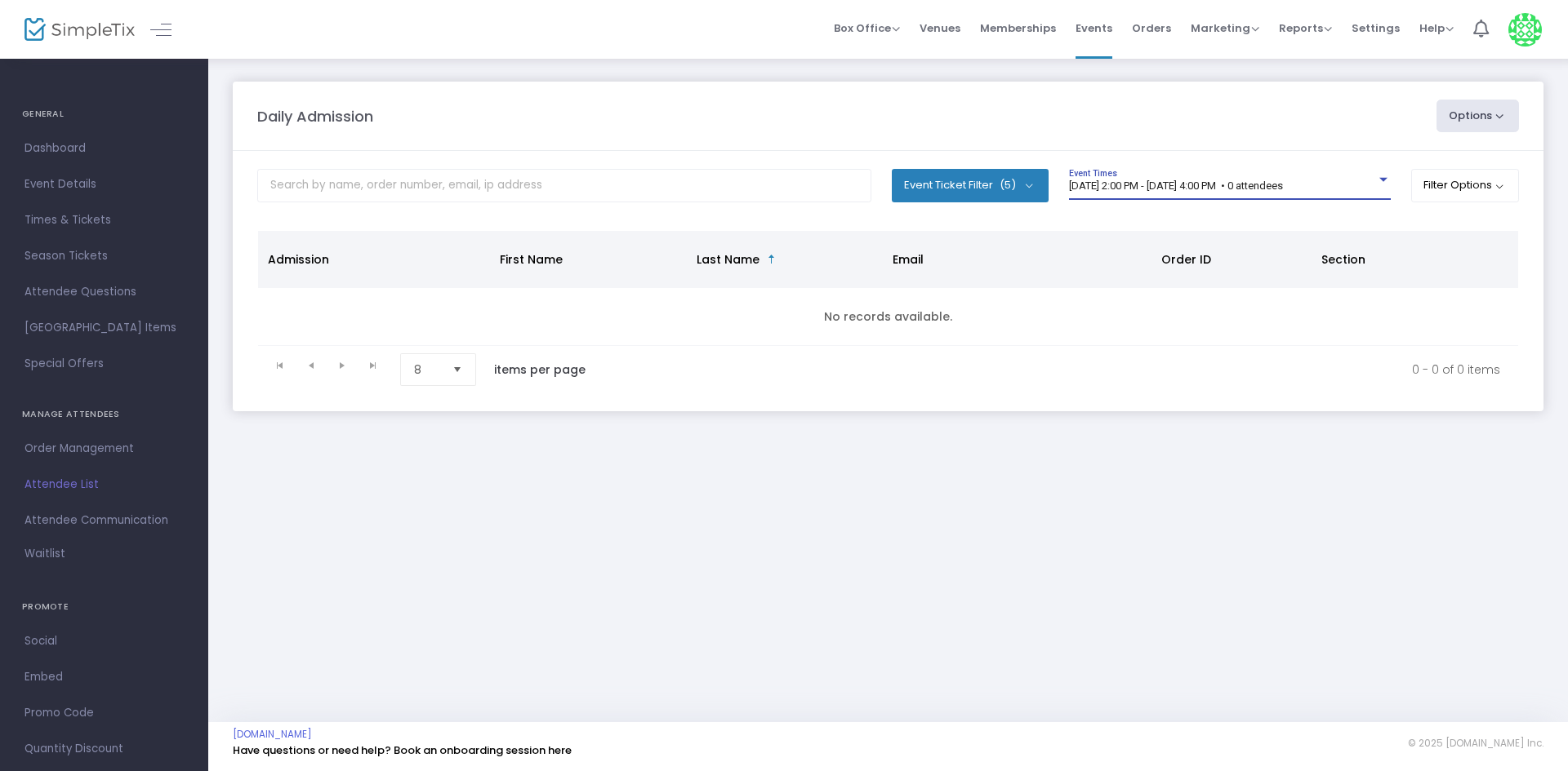
click at [1189, 182] on span "[DATE] 2:00 PM - [DATE] 4:00 PM • 0 attendees" at bounding box center [1175, 186] width 214 height 12
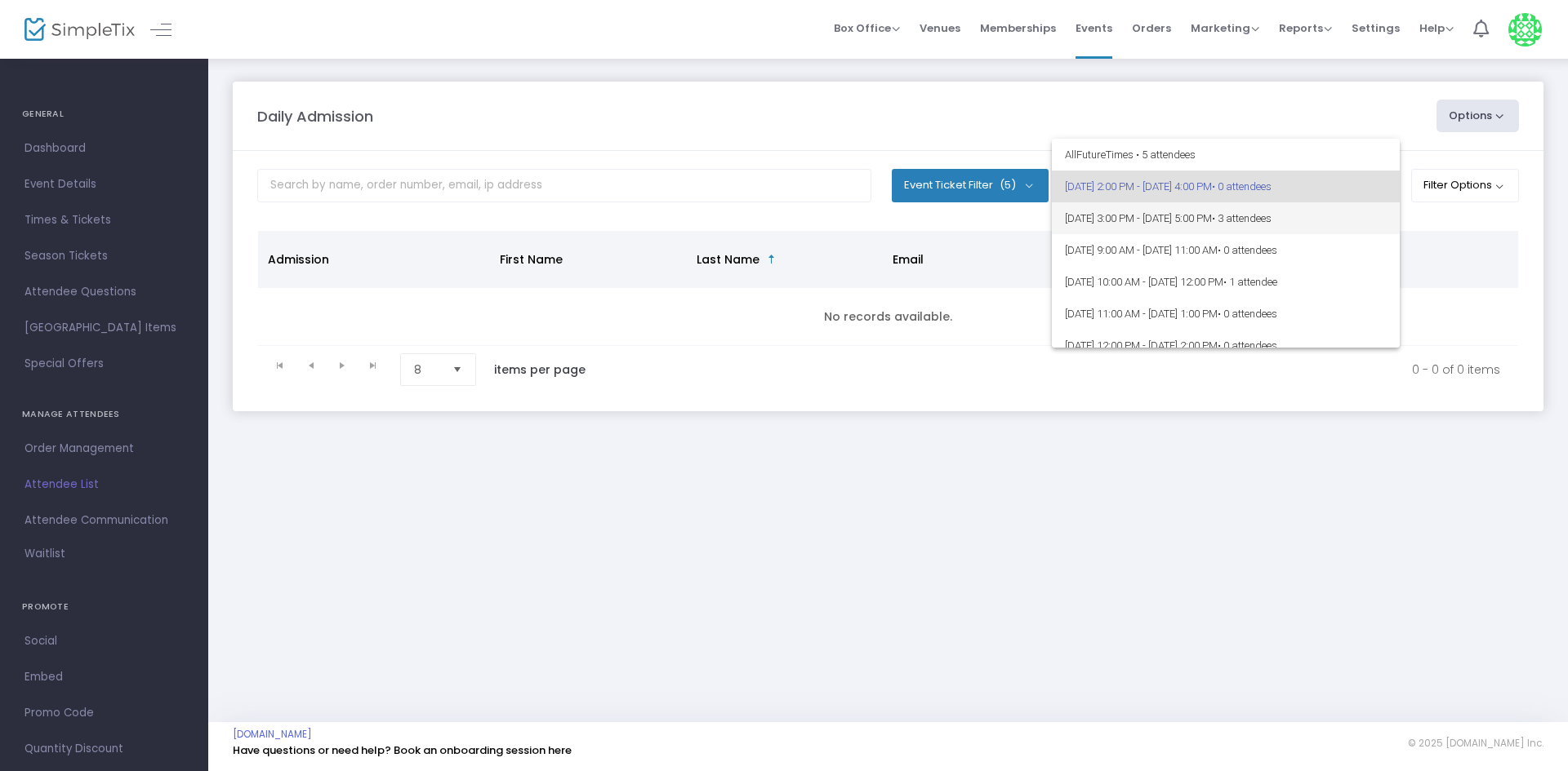
click at [1189, 221] on span "[DATE] 3:00 PM - [DATE] 5:00 PM • 3 attendees" at bounding box center [1226, 218] width 321 height 32
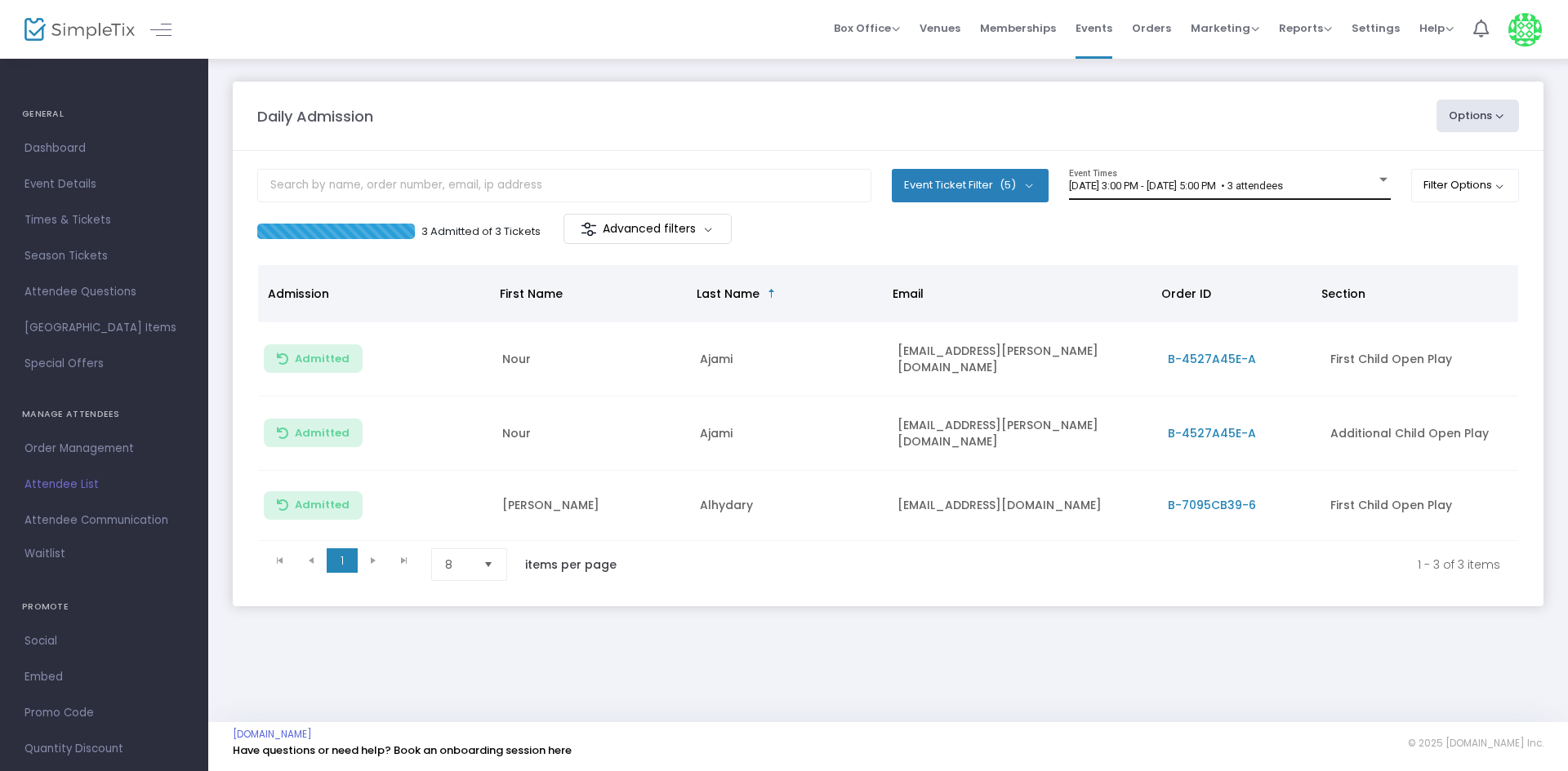
click at [1144, 174] on div "[DATE] 3:00 PM - [DATE] 5:00 PM • 3 attendees Event Times" at bounding box center [1229, 185] width 321 height 31
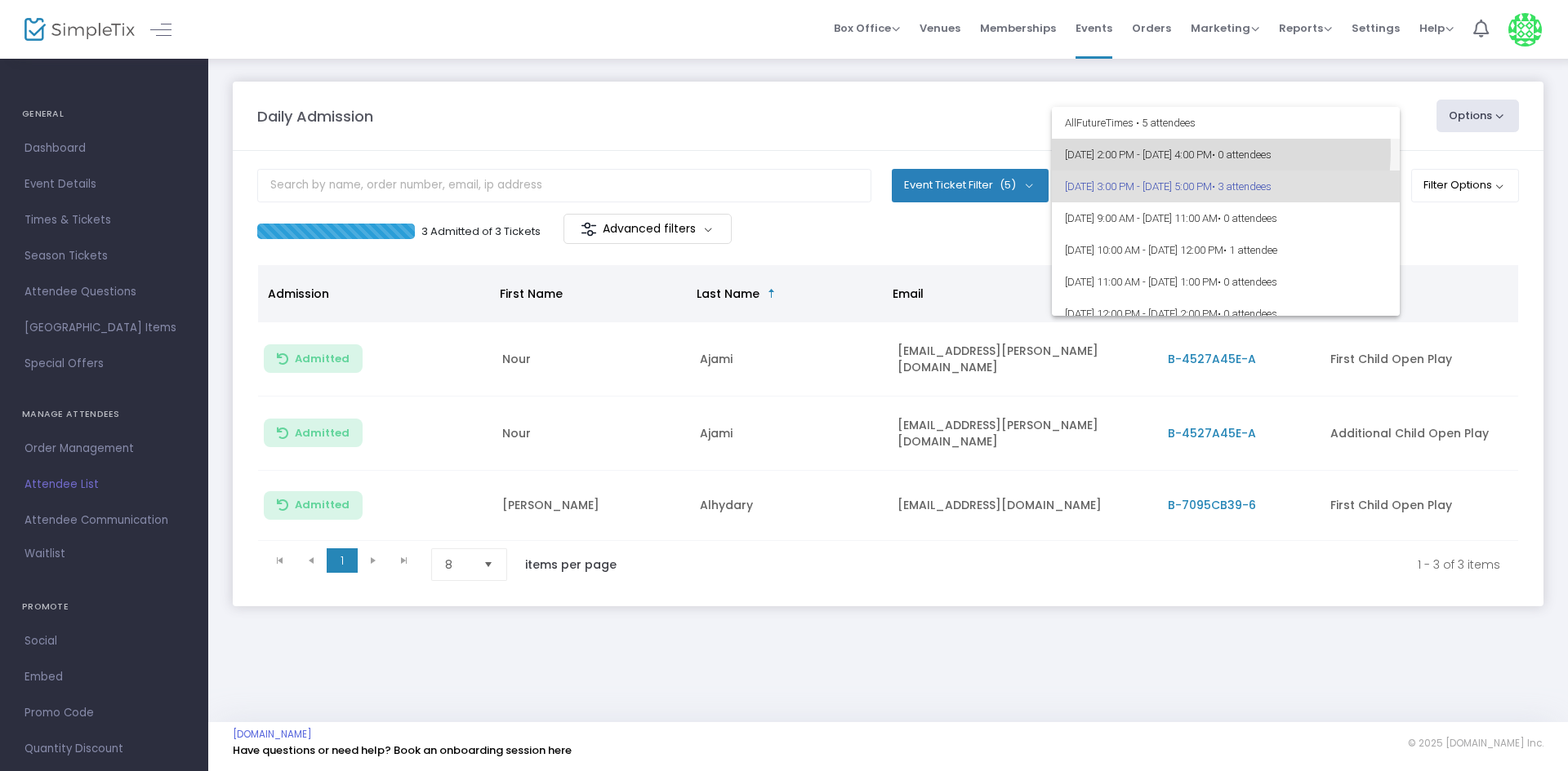
click at [1159, 149] on span "[DATE] 2:00 PM - [DATE] 4:00 PM • 0 attendees" at bounding box center [1226, 155] width 321 height 32
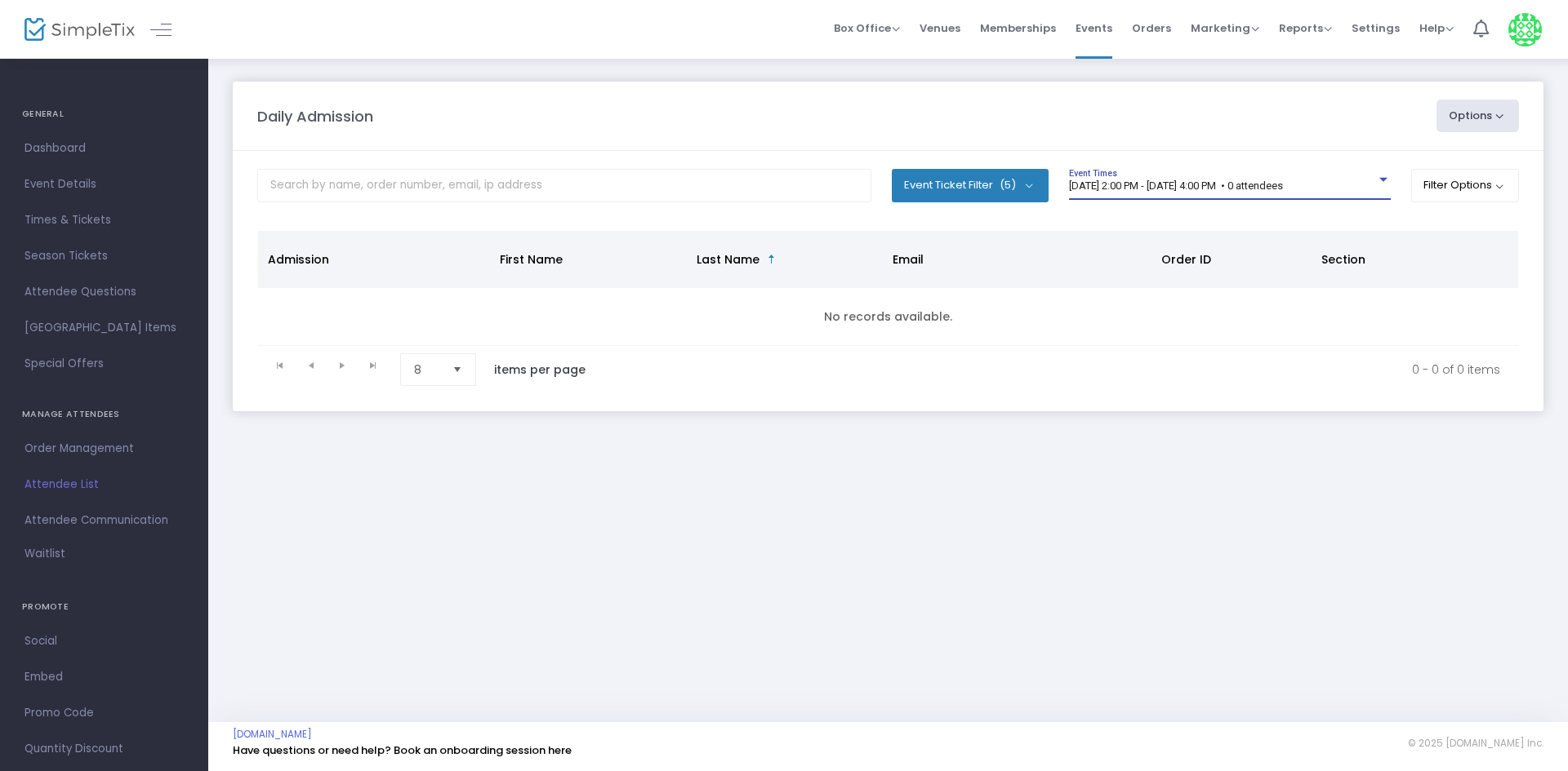
click at [1383, 176] on div at bounding box center [1383, 180] width 15 height 12
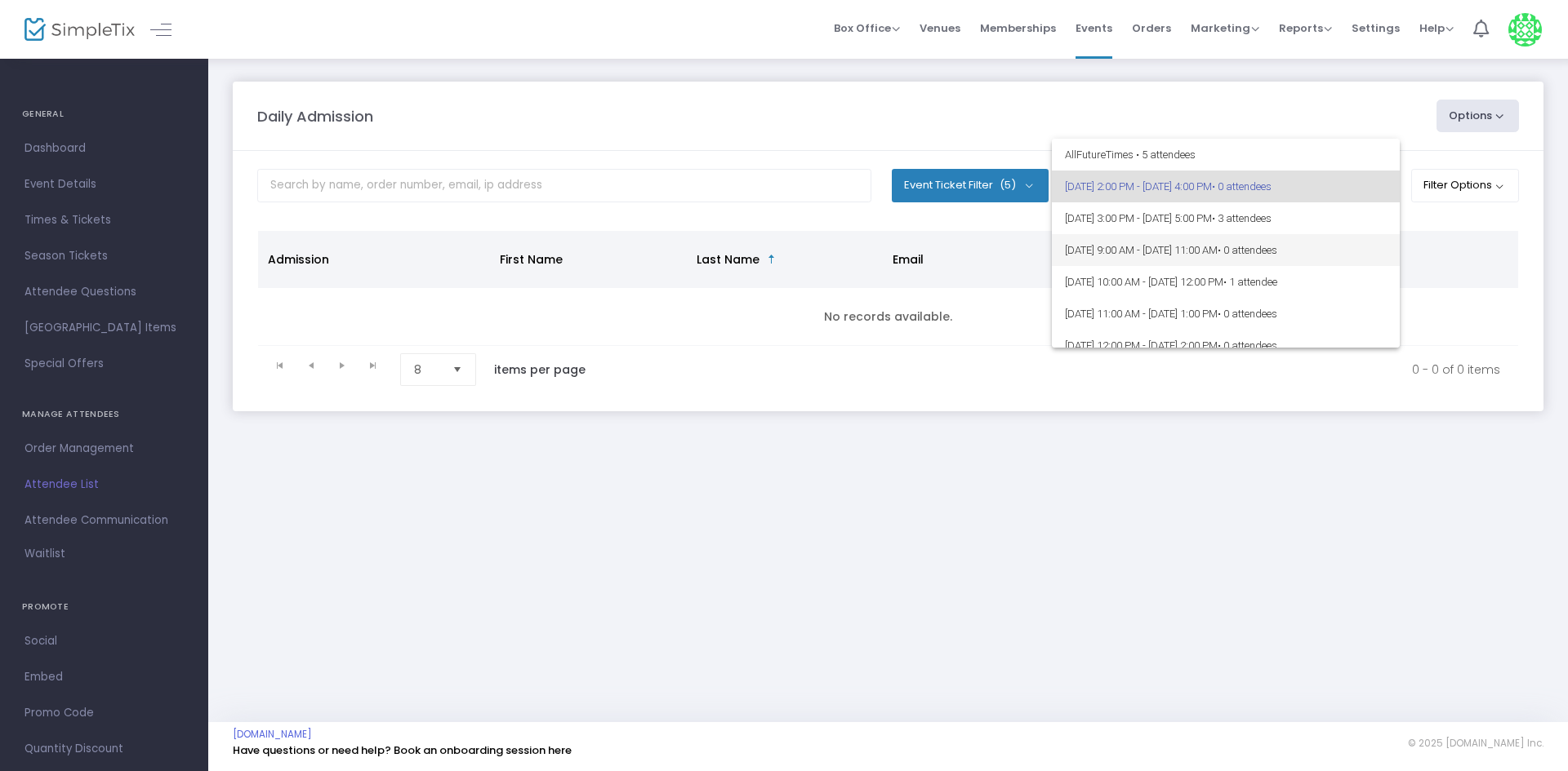
click at [1176, 244] on span "[DATE] 9:00 AM - [DATE] 11:00 AM • 0 attendees" at bounding box center [1226, 250] width 321 height 32
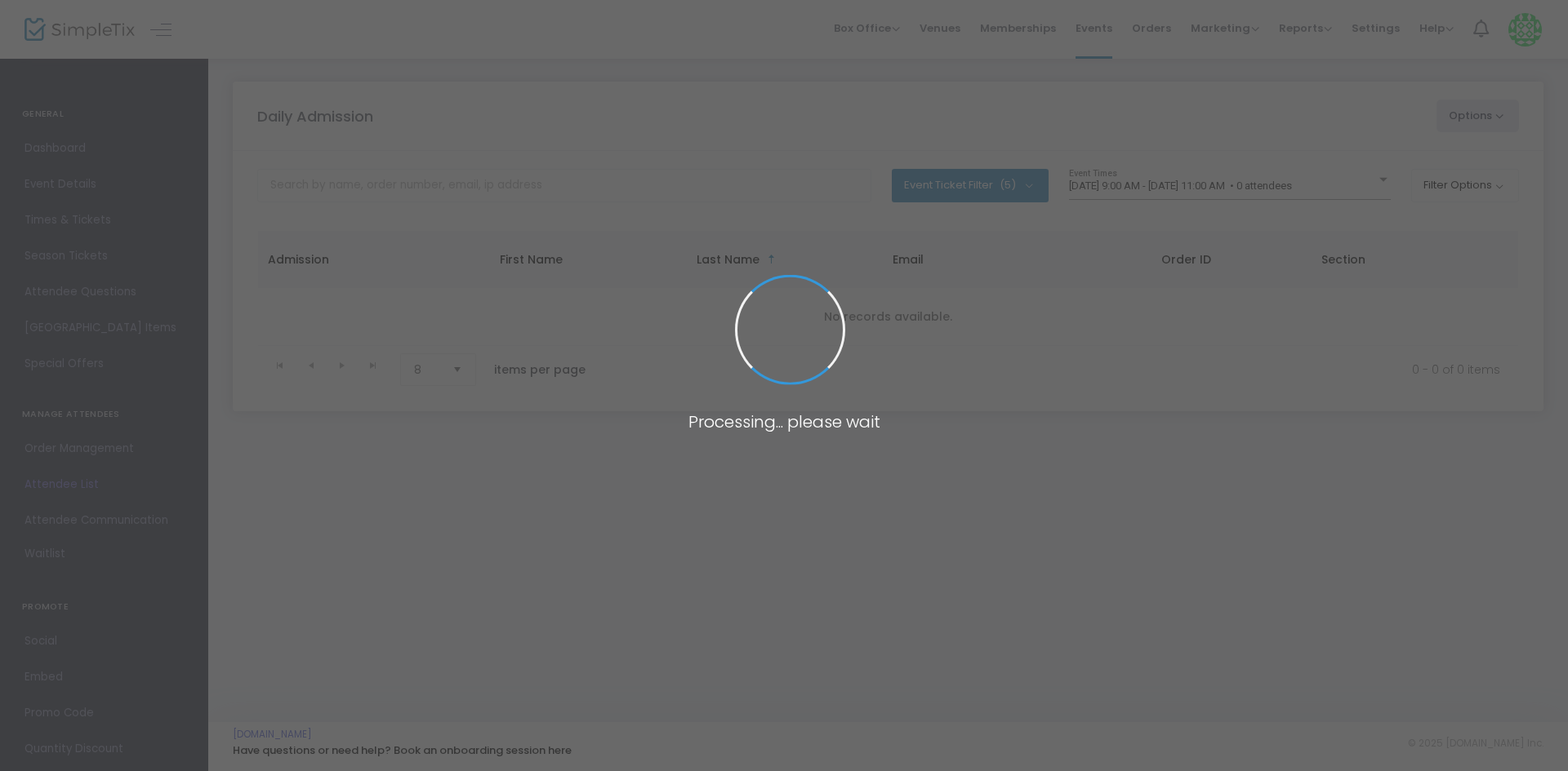
click at [1165, 189] on span at bounding box center [784, 386] width 1568 height 771
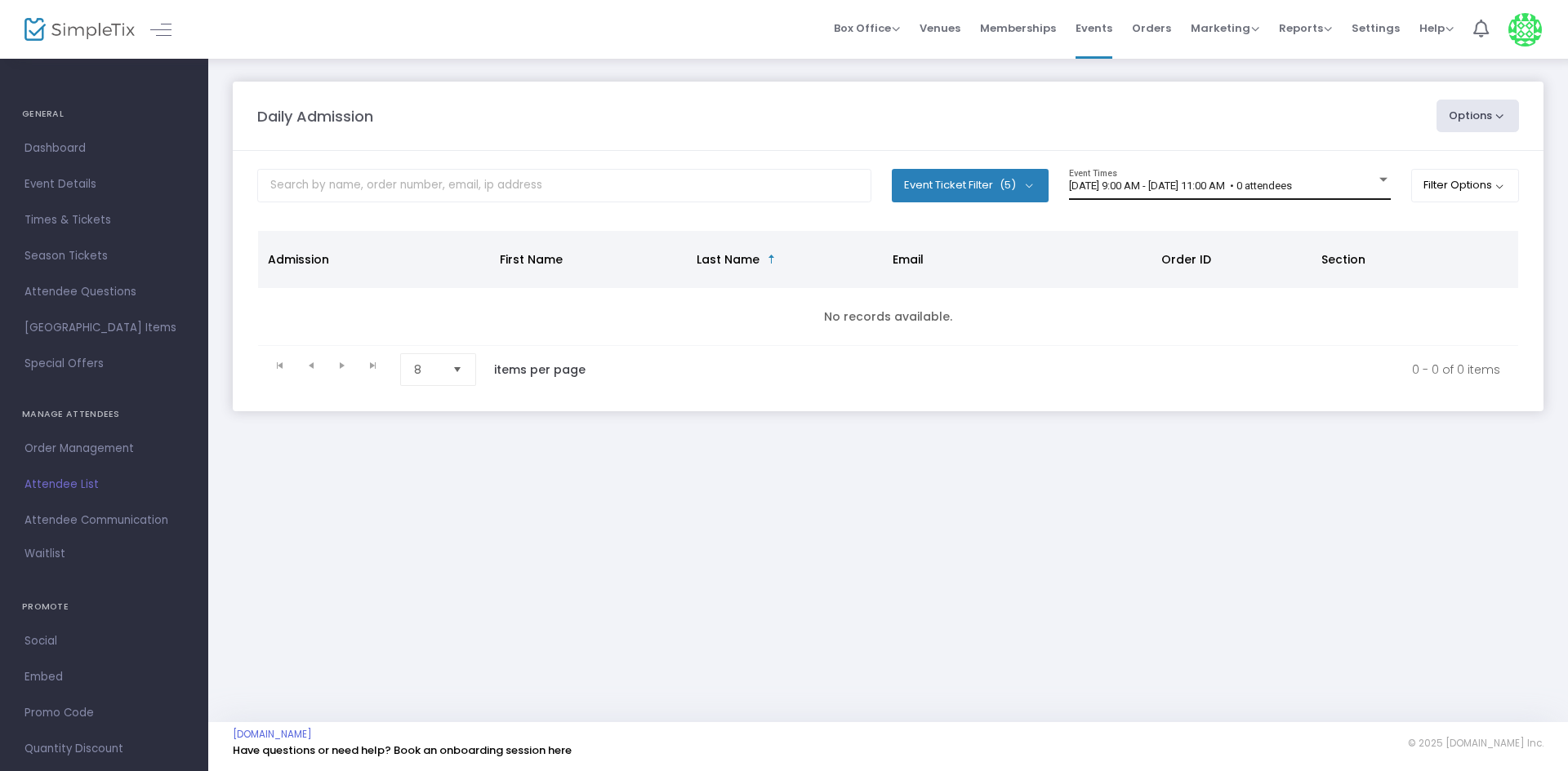
click at [1165, 188] on span "[DATE] 9:00 AM - [DATE] 11:00 AM • 0 attendees" at bounding box center [1180, 186] width 223 height 12
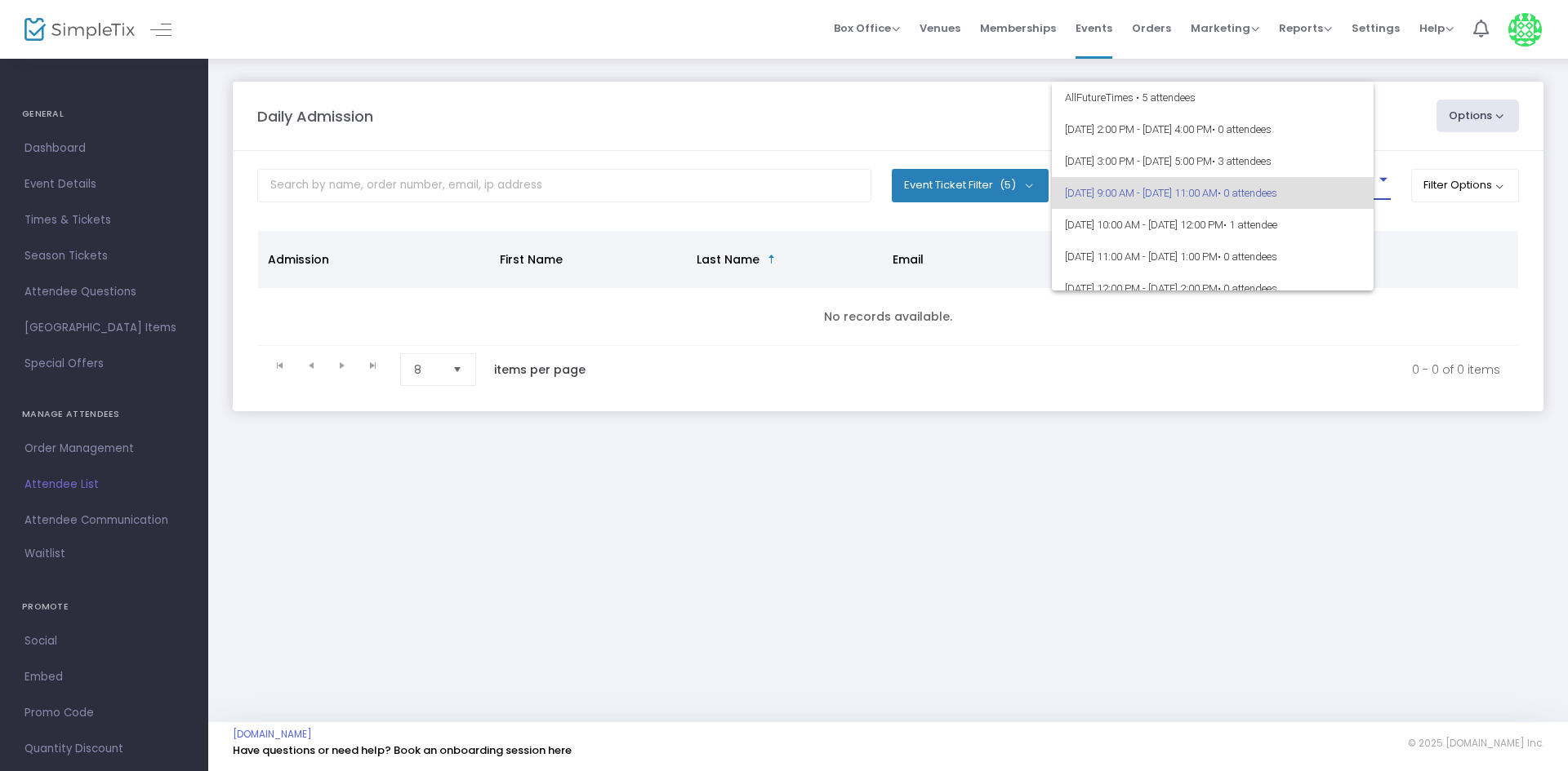
scroll to position [7, 0]
click at [1184, 150] on span "[DATE] 3:00 PM - [DATE] 5:00 PM • 3 attendees" at bounding box center [1226, 154] width 321 height 32
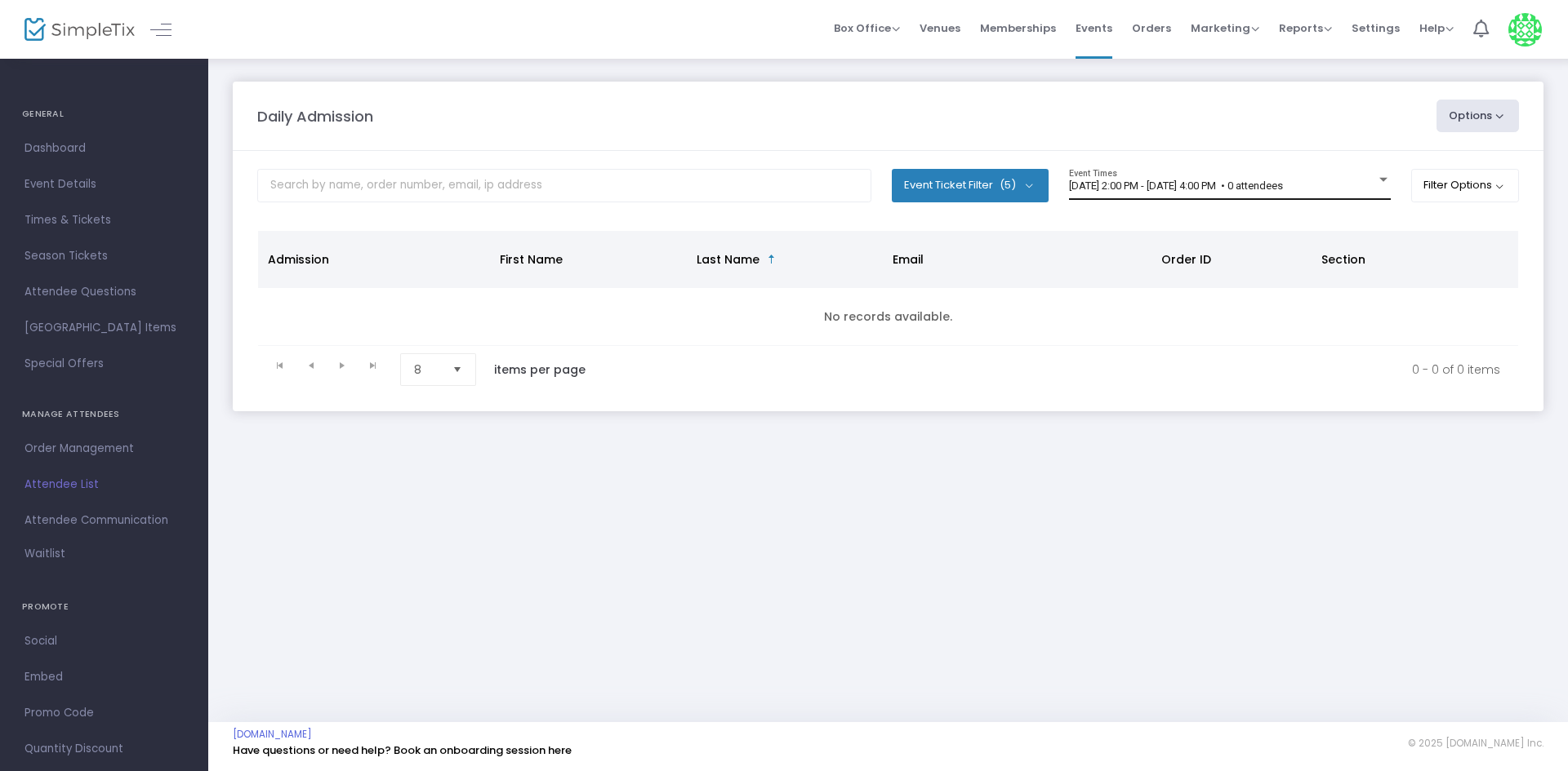
click at [1178, 179] on div "[DATE] 2:00 PM - [DATE] 4:00 PM • 0 attendees Event Times" at bounding box center [1229, 185] width 321 height 31
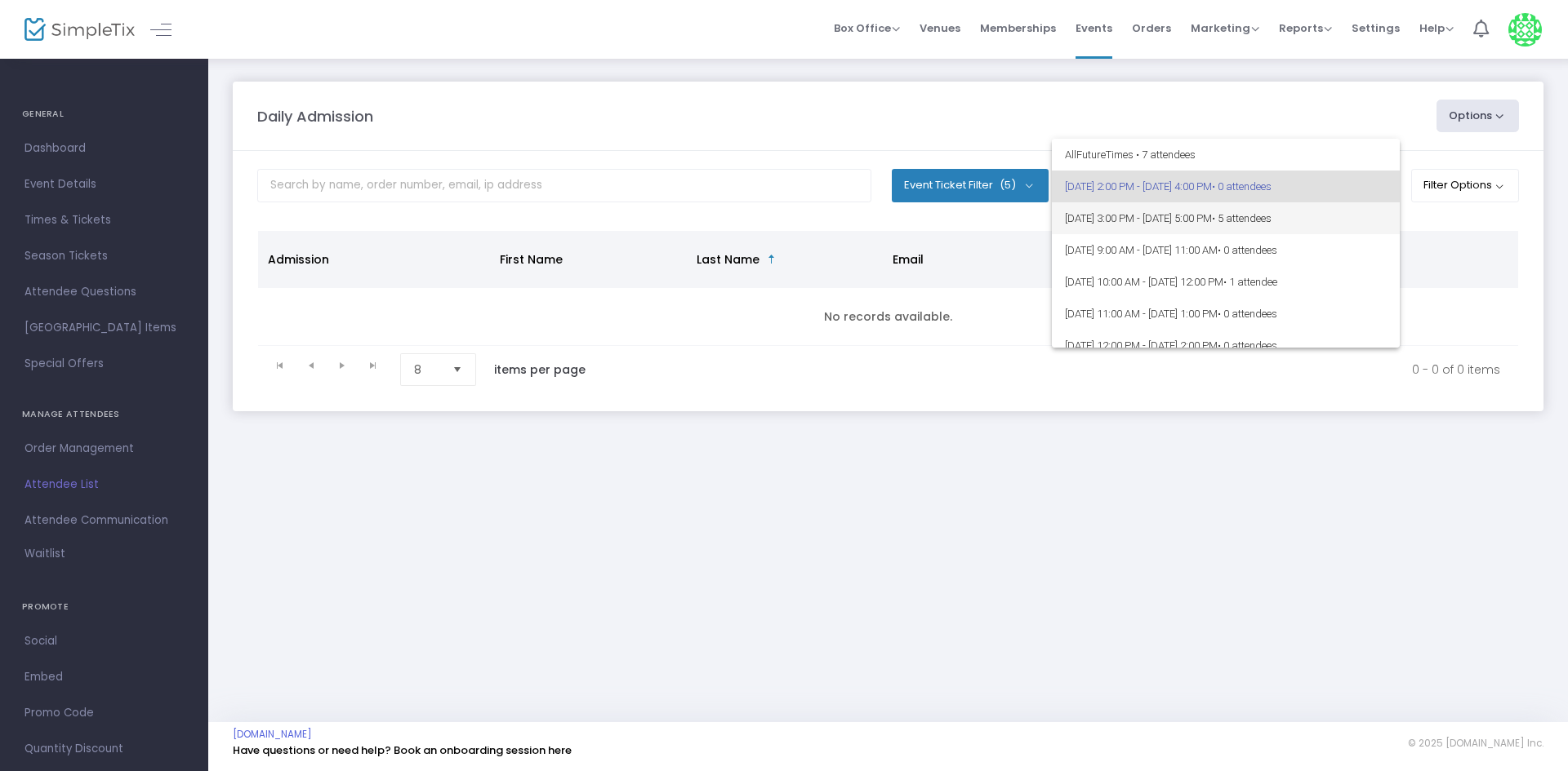
click at [1207, 221] on span "[DATE] 3:00 PM - [DATE] 5:00 PM • 5 attendees" at bounding box center [1226, 218] width 321 height 32
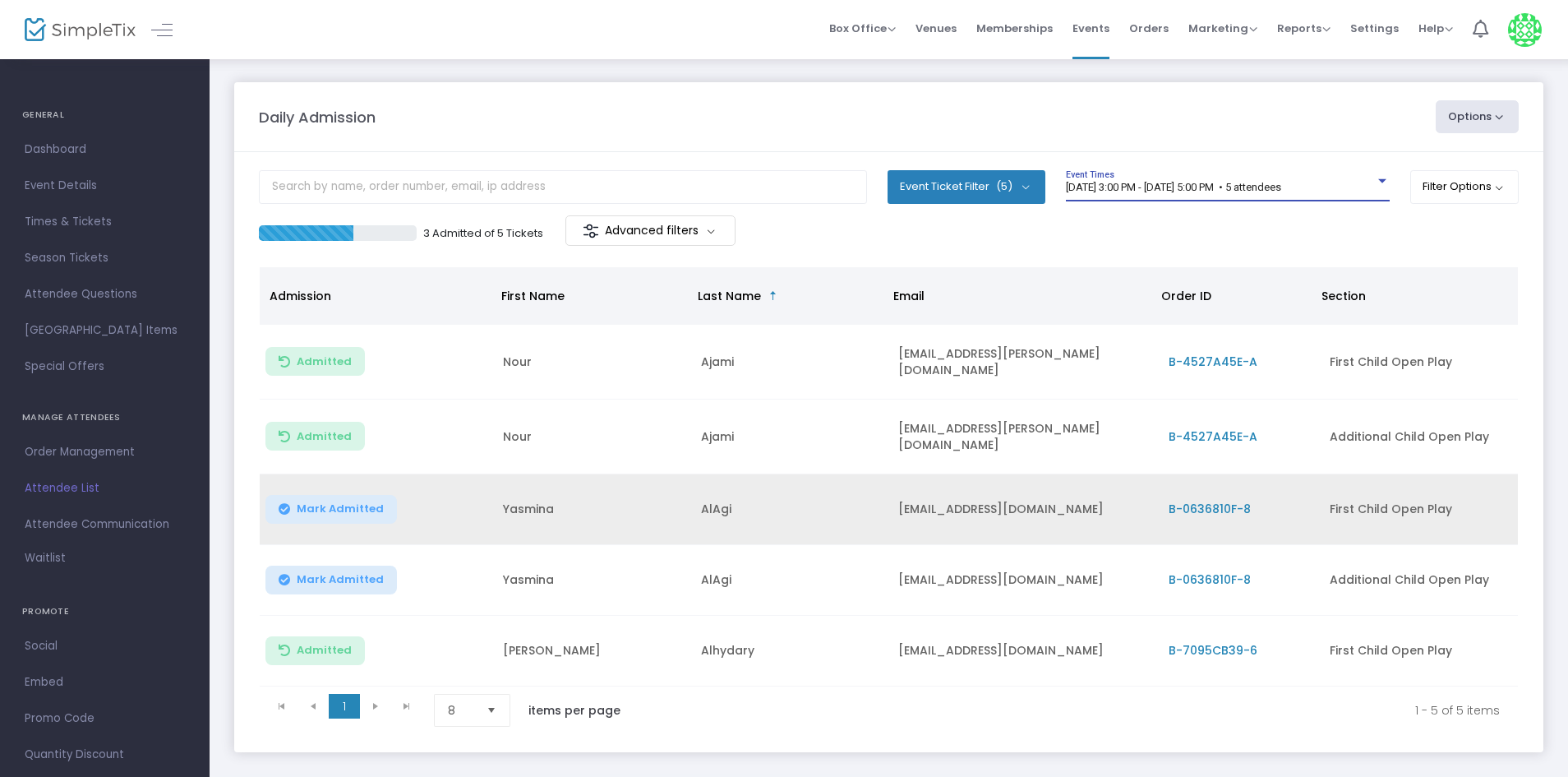
click at [352, 495] on button "Mark Admitted" at bounding box center [331, 509] width 131 height 29
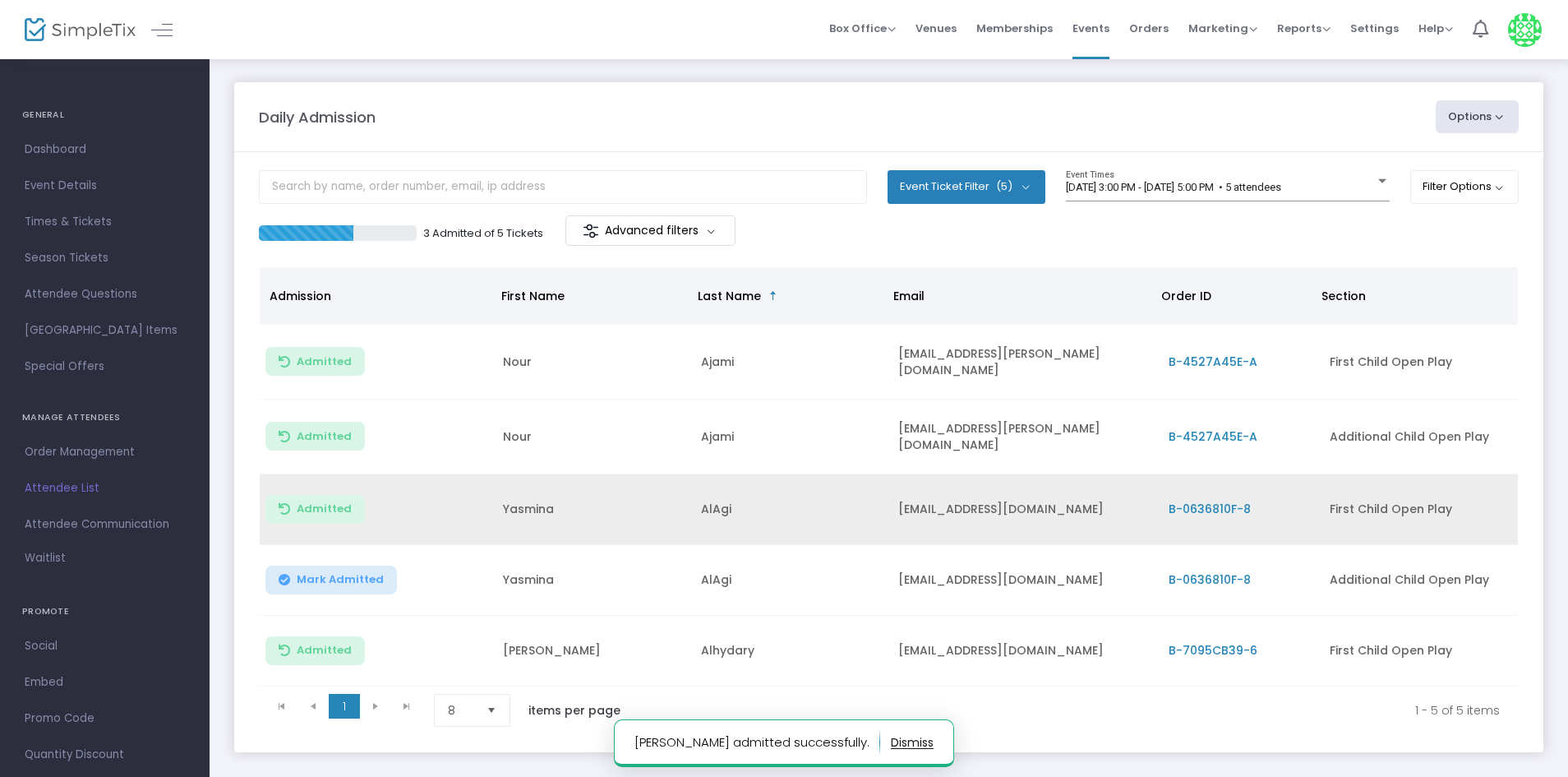
click at [346, 584] on button "Mark Admitted" at bounding box center [331, 580] width 131 height 29
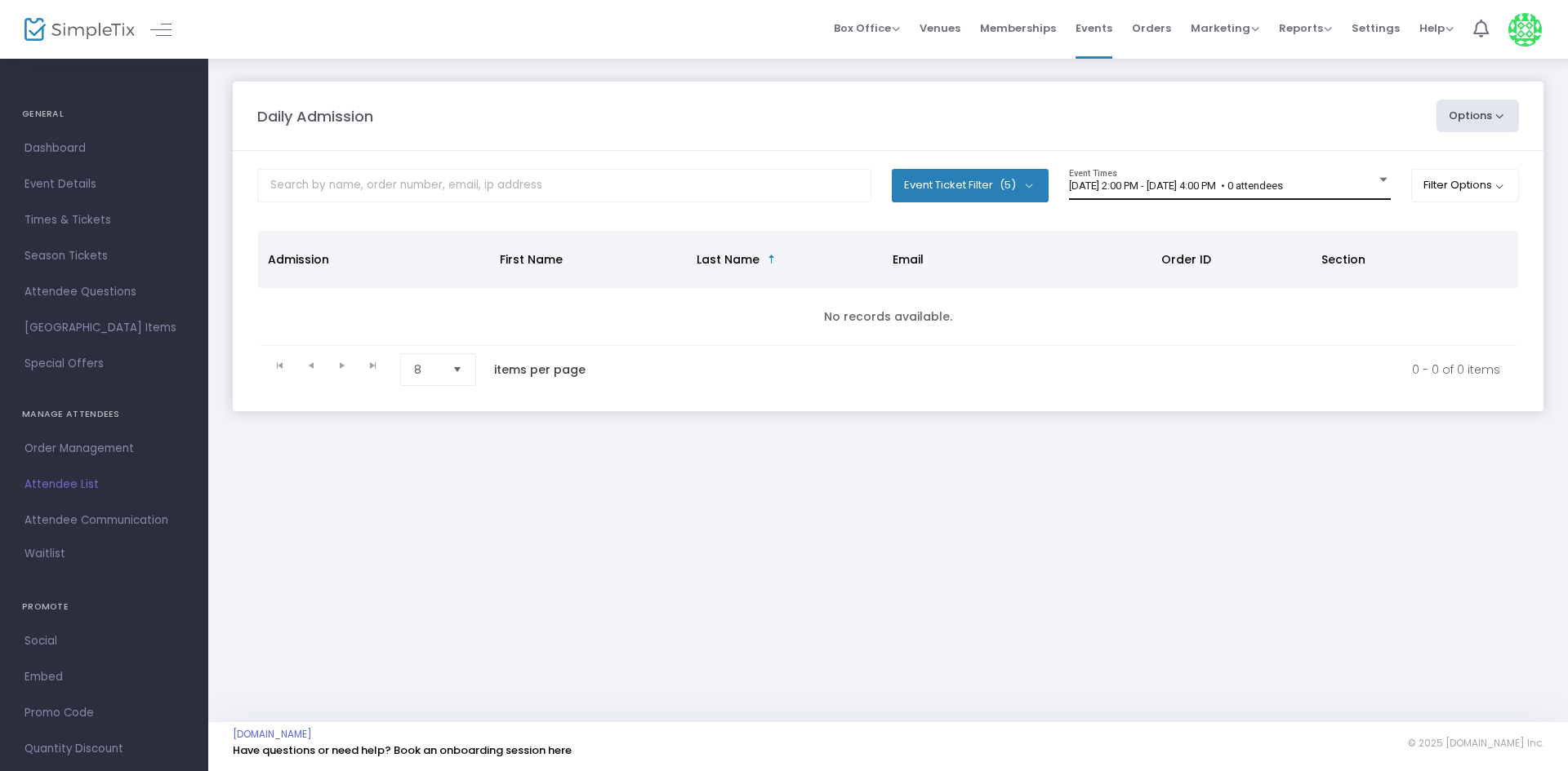
click at [1223, 177] on div "[DATE] 2:00 PM - [DATE] 4:00 PM • 0 attendees Event Times" at bounding box center [1229, 185] width 321 height 31
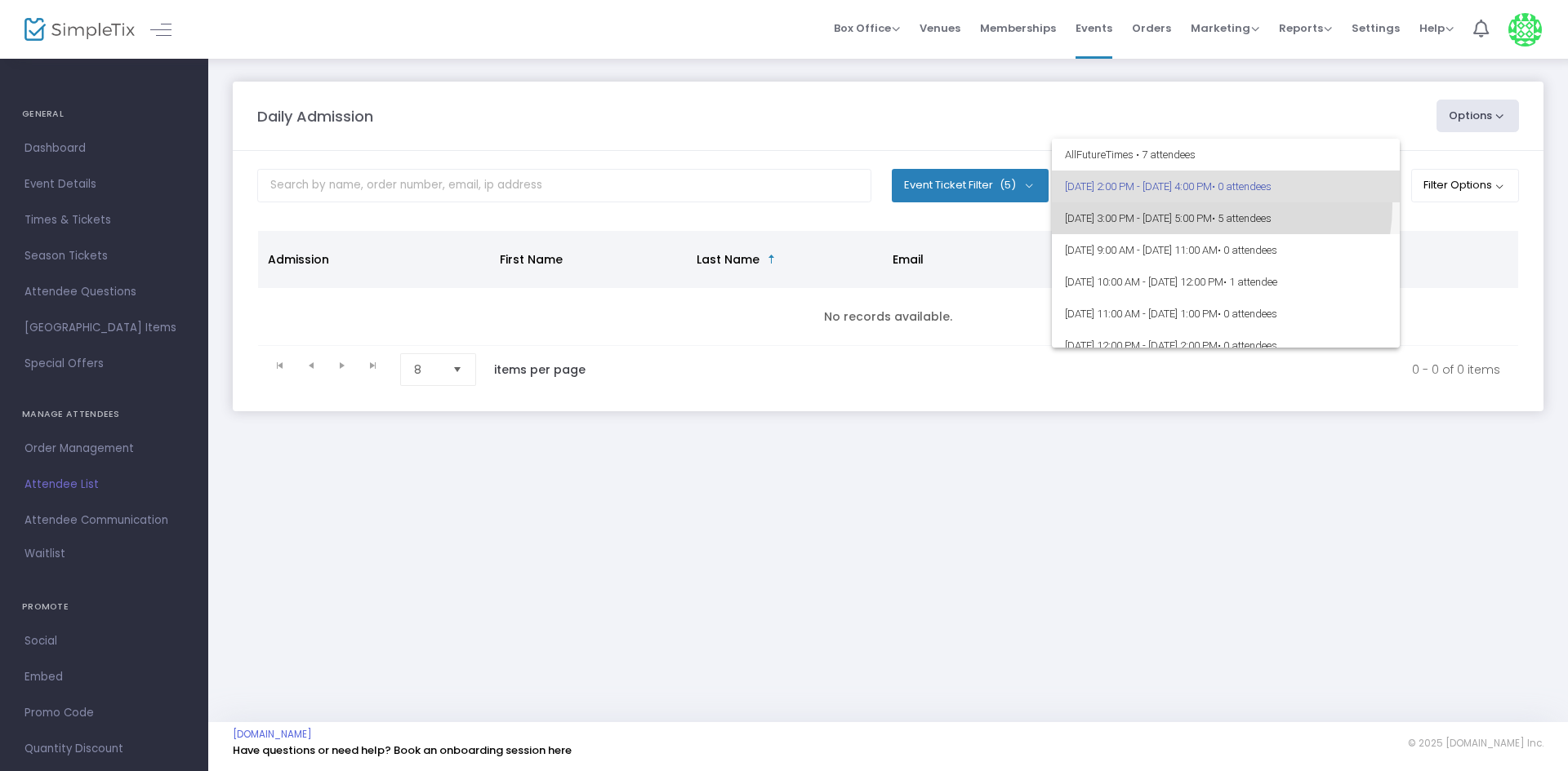
click at [1214, 206] on span "[DATE] 3:00 PM - [DATE] 5:00 PM • 5 attendees" at bounding box center [1226, 218] width 321 height 32
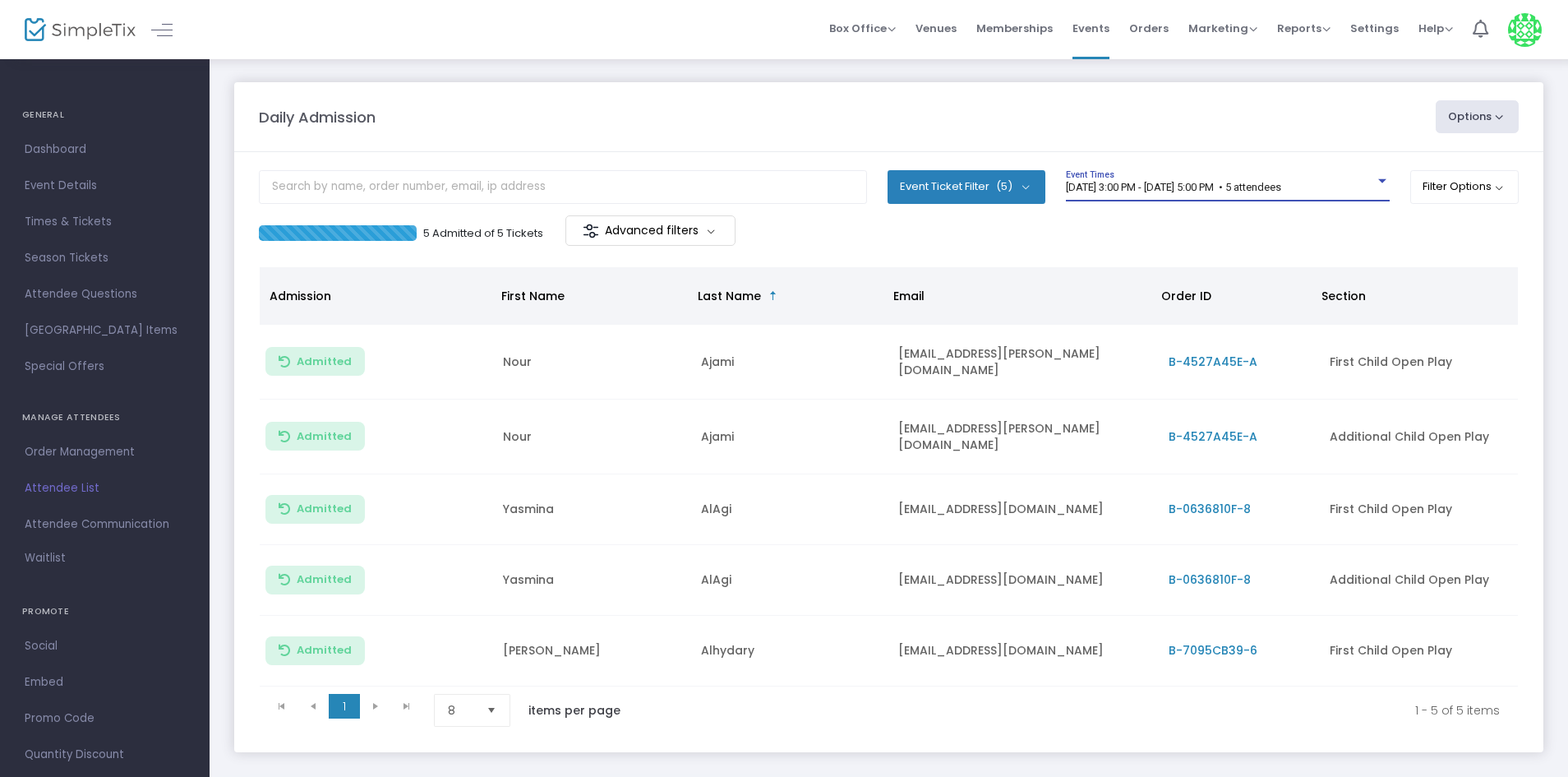
click at [1216, 187] on span "[DATE] 3:00 PM - [DATE] 5:00 PM • 5 attendees" at bounding box center [1174, 187] width 215 height 12
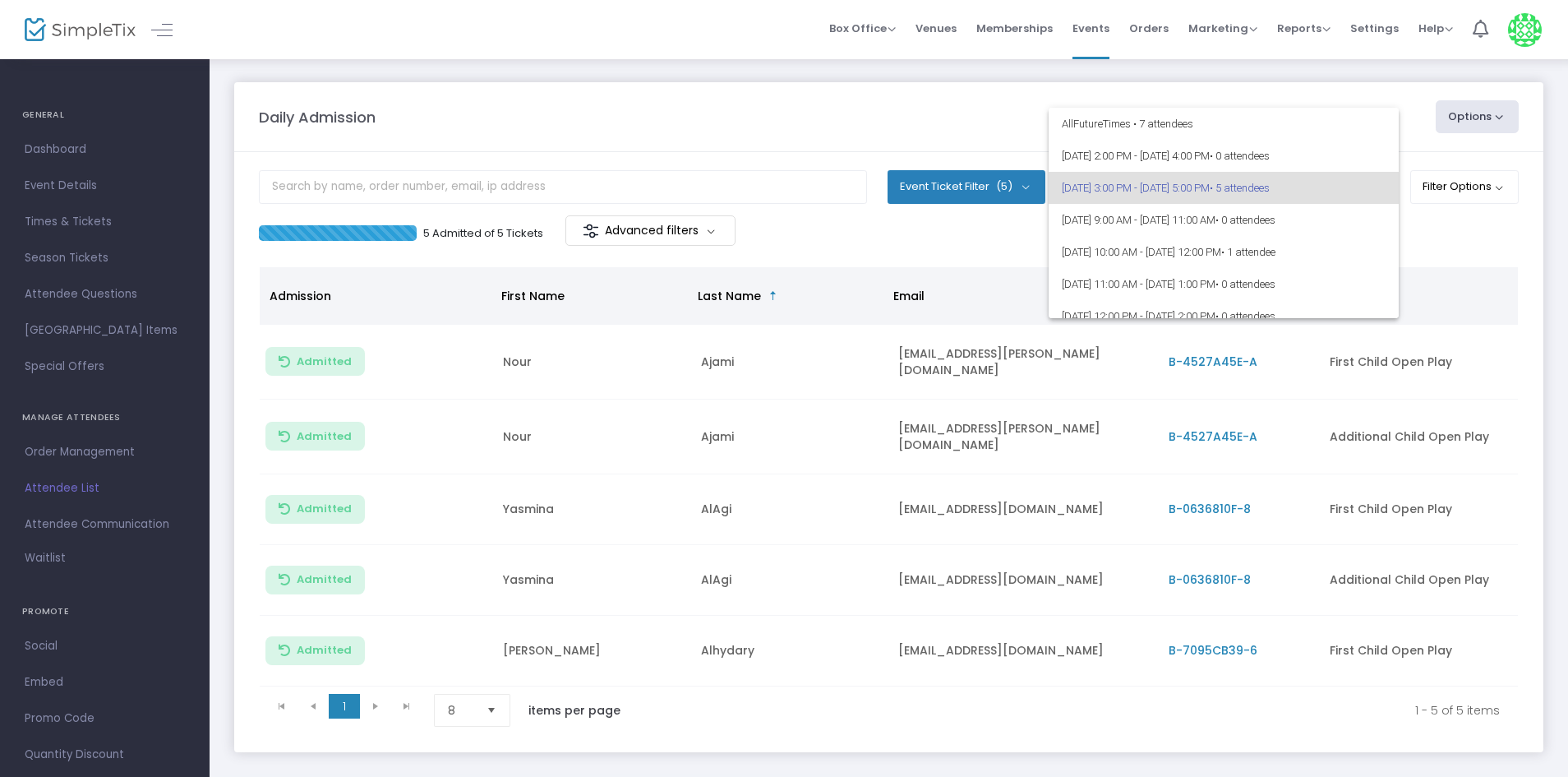
click at [998, 217] on div at bounding box center [784, 388] width 1568 height 777
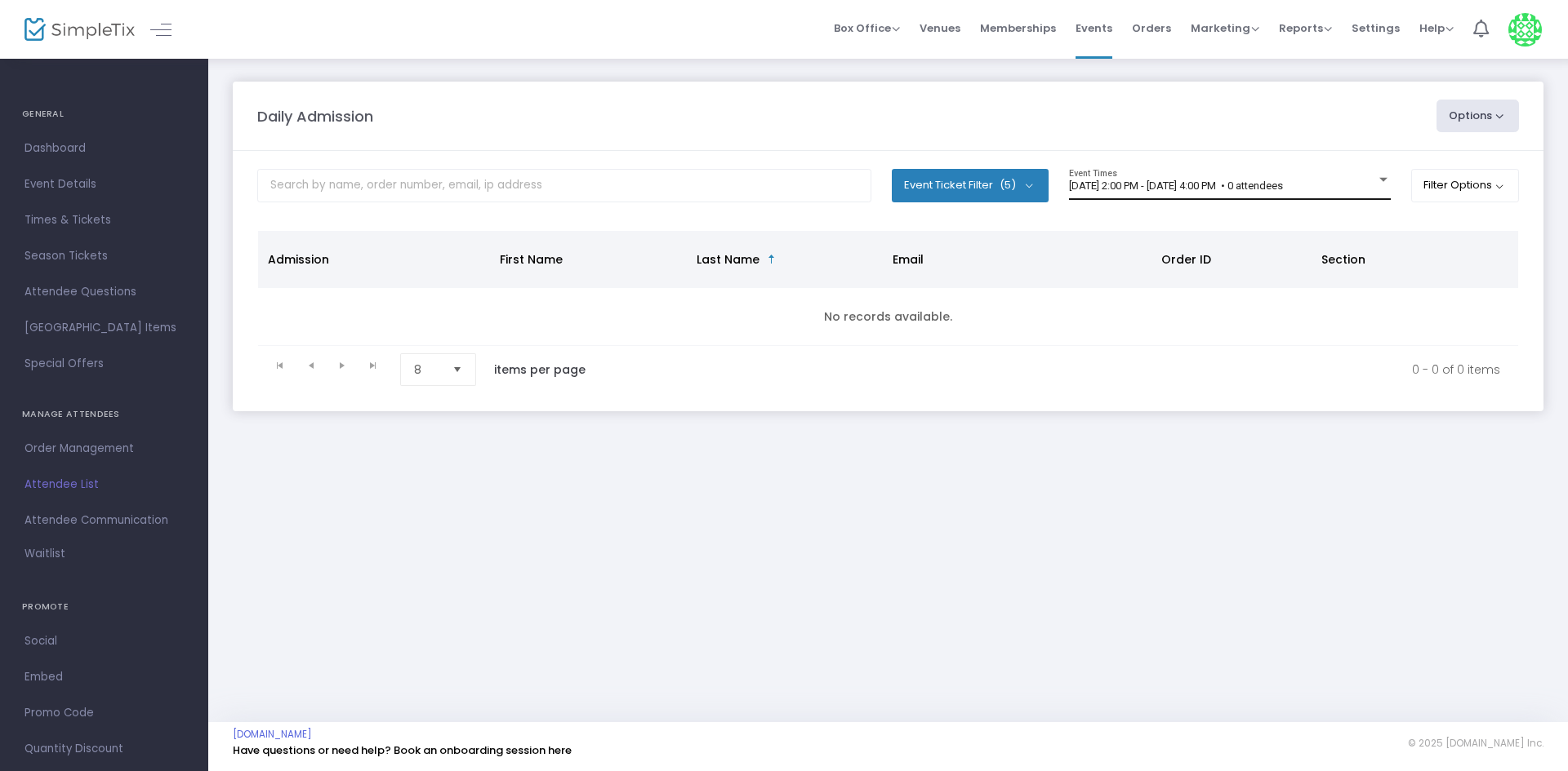
click at [1155, 188] on span "[DATE] 2:00 PM - [DATE] 4:00 PM • 0 attendees" at bounding box center [1175, 186] width 214 height 12
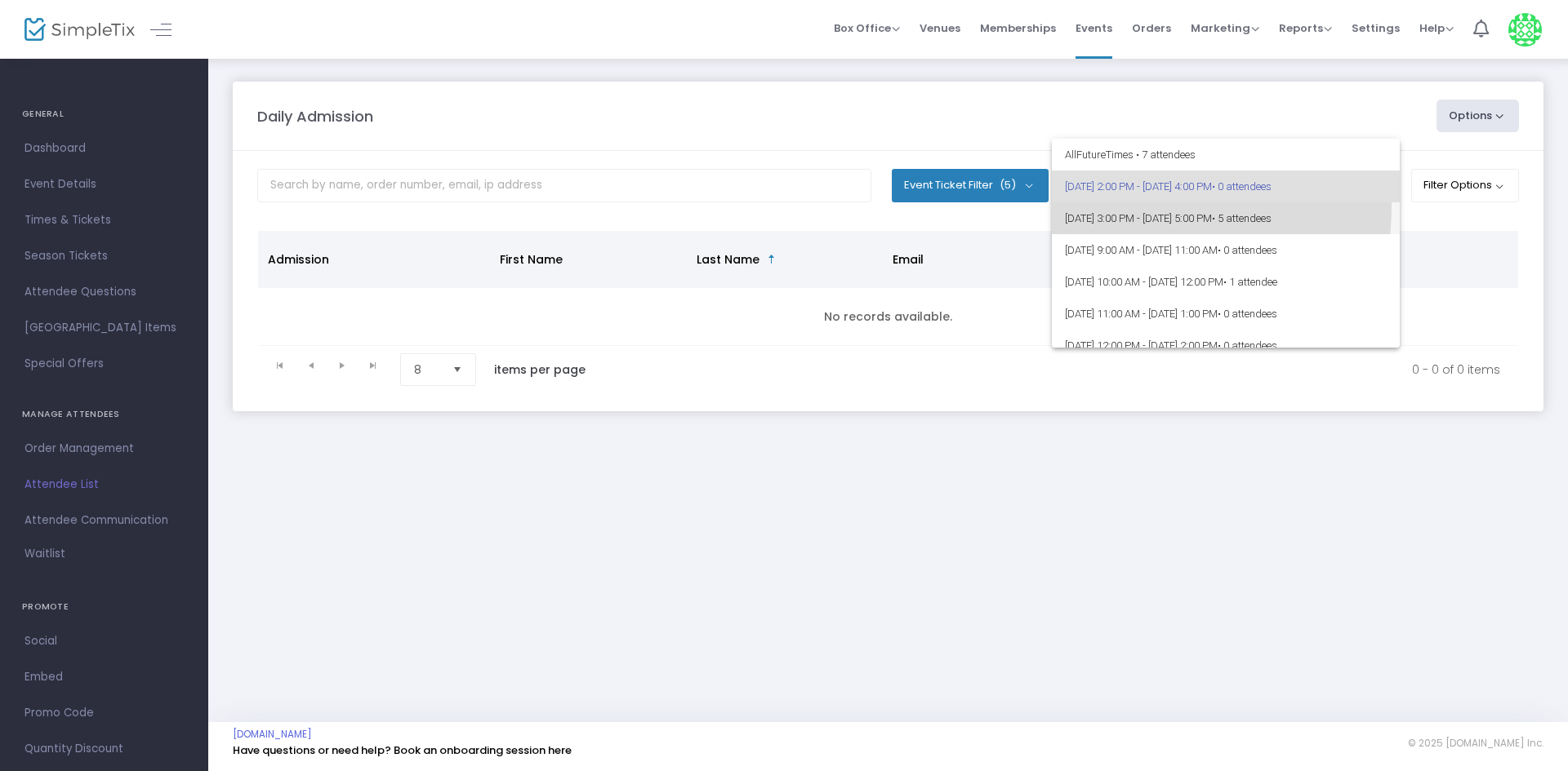
click at [1156, 208] on span "[DATE] 3:00 PM - [DATE] 5:00 PM • 5 attendees" at bounding box center [1226, 218] width 321 height 32
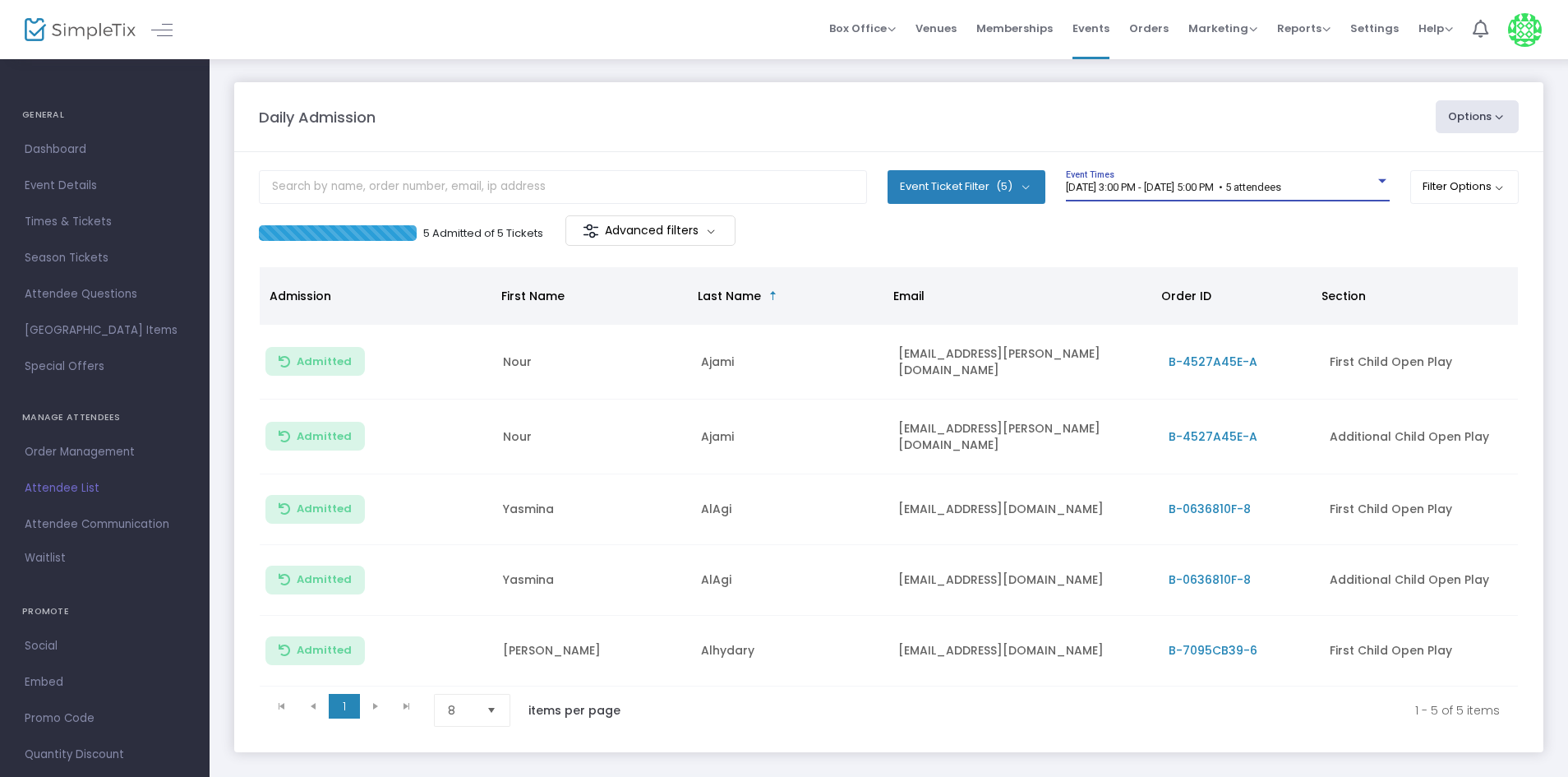
click at [1253, 183] on span "[DATE] 3:00 PM - [DATE] 5:00 PM • 5 attendees" at bounding box center [1174, 187] width 215 height 12
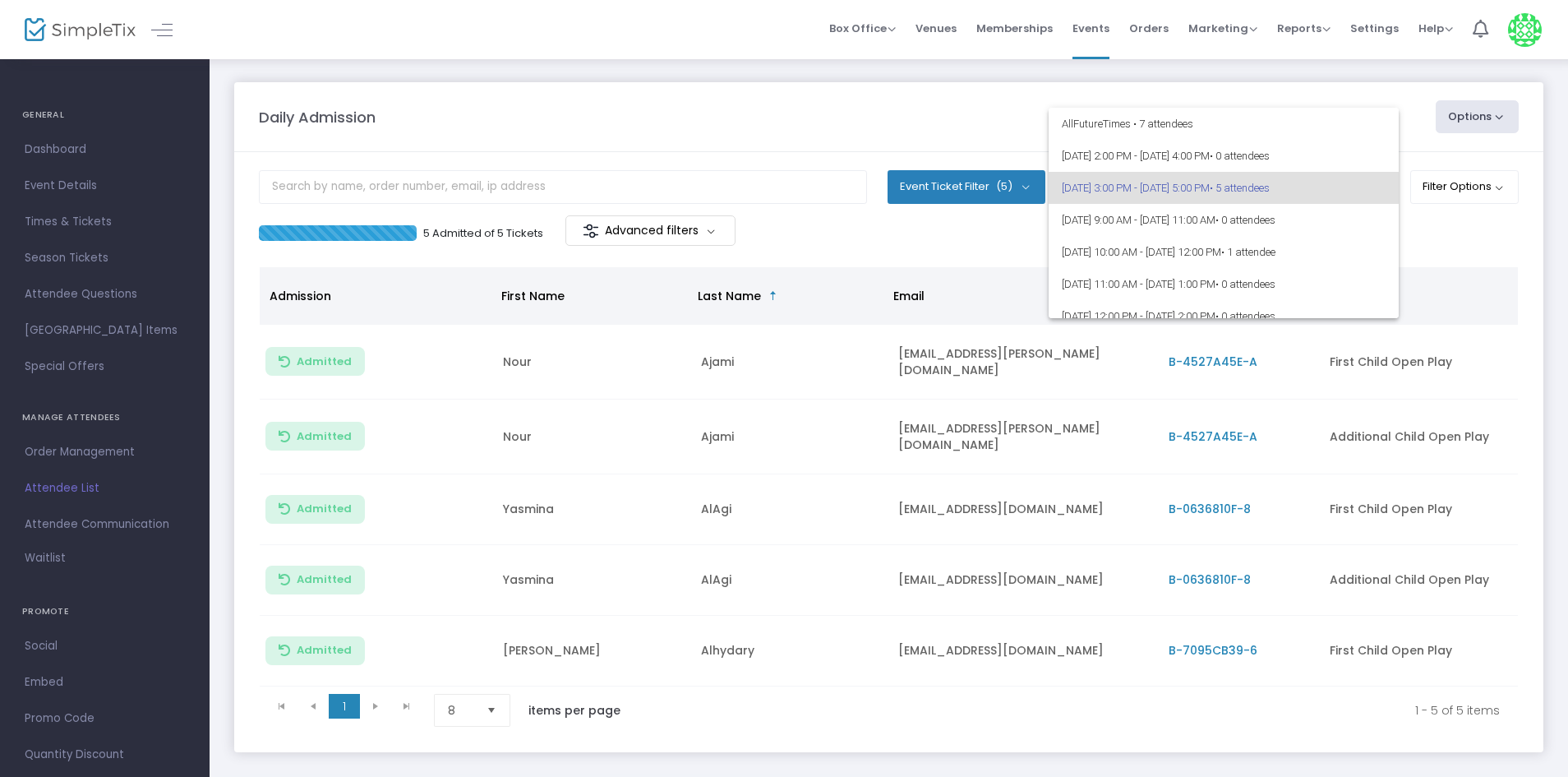
click at [1253, 183] on span "[DATE] 3:00 PM - [DATE] 5:00 PM • 5 attendees" at bounding box center [1223, 187] width 324 height 32
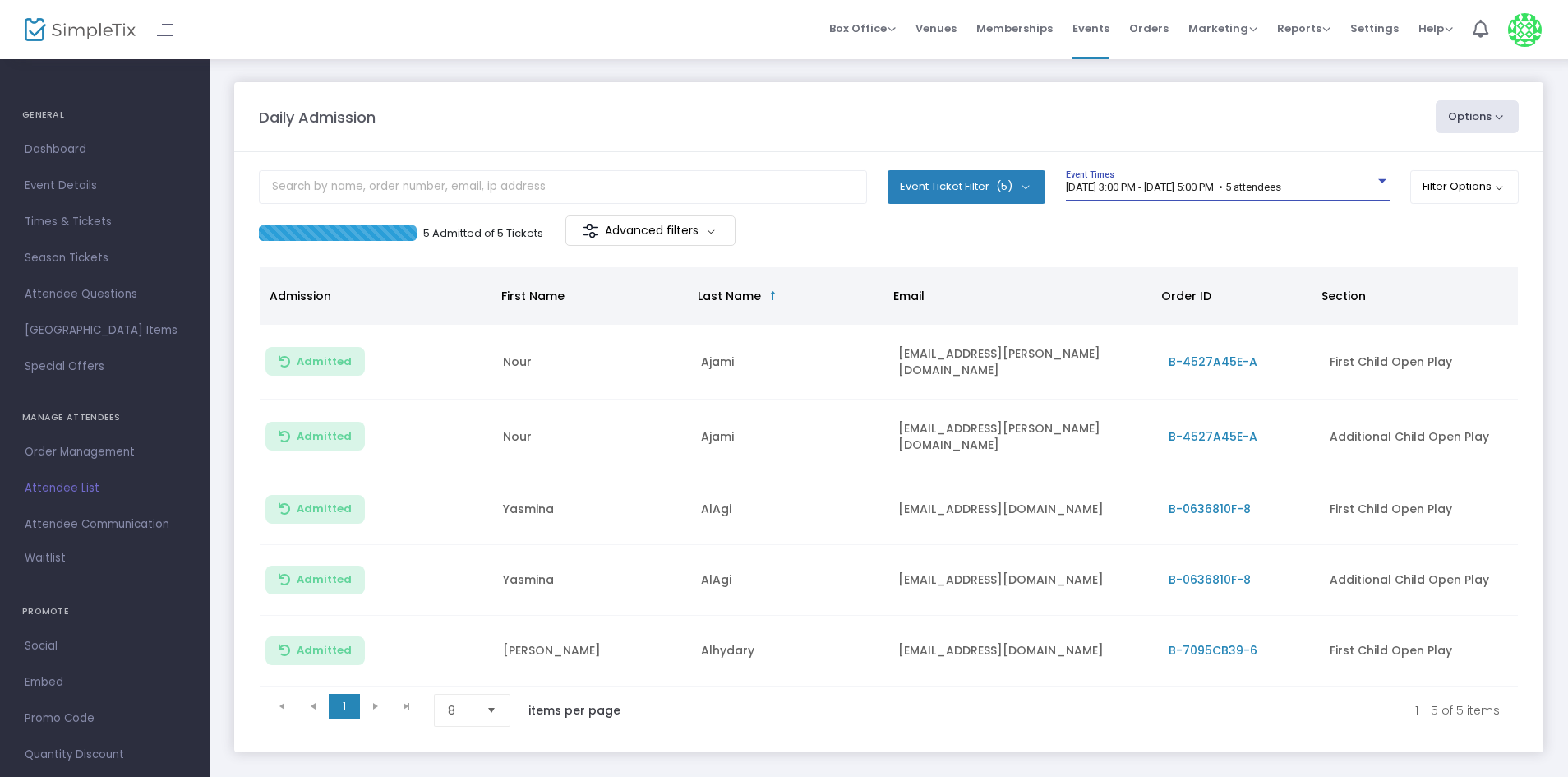
click at [1128, 240] on div "5 Admitted of 5 Tickets Advanced filters" at bounding box center [889, 232] width 1260 height 34
